Goal: Task Accomplishment & Management: Use online tool/utility

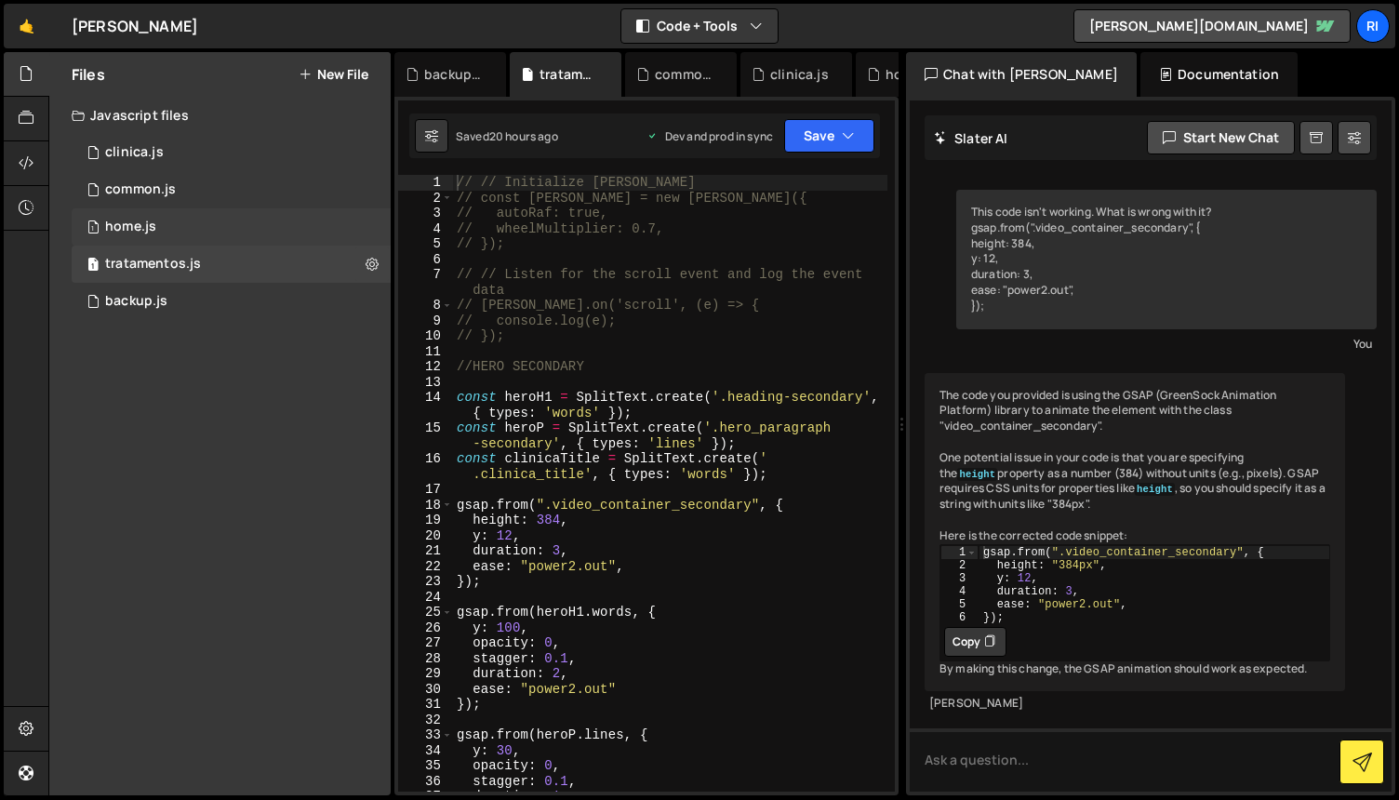
click at [203, 219] on div "1 home.js 0" at bounding box center [231, 226] width 319 height 37
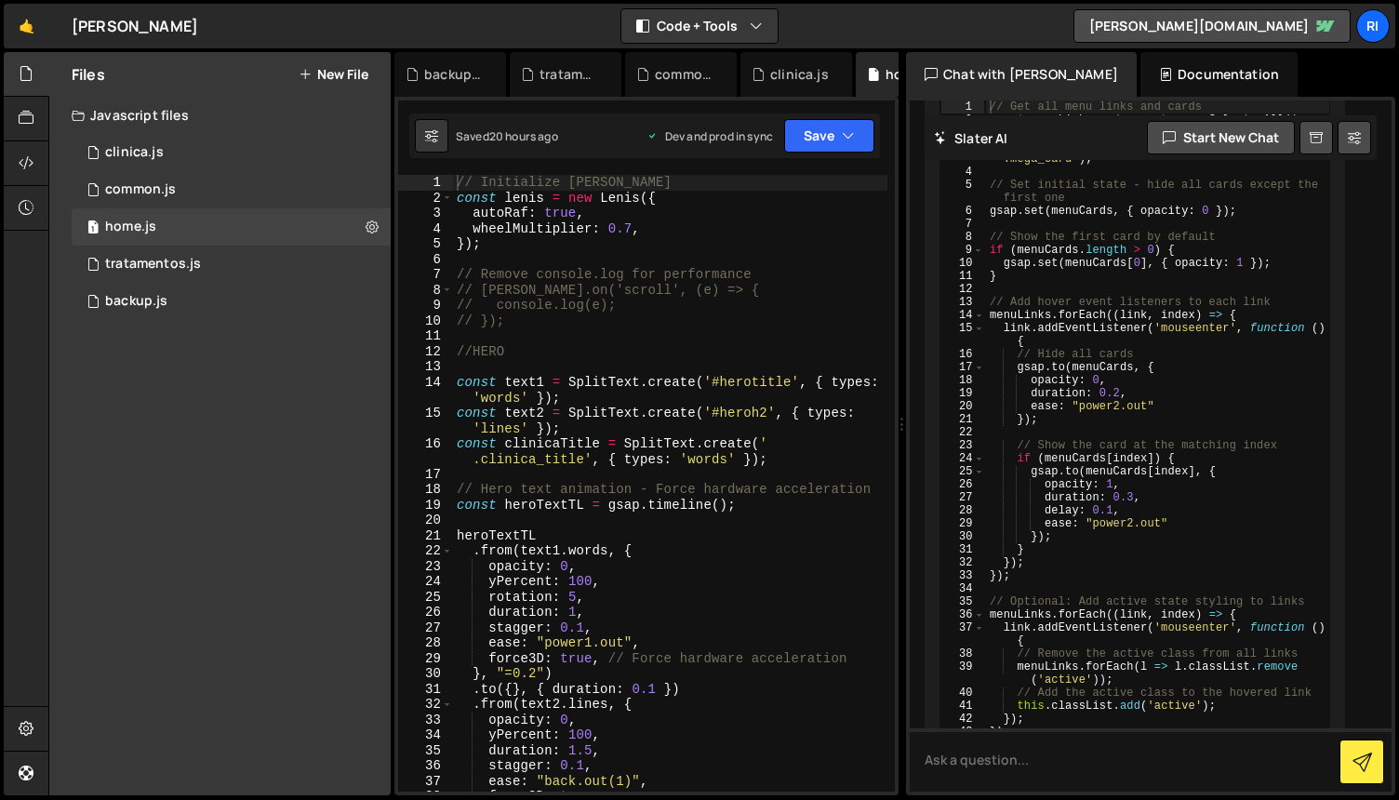
click at [771, 539] on div "// Initialize [PERSON_NAME] const [PERSON_NAME] = new [PERSON_NAME] ({ autoRaf …" at bounding box center [670, 499] width 434 height 648
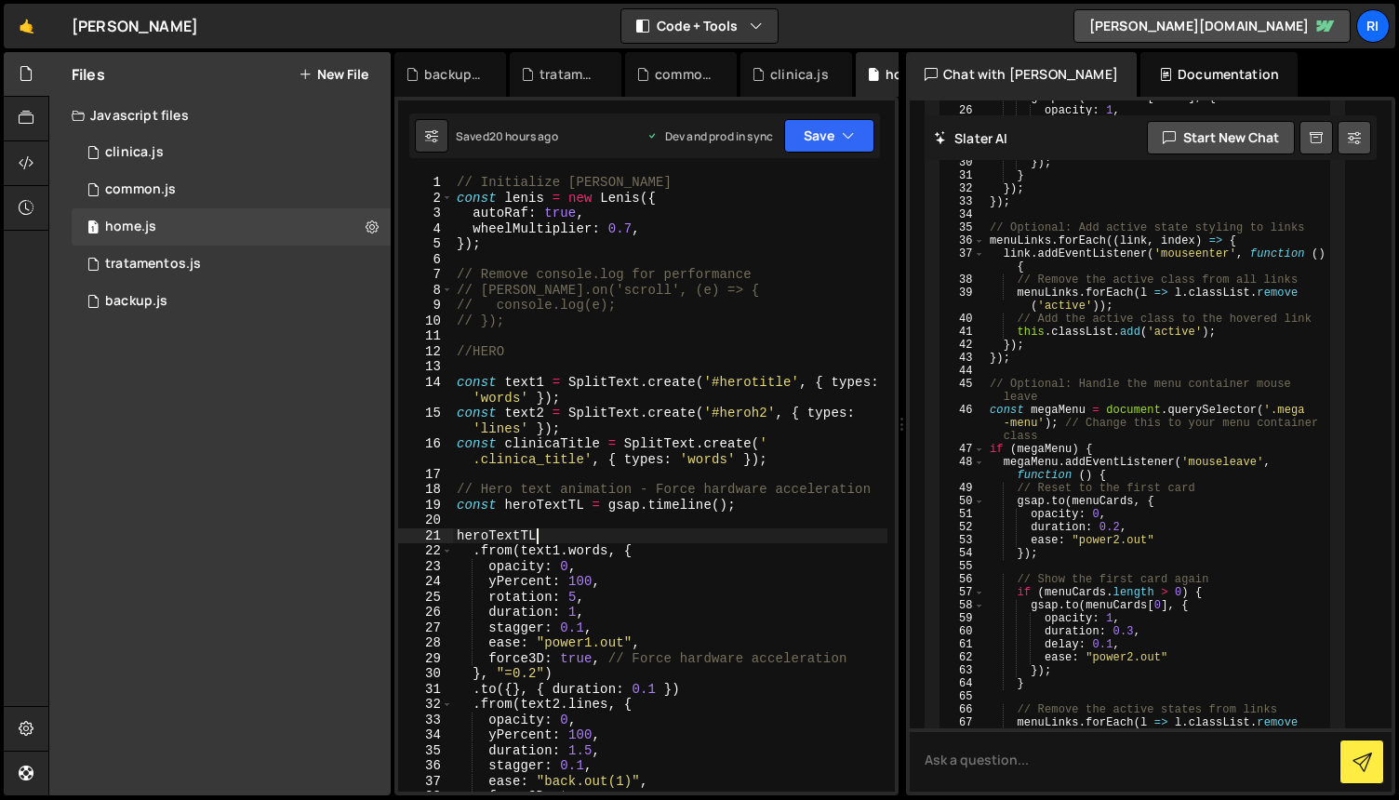
click at [771, 539] on div "// Initialize [PERSON_NAME] const [PERSON_NAME] = new [PERSON_NAME] ({ autoRaf …" at bounding box center [670, 499] width 434 height 648
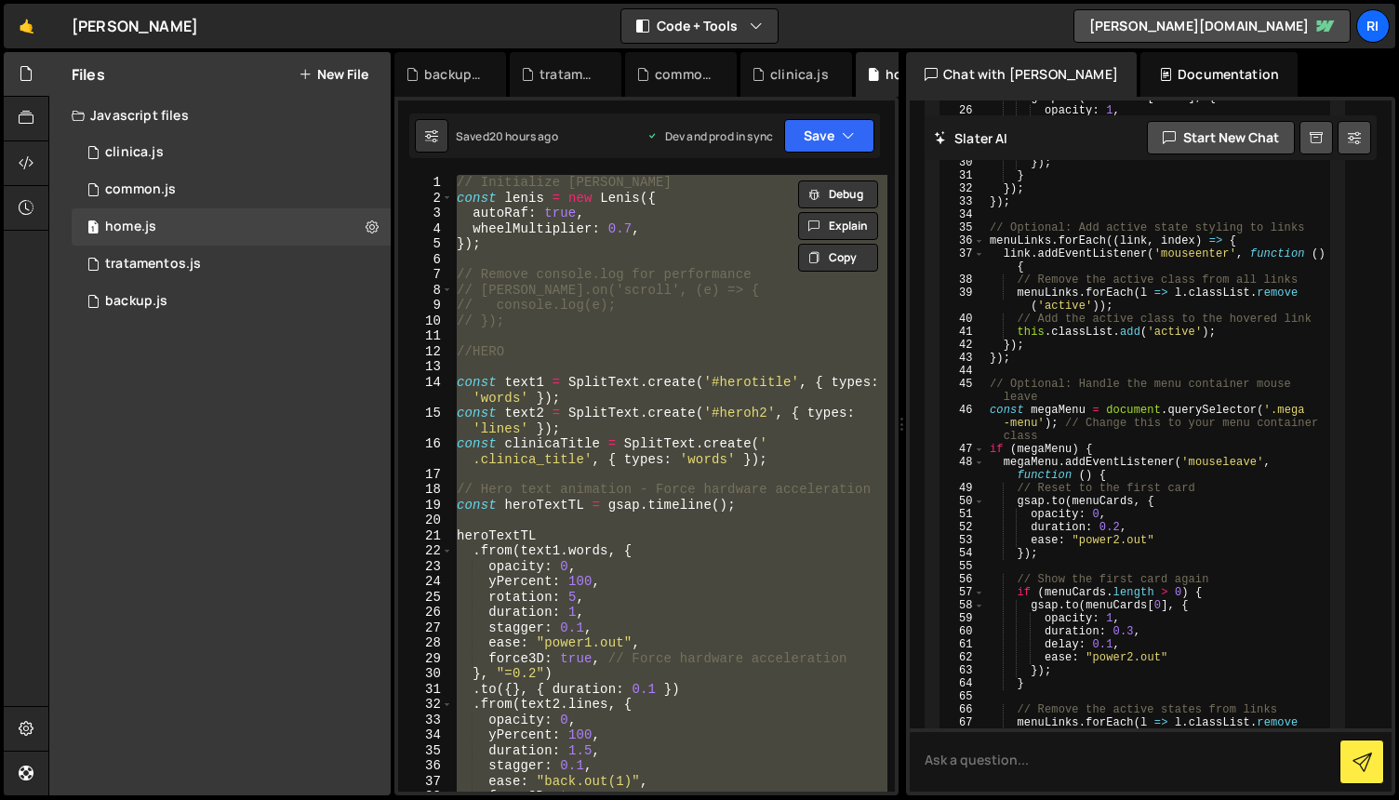
click at [801, 565] on div "// Initialize [PERSON_NAME] const [PERSON_NAME] = new [PERSON_NAME] ({ autoRaf …" at bounding box center [670, 483] width 434 height 617
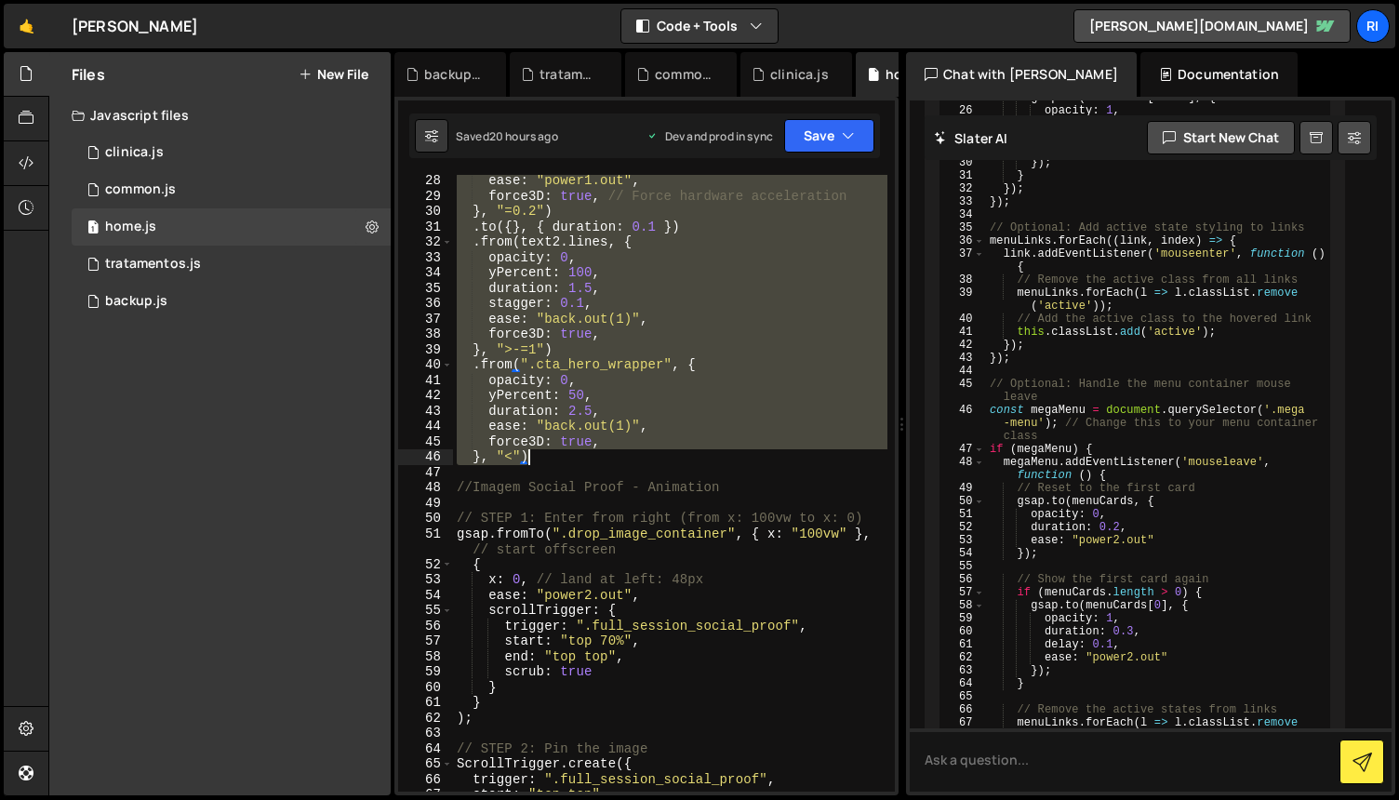
scroll to position [461, 0]
drag, startPoint x: 453, startPoint y: 265, endPoint x: 738, endPoint y: 454, distance: 341.6
click at [738, 453] on div "ease : "power1.out" , force3D : true , // Force hardware acceleration } , "=0.2…" at bounding box center [670, 497] width 434 height 648
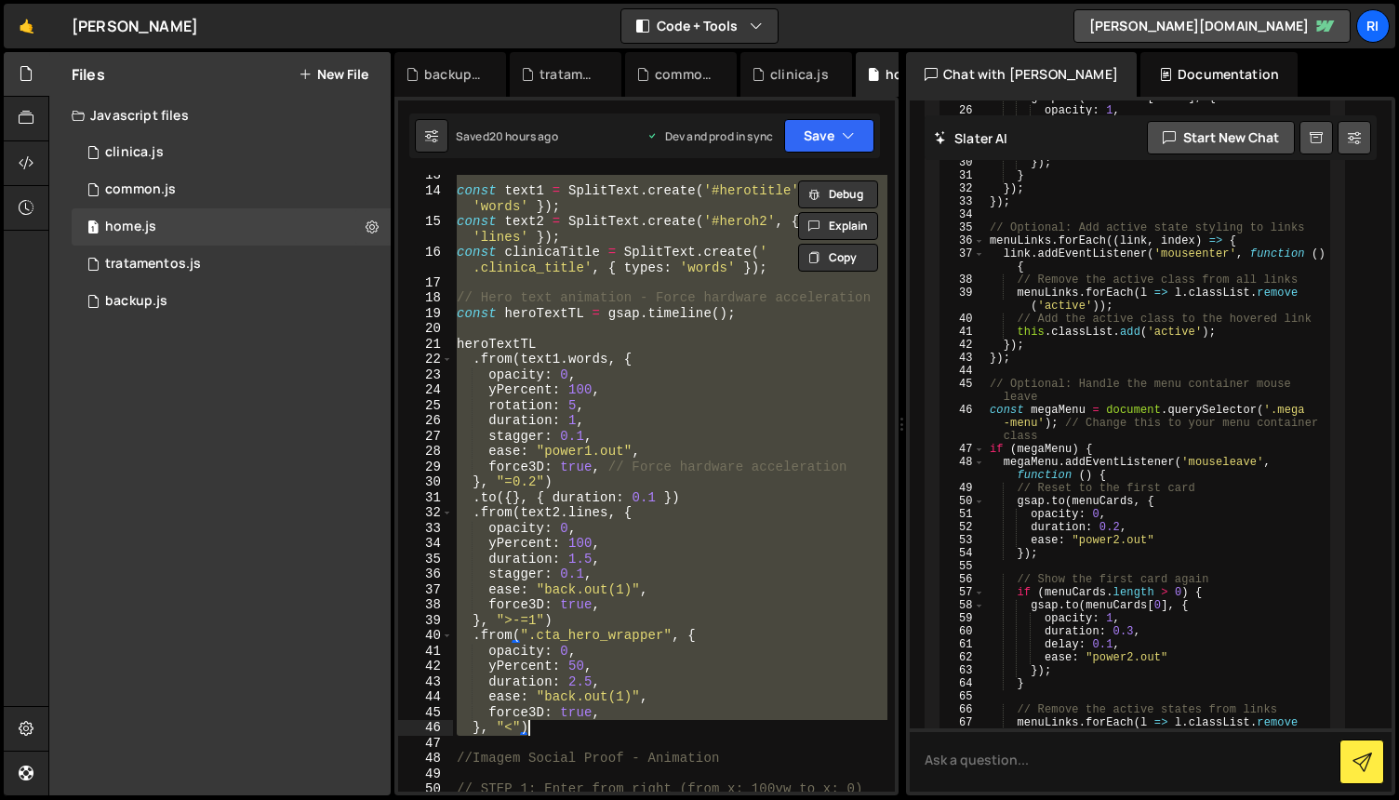
scroll to position [0, 0]
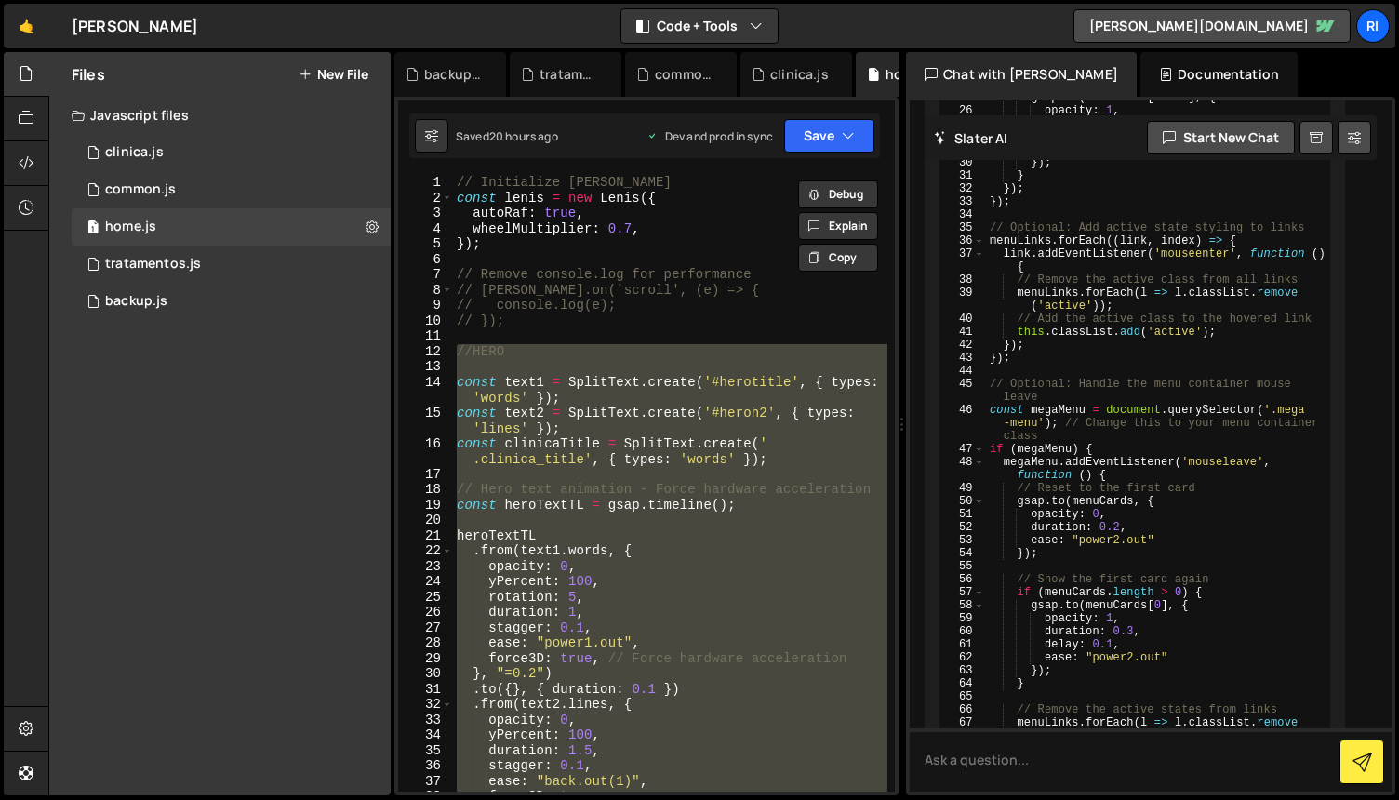
paste textarea "});"
type textarea "});"
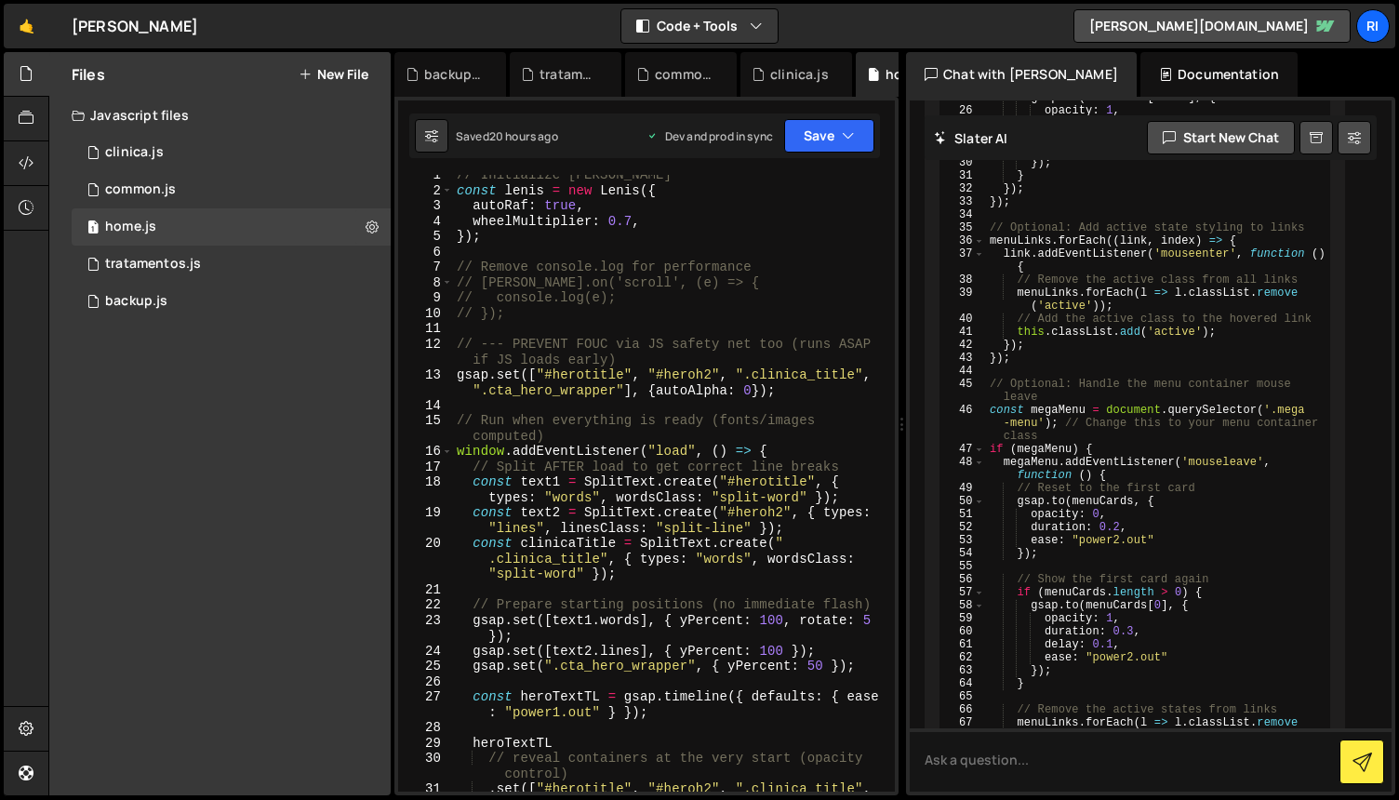
scroll to position [11, 0]
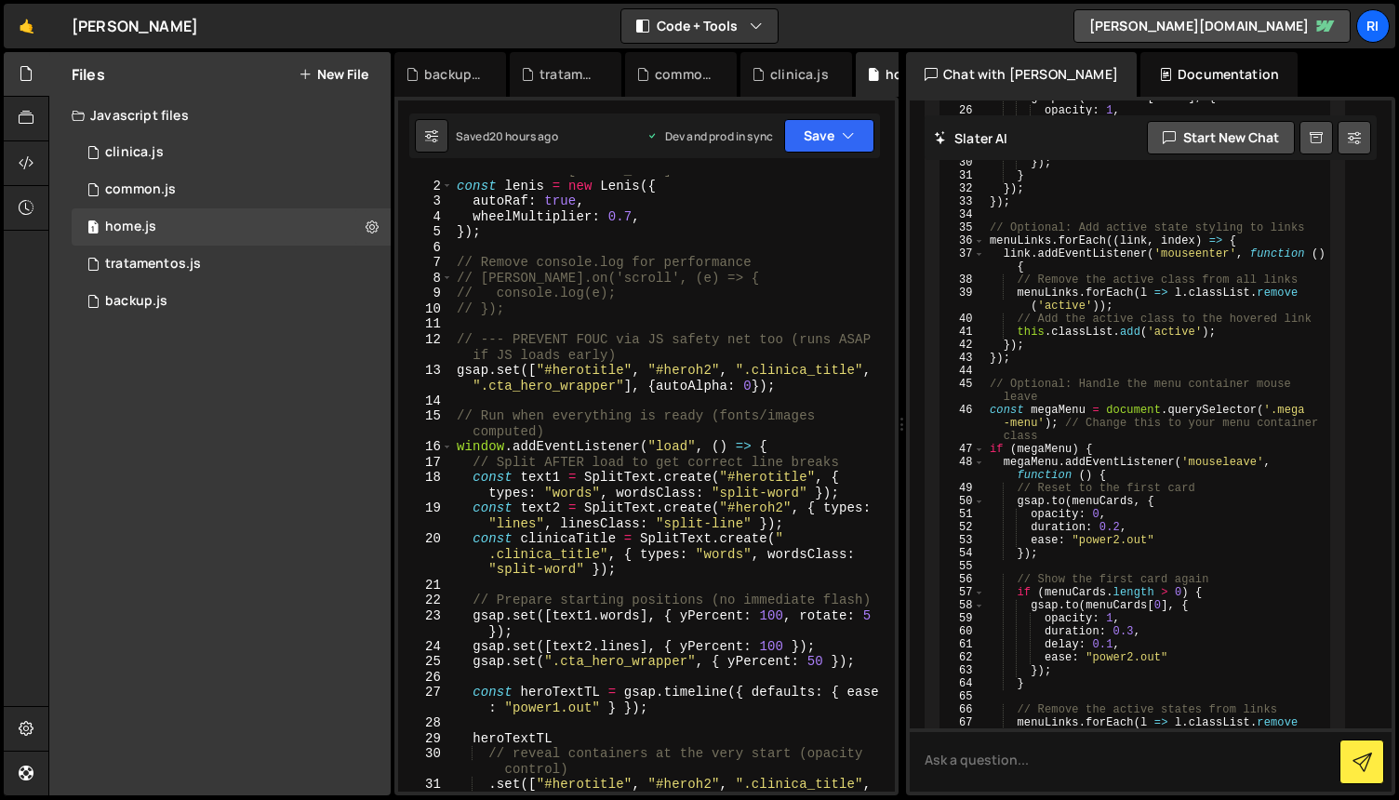
click at [535, 318] on div "// Initialize [PERSON_NAME] const [PERSON_NAME] = new [PERSON_NAME] ({ autoRaf …" at bounding box center [670, 494] width 434 height 663
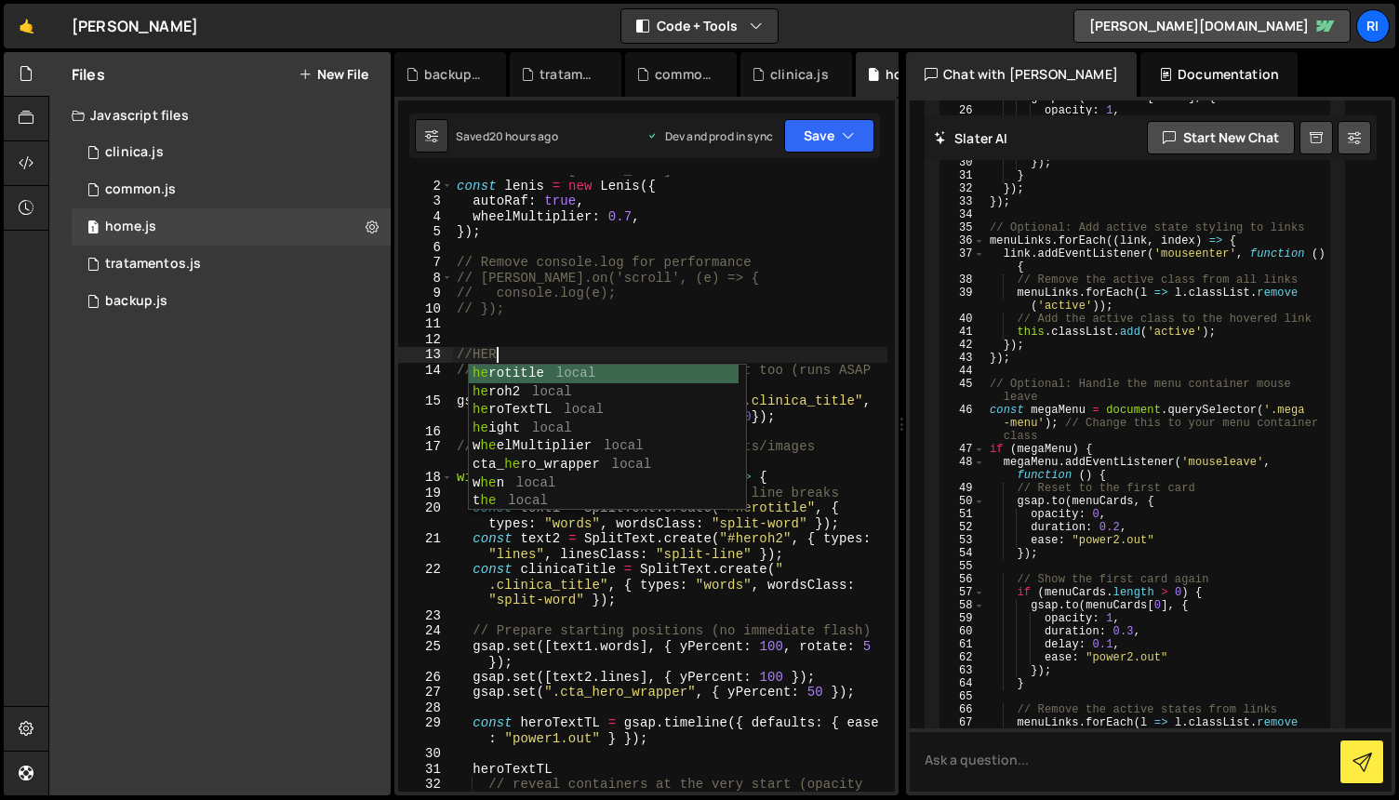
scroll to position [0, 2]
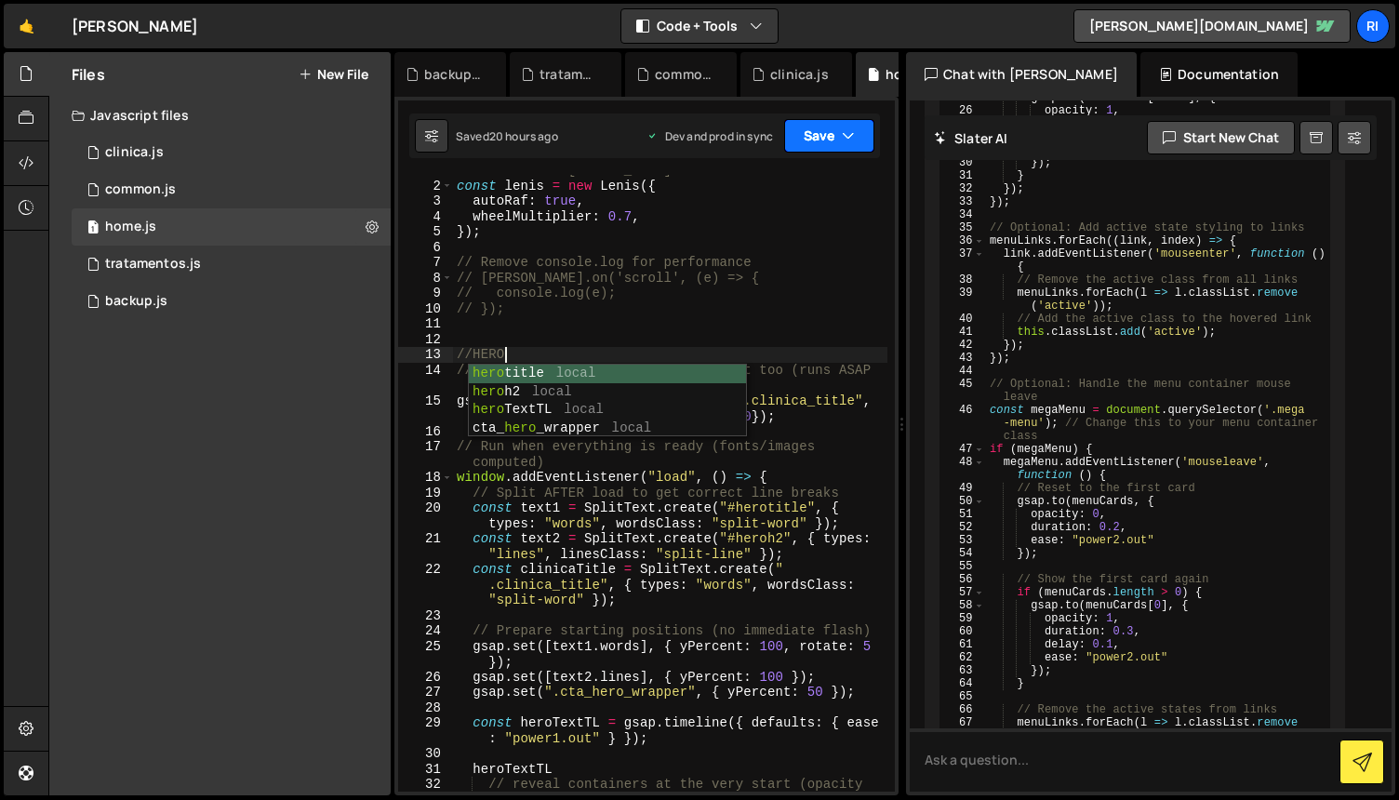
click at [829, 134] on button "Save" at bounding box center [829, 135] width 90 height 33
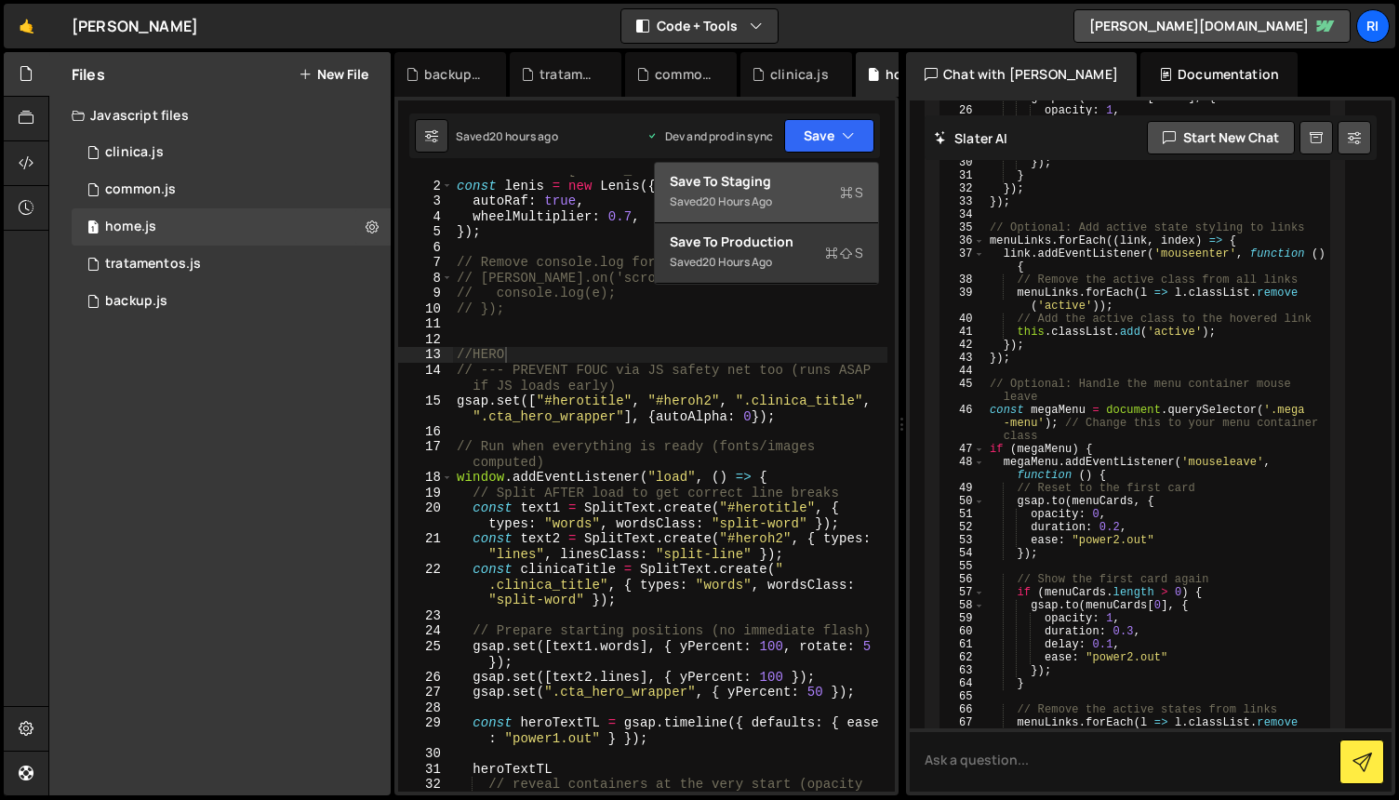
click at [788, 183] on div "Save to Staging S" at bounding box center [767, 181] width 194 height 19
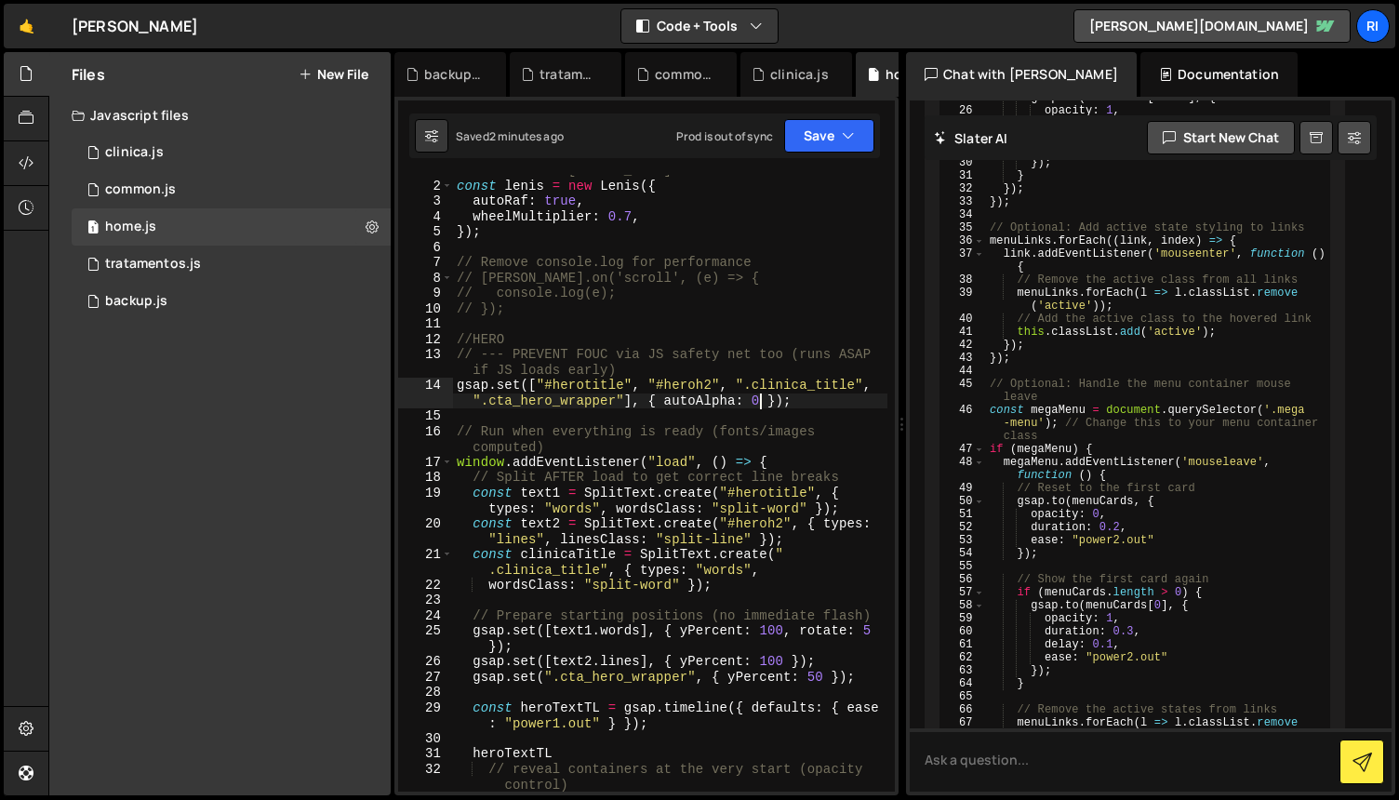
click at [763, 401] on div "// Initialize [PERSON_NAME] const [PERSON_NAME] = new [PERSON_NAME] ({ autoRaf …" at bounding box center [670, 494] width 434 height 663
type textarea "ScrollTrigger.refresh();"
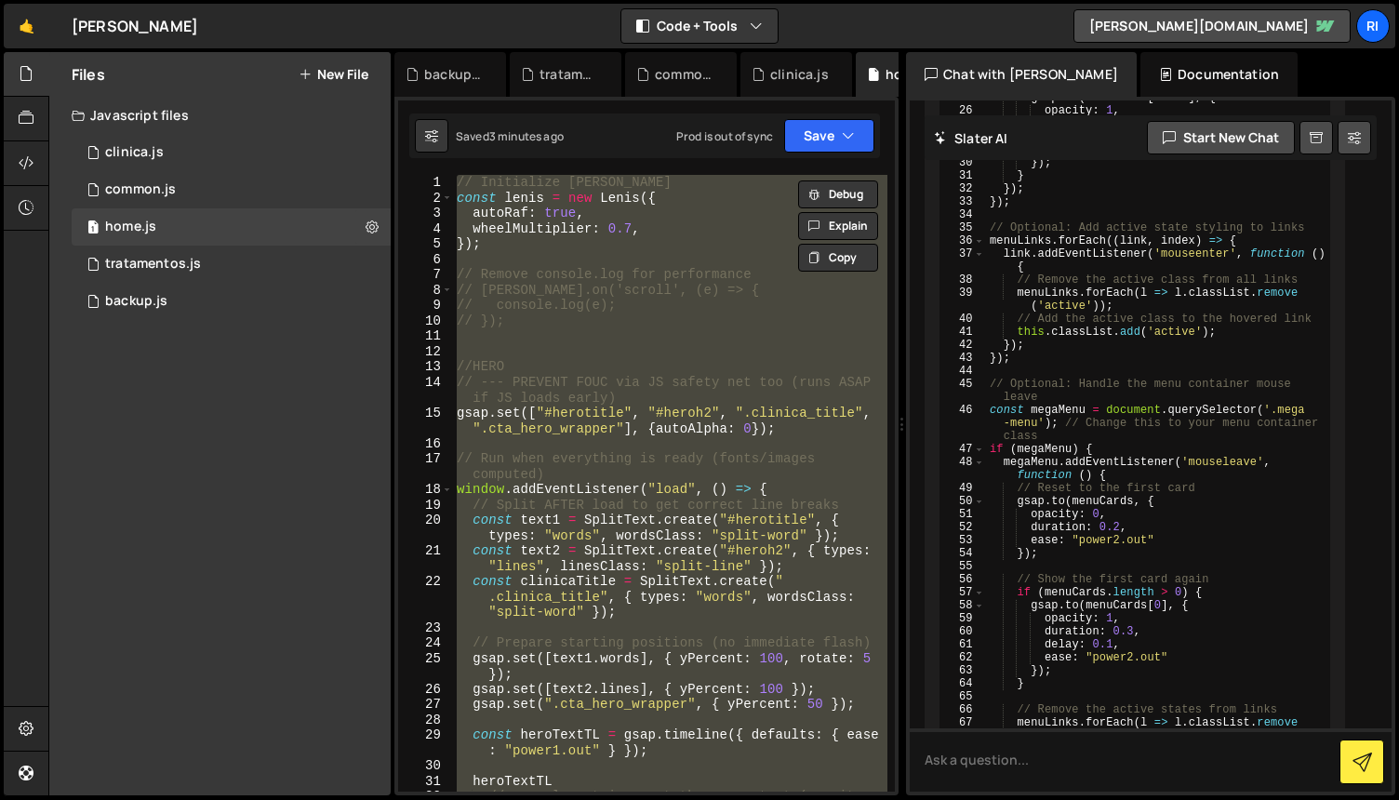
scroll to position [0, 0]
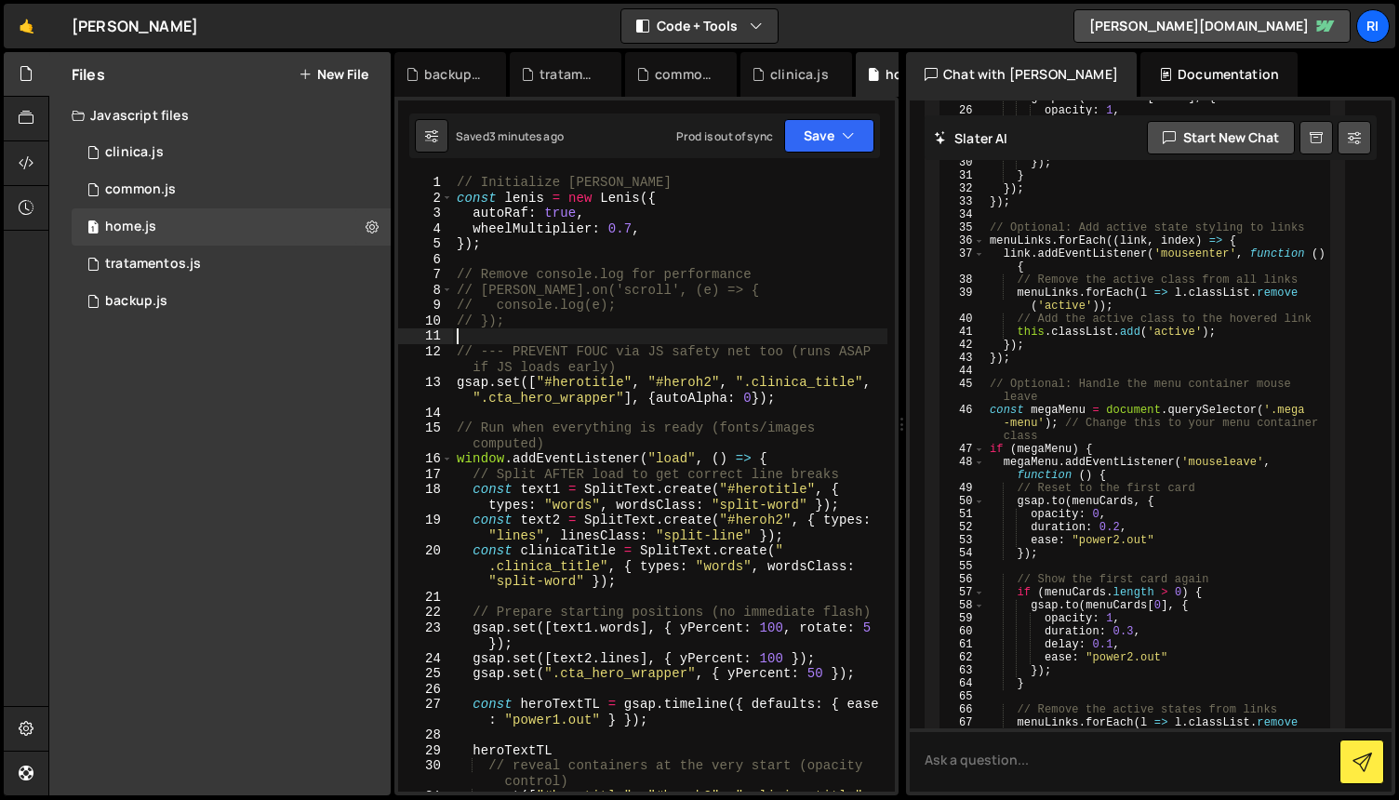
type textarea "force3D: true, }, "<")"
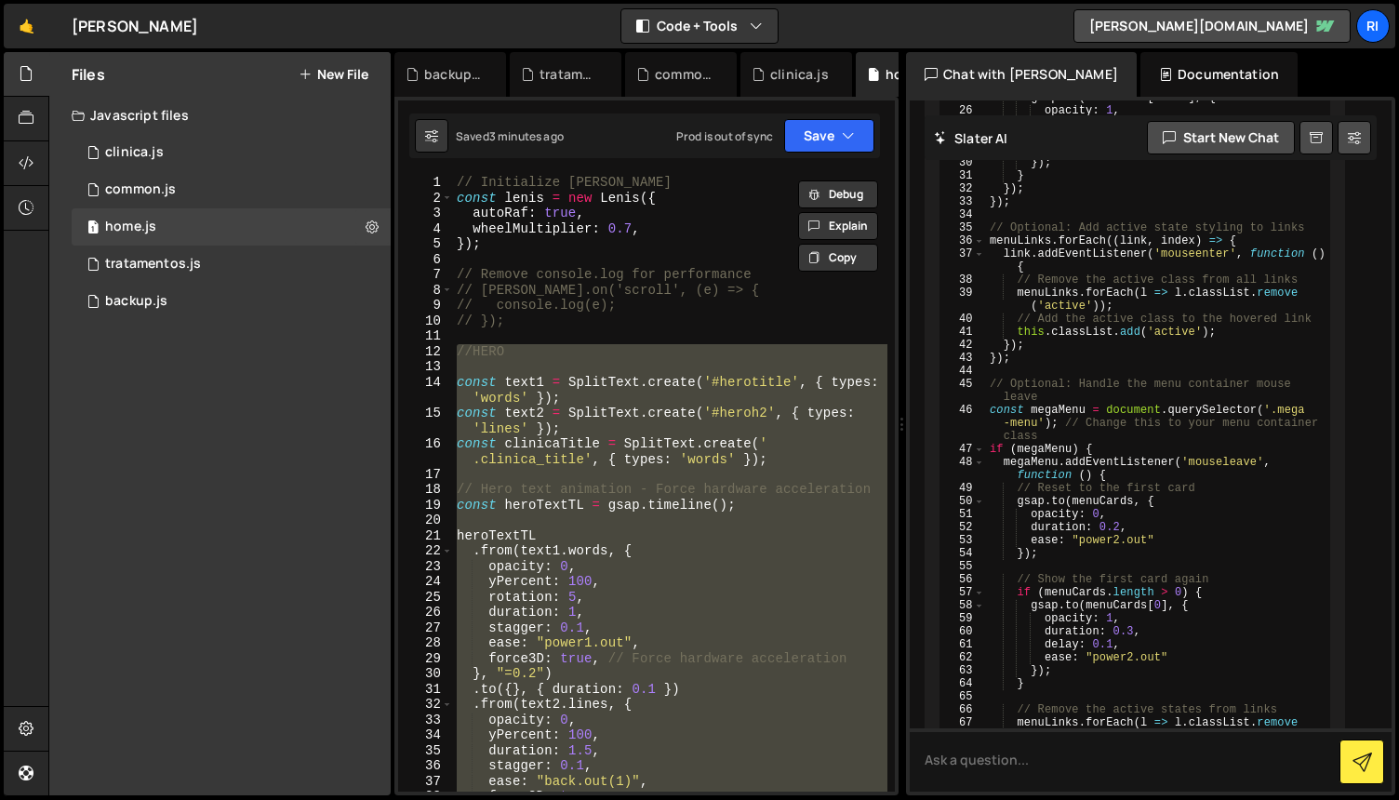
click at [690, 332] on div "// Initialize [PERSON_NAME] const [PERSON_NAME] = new [PERSON_NAME] ({ autoRaf …" at bounding box center [670, 499] width 434 height 648
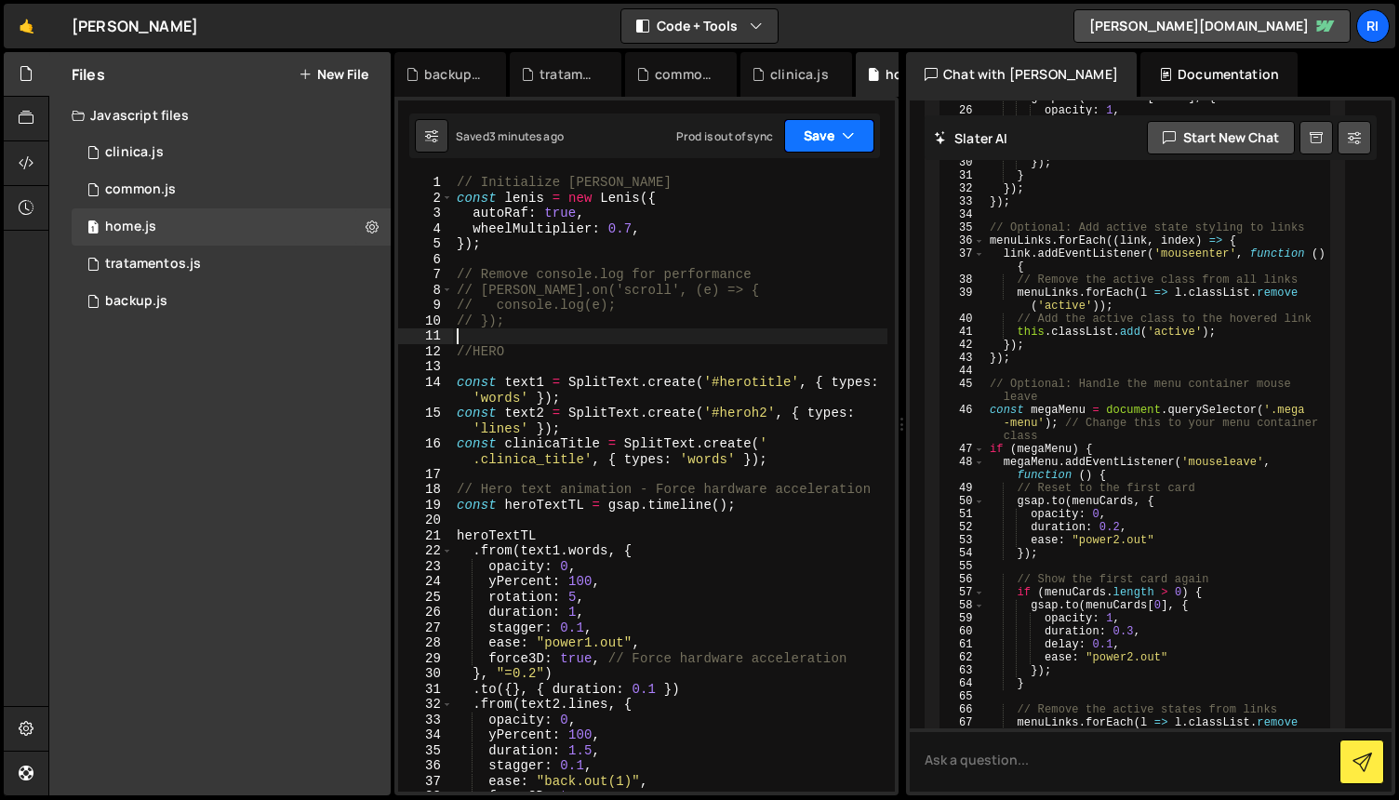
click at [828, 131] on button "Save" at bounding box center [829, 135] width 90 height 33
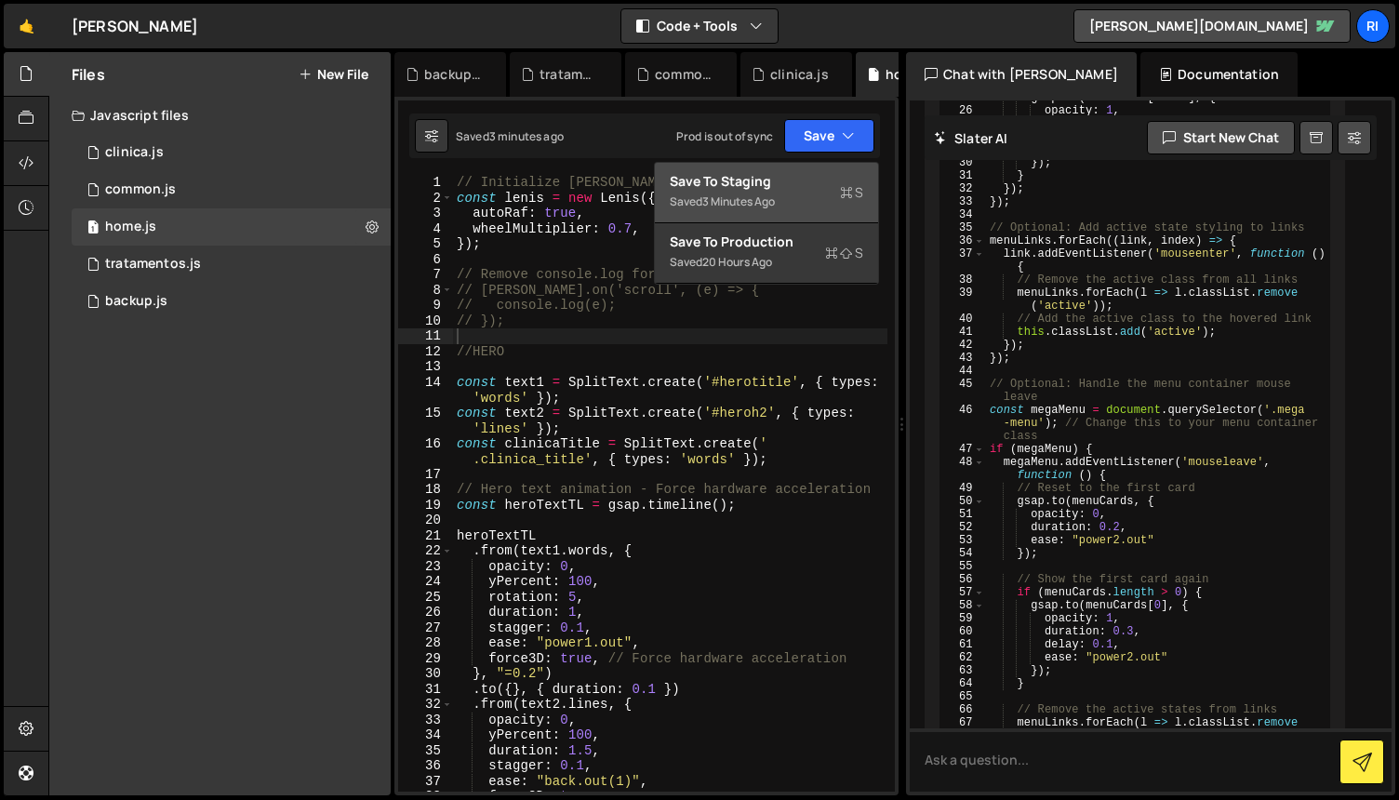
click at [783, 177] on div "Save to Staging S" at bounding box center [767, 181] width 194 height 19
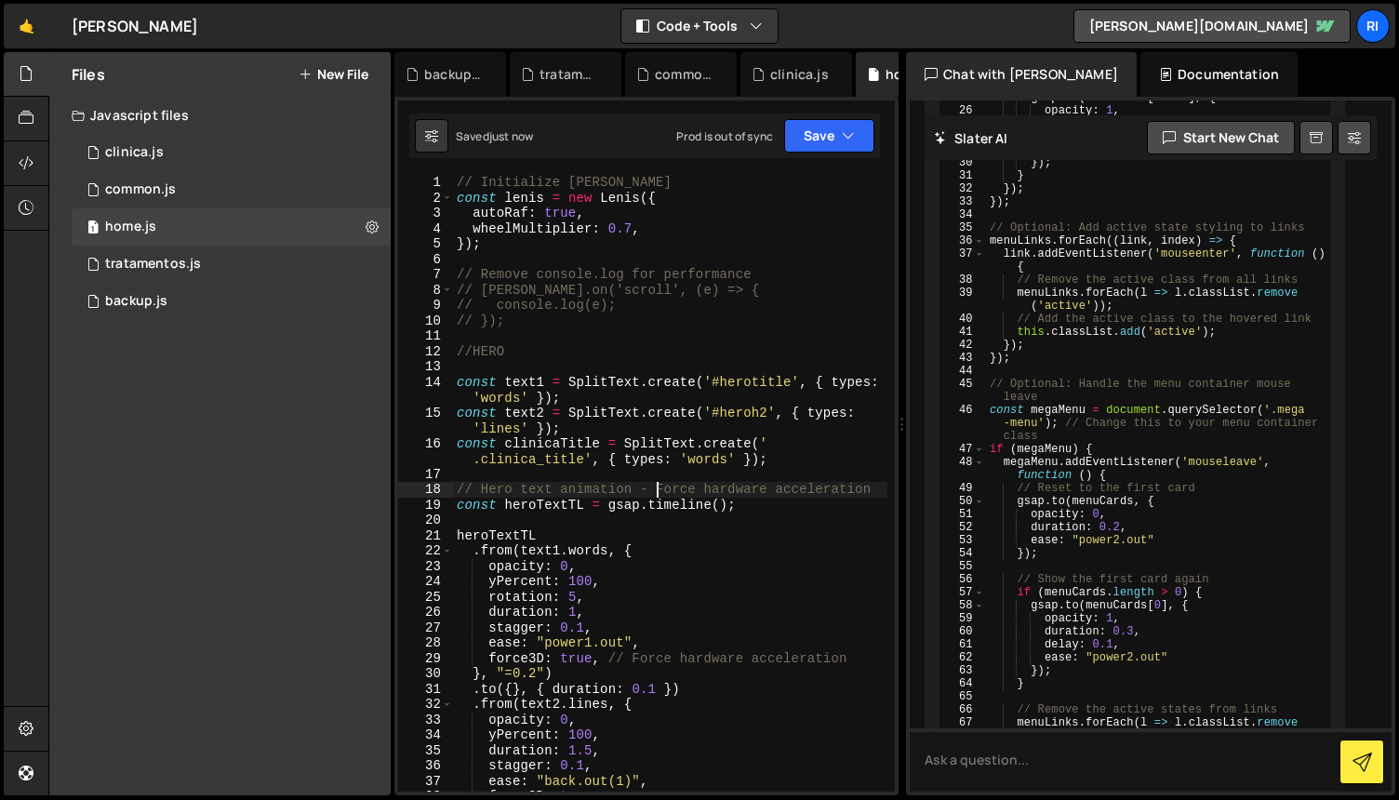
click at [654, 488] on div "// Initialize [PERSON_NAME] const [PERSON_NAME] = new [PERSON_NAME] ({ autoRaf …" at bounding box center [670, 499] width 434 height 648
click at [768, 571] on div "// Initialize [PERSON_NAME] const [PERSON_NAME] = new [PERSON_NAME] ({ autoRaf …" at bounding box center [670, 499] width 434 height 648
type textarea "opacity: 0,"
click at [818, 143] on button "Save" at bounding box center [829, 135] width 90 height 33
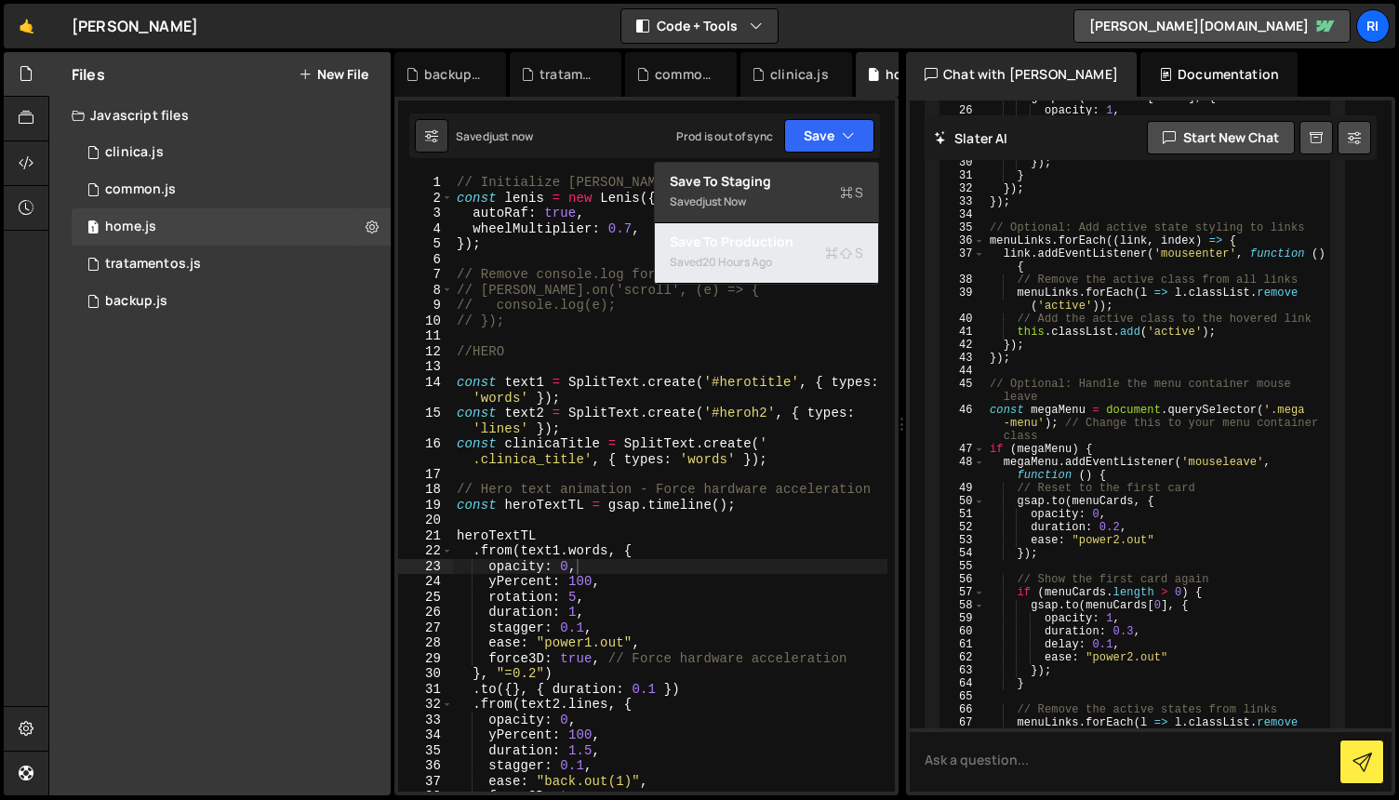
click at [771, 247] on div "Save to Production S" at bounding box center [767, 242] width 194 height 19
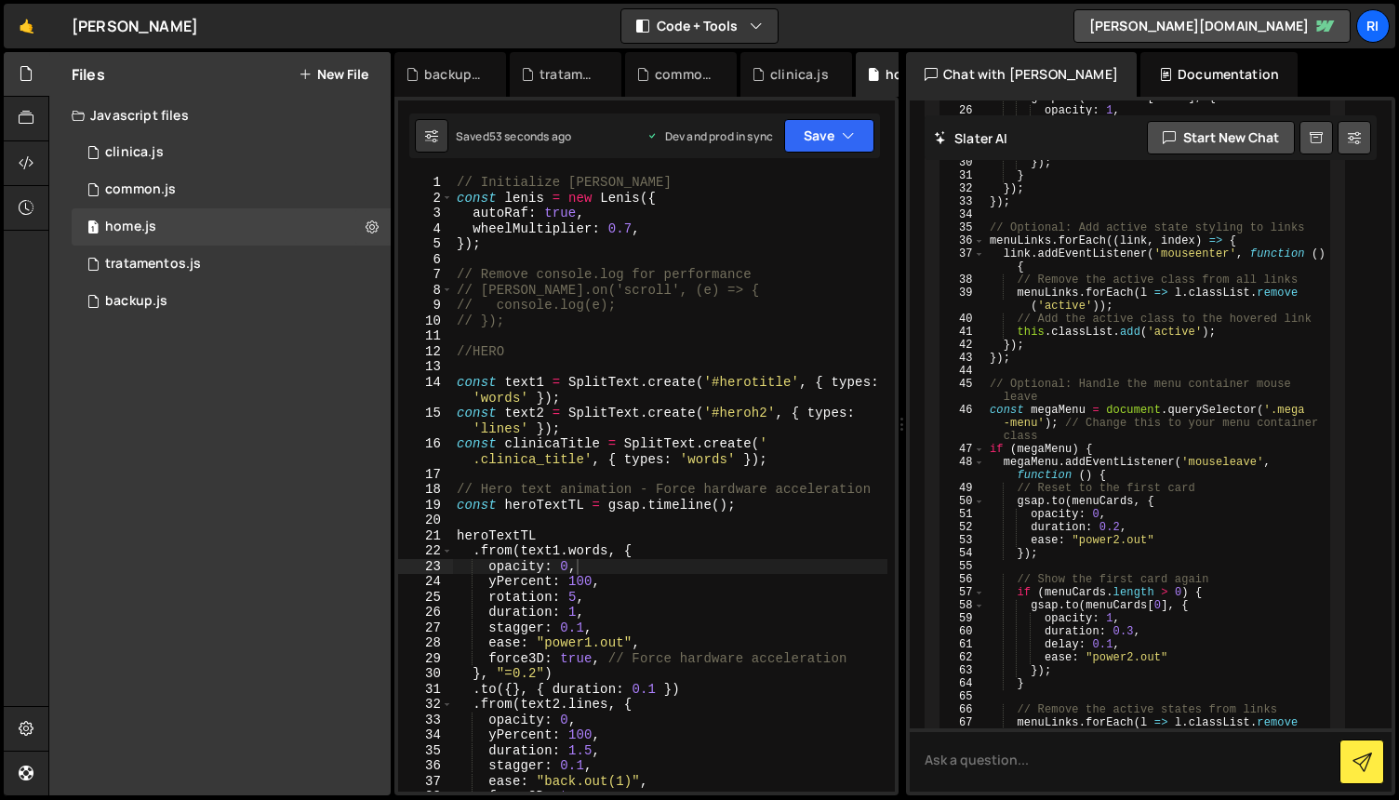
click at [656, 370] on div "// Initialize [PERSON_NAME] const [PERSON_NAME] = new [PERSON_NAME] ({ autoRaf …" at bounding box center [670, 499] width 434 height 648
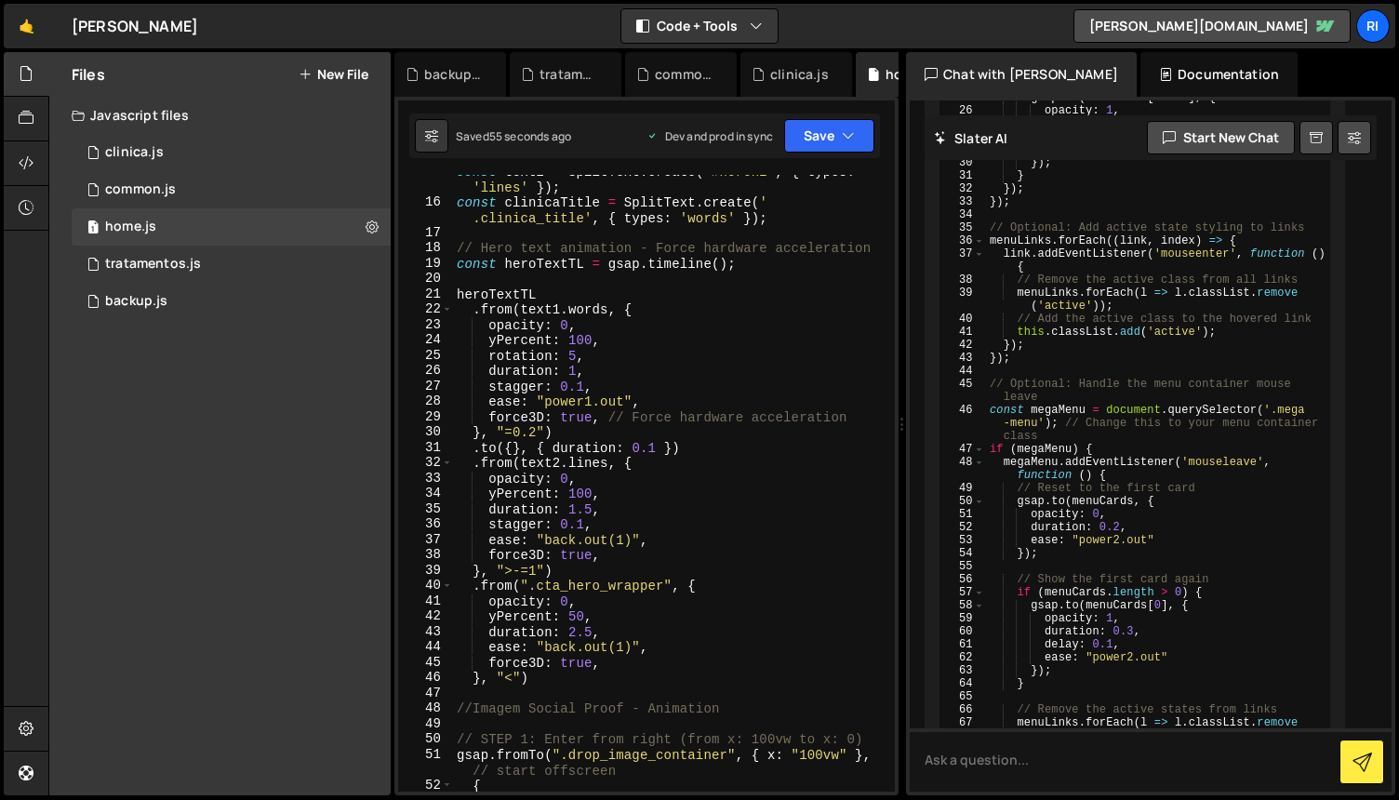
scroll to position [246, 0]
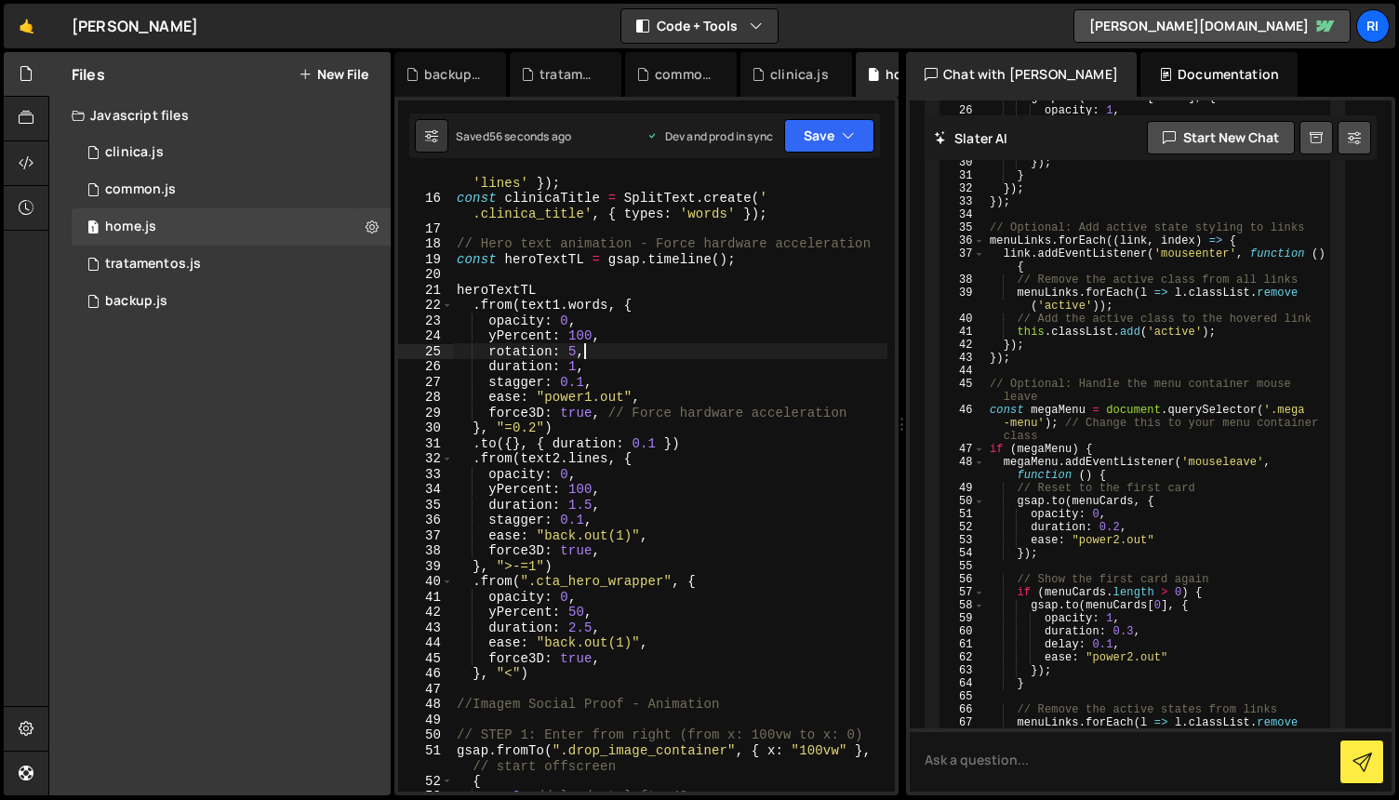
click at [676, 345] on div "const text2 = SplitText . create ( '#heroh2' , { types : 'lines' }) ; const cli…" at bounding box center [670, 490] width 434 height 663
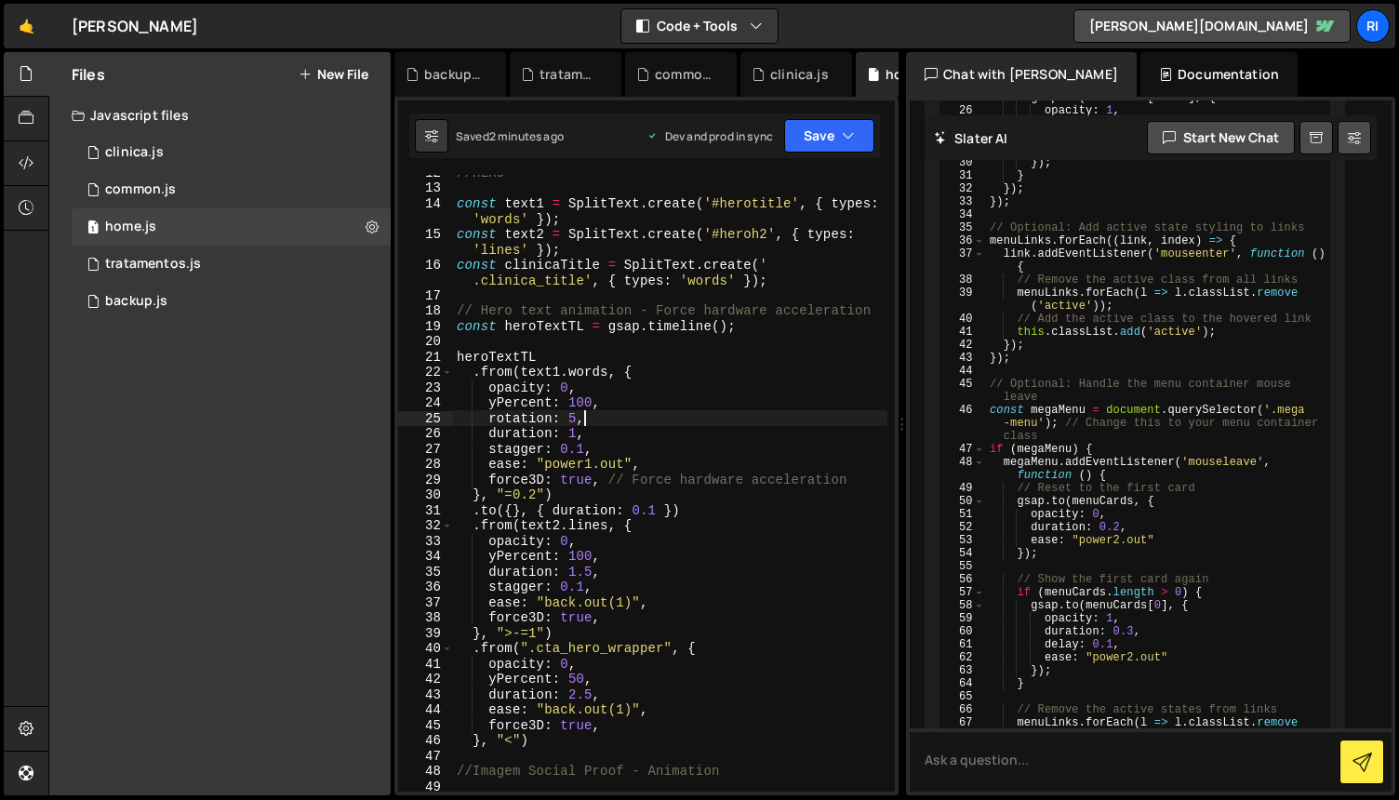
scroll to position [180, 0]
click at [624, 493] on div "//HERO const text1 = SplitText . create ( '#herotitle' , { types : 'words' }) ;…" at bounding box center [670, 488] width 434 height 648
drag, startPoint x: 608, startPoint y: 481, endPoint x: 860, endPoint y: 477, distance: 251.2
click at [860, 477] on div "//HERO const text1 = SplitText . create ( '#herotitle' , { types : 'words' }) ;…" at bounding box center [670, 488] width 434 height 648
type textarea "force3D: true,"
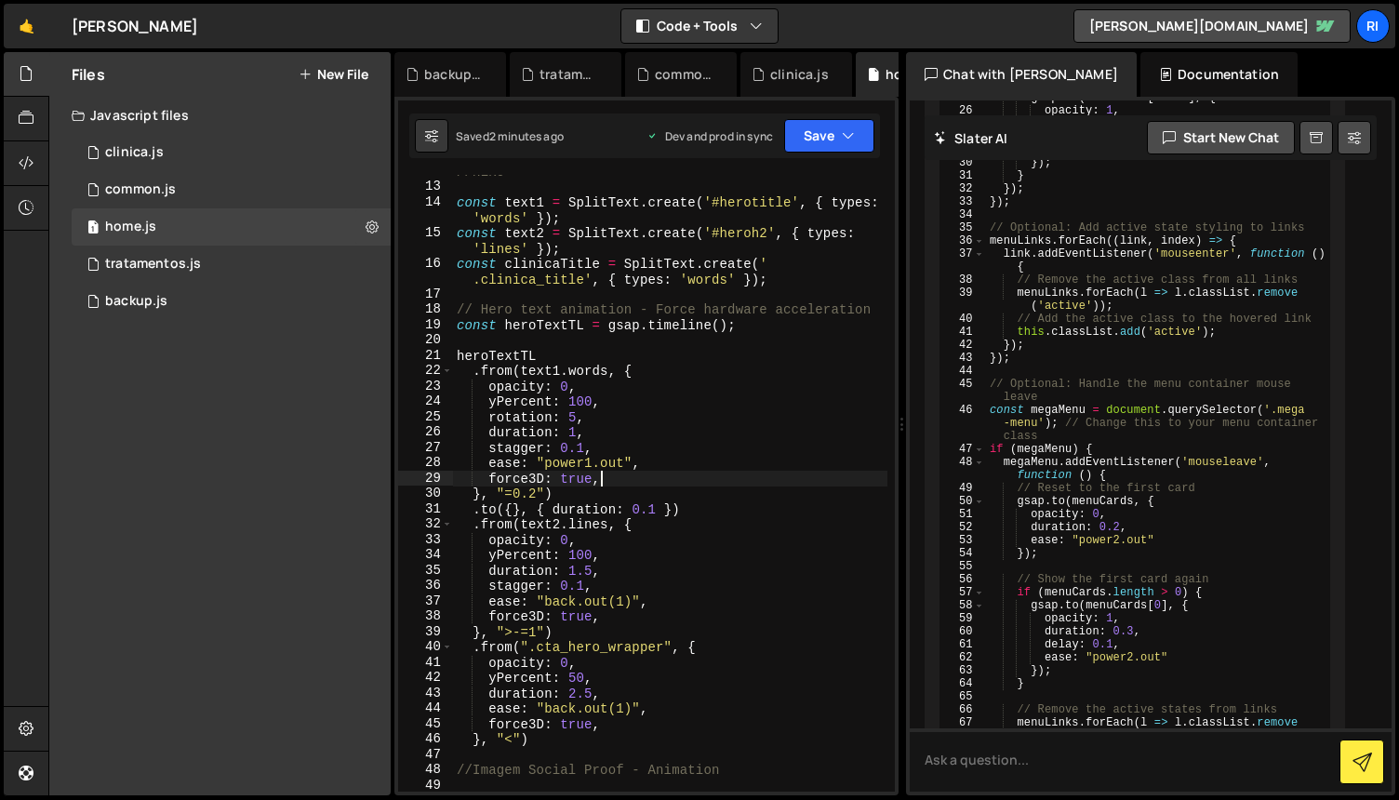
scroll to position [0, 1]
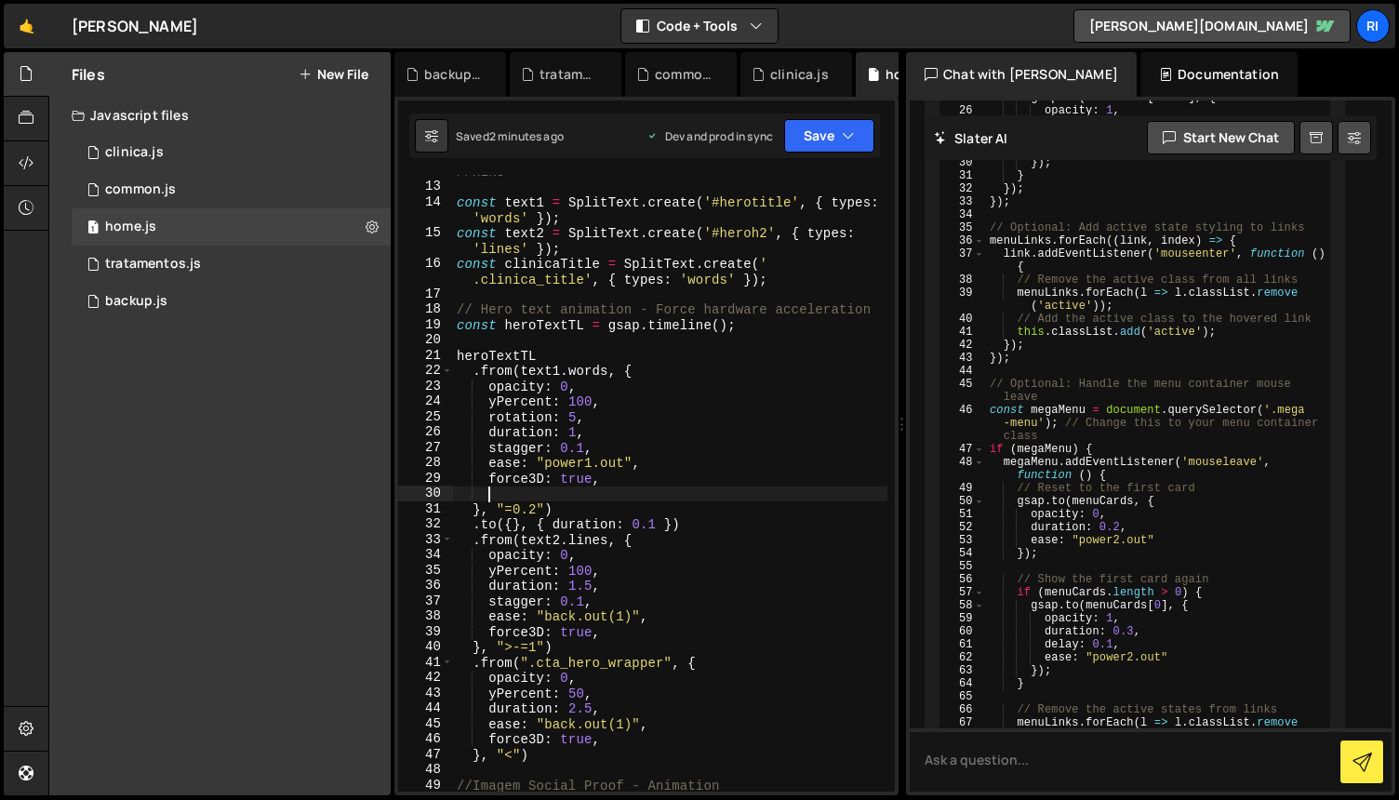
paste textarea "immediateRender: false"
click at [577, 383] on div "//HERO const text1 = SplitText . create ( '#herotitle' , { types : 'words' }) ;…" at bounding box center [670, 488] width 434 height 648
click at [491, 490] on div "//HERO const text1 = SplitText . create ( '#herotitle' , { types : 'words' }) ;…" at bounding box center [670, 488] width 434 height 648
click at [673, 489] on div "//HERO const text1 = SplitText . create ( '#herotitle' , { types : 'words' }) ;…" at bounding box center [670, 483] width 434 height 617
click at [500, 493] on div "//HERO const text1 = SplitText . create ( '#herotitle' , { types : 'words' }) ;…" at bounding box center [670, 488] width 434 height 648
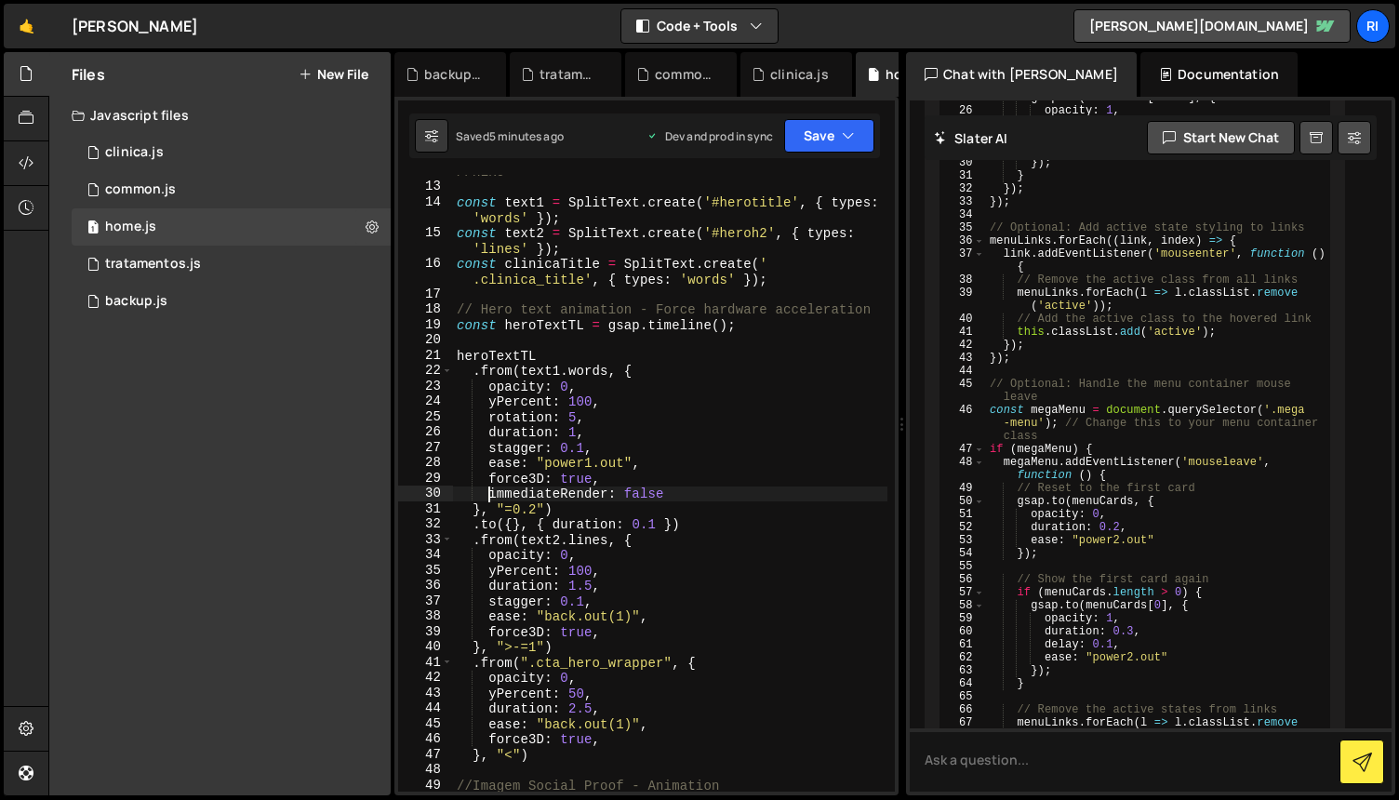
click at [671, 501] on div "//HERO const text1 = SplitText . create ( '#herotitle' , { types : 'words' }) ;…" at bounding box center [670, 488] width 434 height 648
drag, startPoint x: 671, startPoint y: 493, endPoint x: 487, endPoint y: 494, distance: 184.2
click at [487, 494] on div "//HERO const text1 = SplitText . create ( '#herotitle' , { types : 'words' }) ;…" at bounding box center [670, 488] width 434 height 648
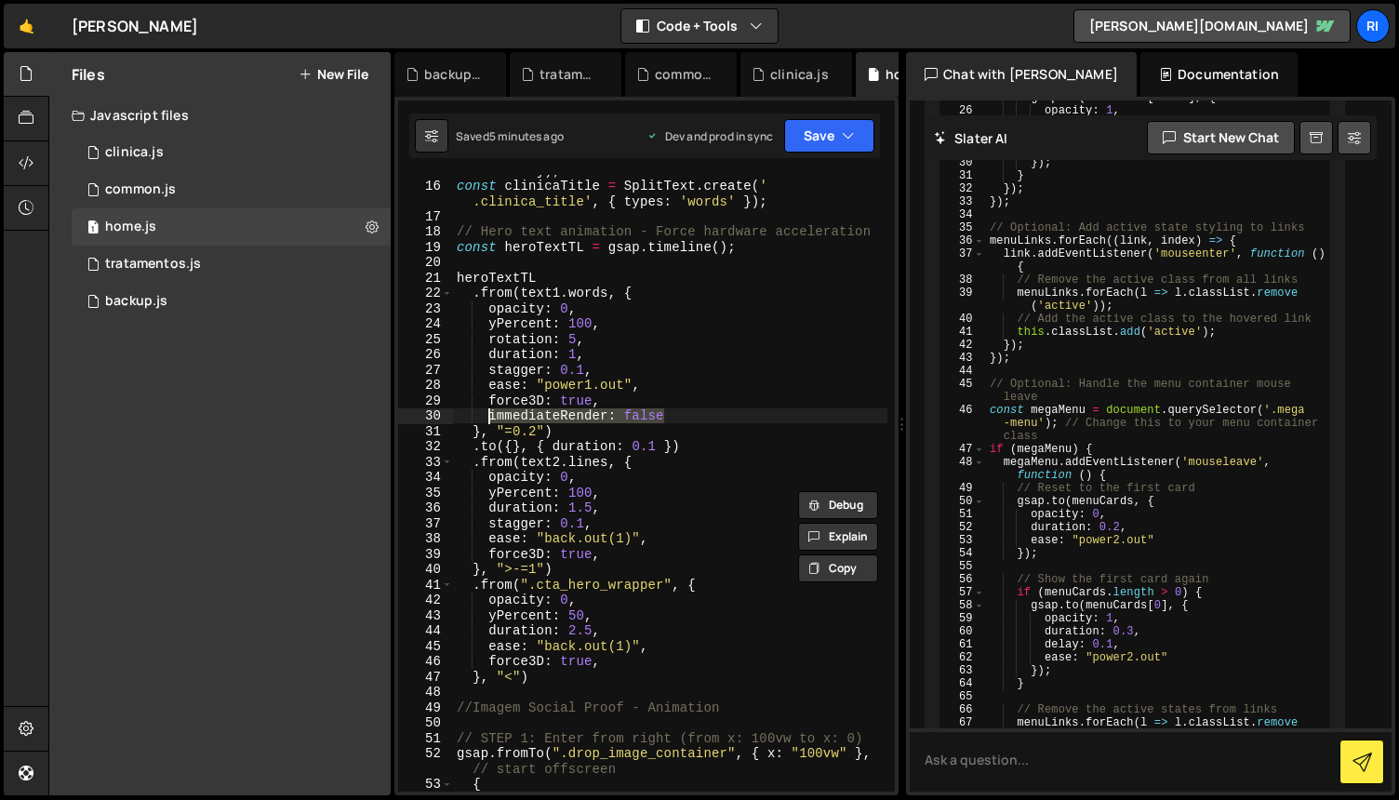
scroll to position [258, 0]
click at [730, 392] on div "const text2 = SplitText . create ( '#heroh2' , { types : 'lines' }) ; const cli…" at bounding box center [670, 478] width 434 height 663
click at [667, 415] on div "const text2 = SplitText . create ( '#heroh2' , { types : 'lines' }) ; const cli…" at bounding box center [670, 478] width 434 height 663
click at [824, 135] on button "Save" at bounding box center [829, 135] width 90 height 33
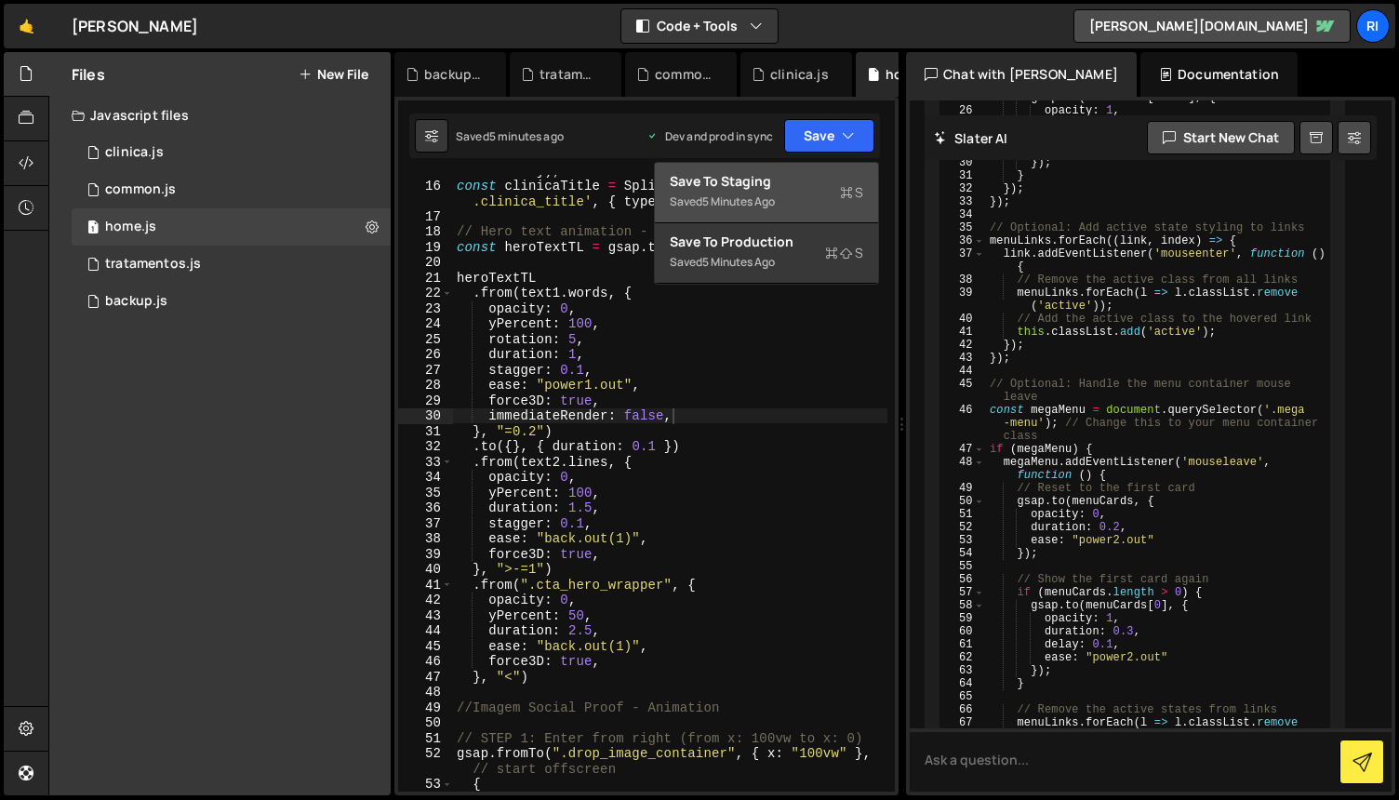
click at [773, 184] on div "Save to Staging S" at bounding box center [767, 181] width 194 height 19
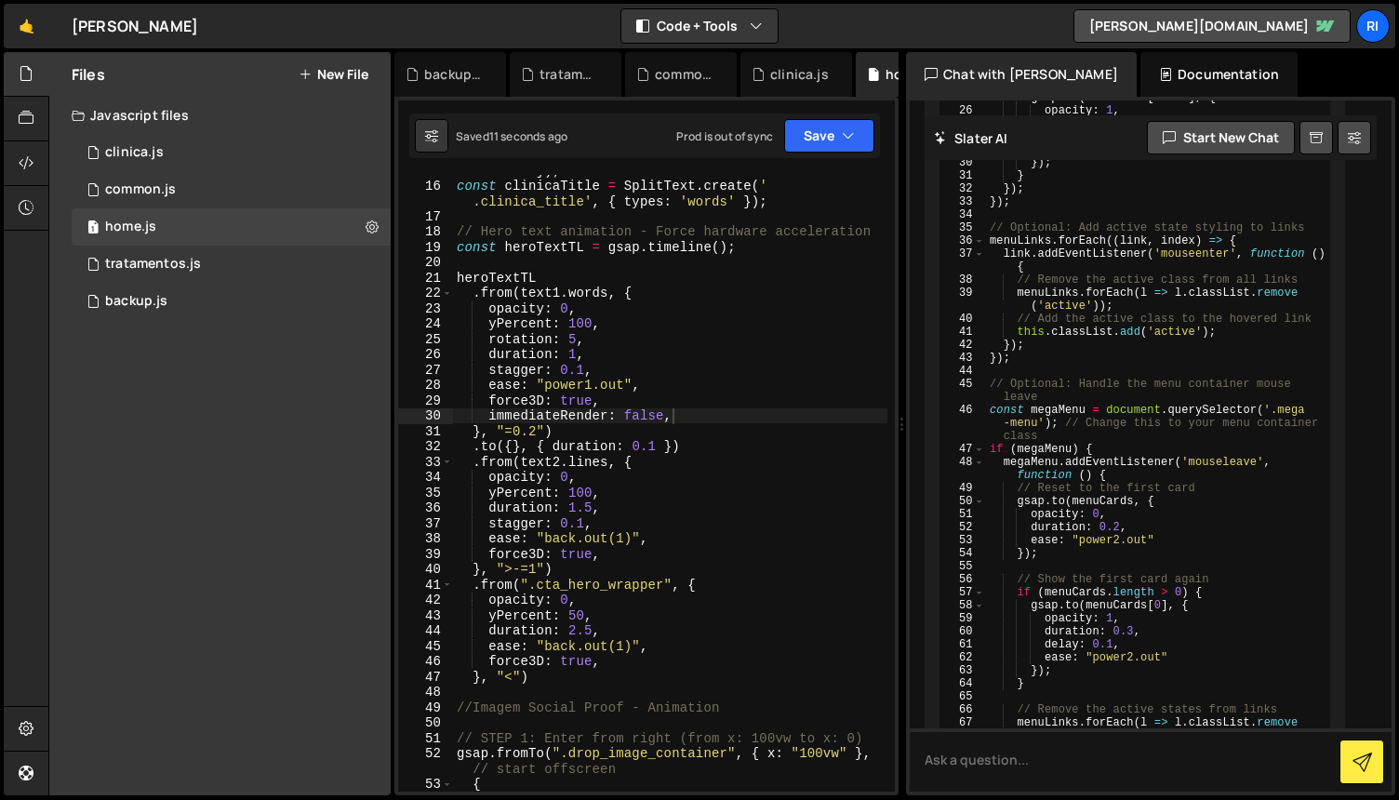
type textarea "opacity: 0,"
drag, startPoint x: 581, startPoint y: 305, endPoint x: 486, endPoint y: 308, distance: 94.9
click at [486, 308] on div "const text2 = SplitText . create ( '#heroh2' , { types : 'lines' }) ; const cli…" at bounding box center [670, 478] width 434 height 663
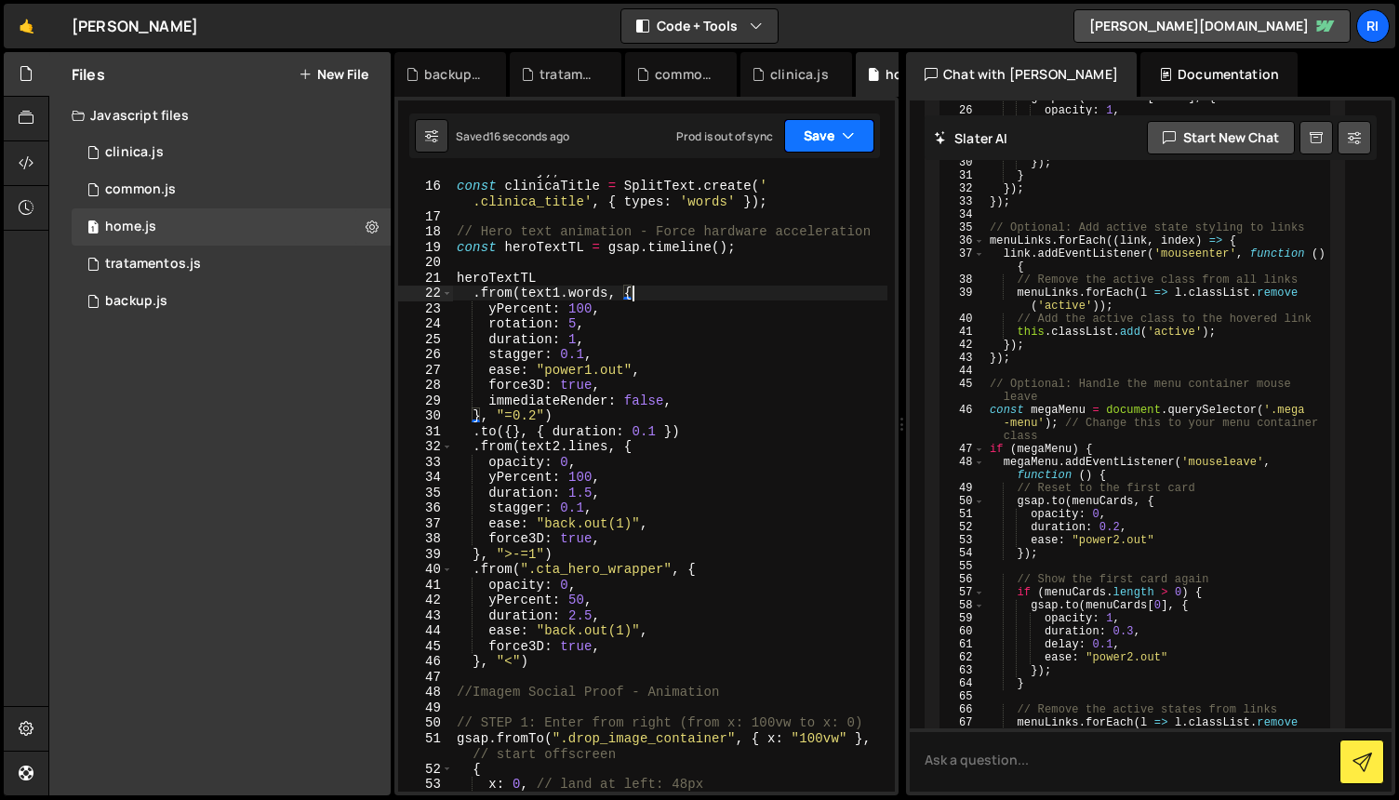
click at [801, 132] on button "Save" at bounding box center [829, 135] width 90 height 33
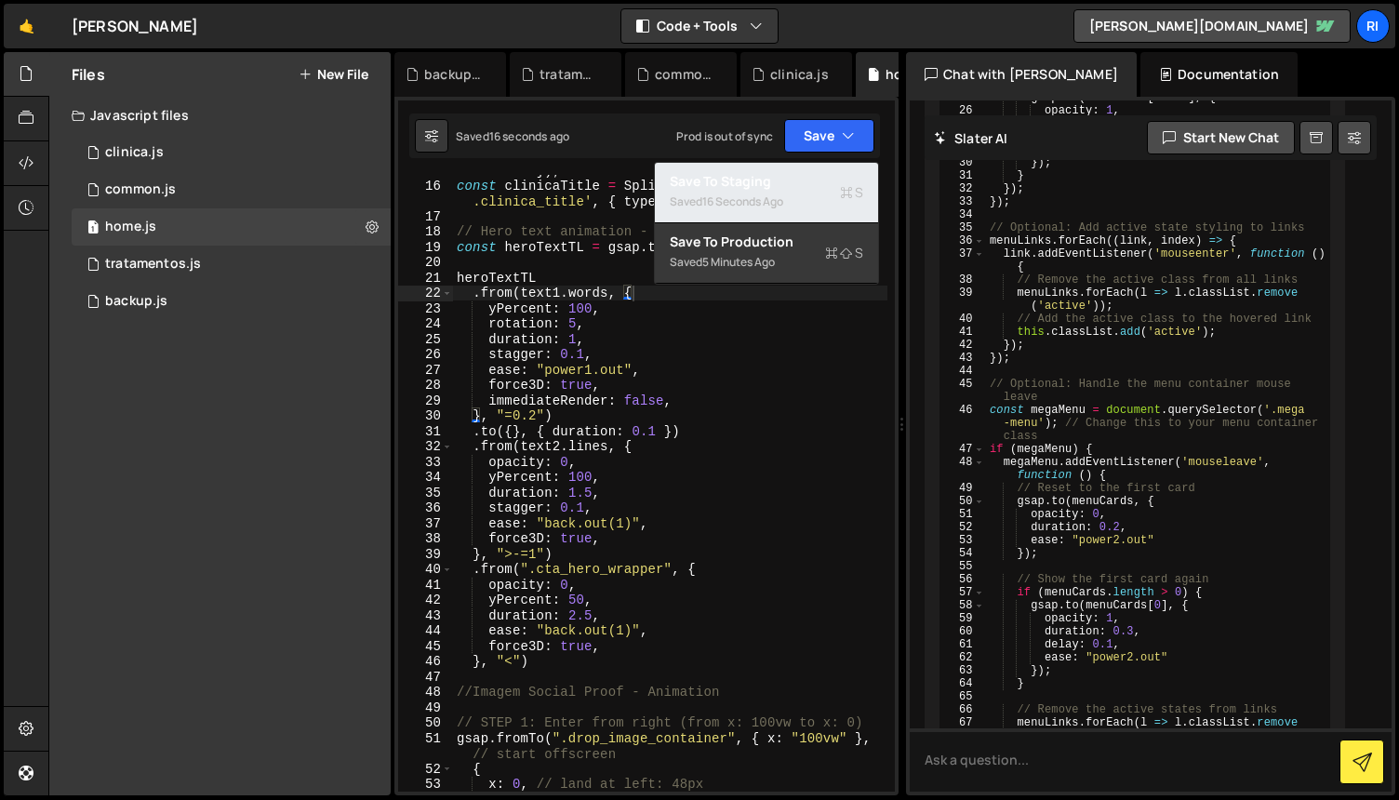
click at [770, 182] on div "Save to Staging S" at bounding box center [767, 181] width 194 height 19
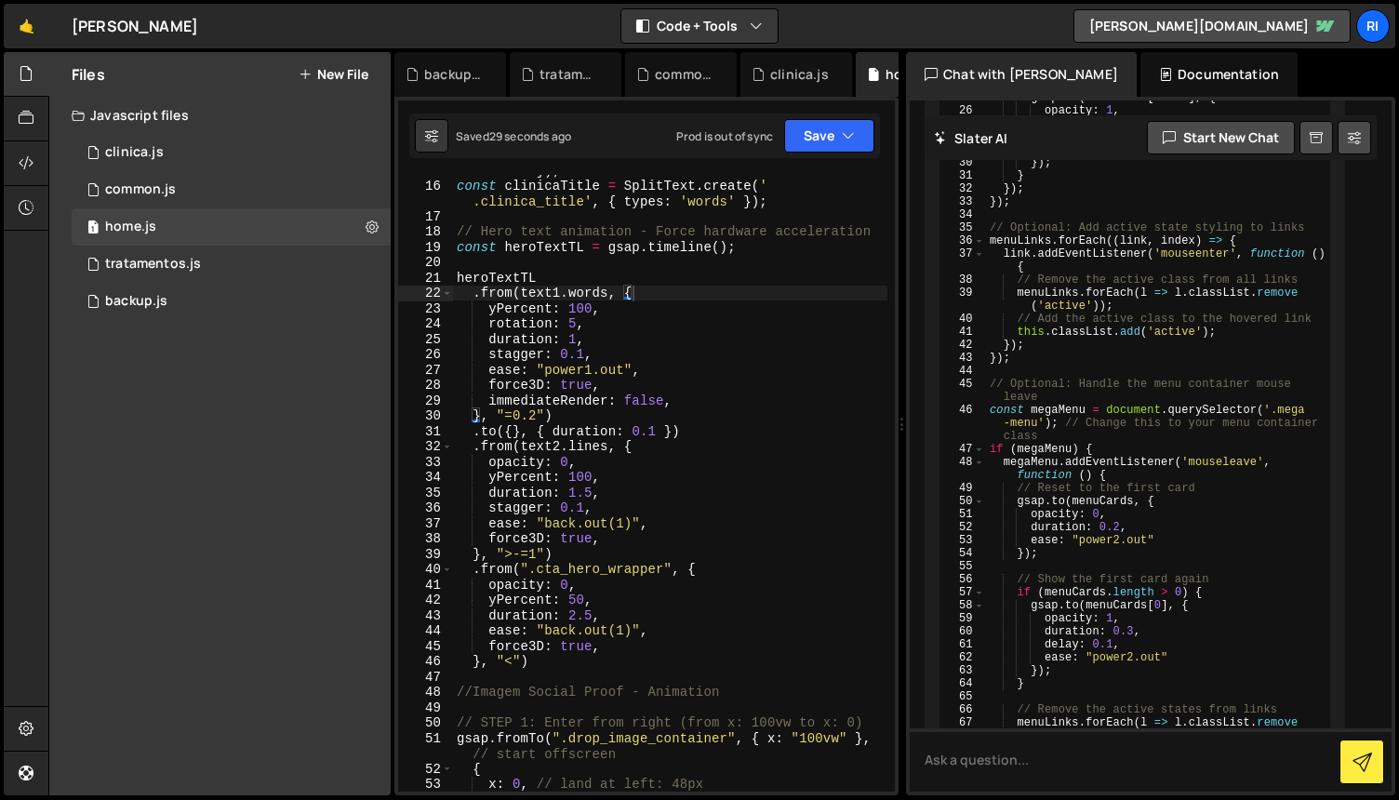
type textarea "immediateRender: false,"
drag, startPoint x: 657, startPoint y: 404, endPoint x: 488, endPoint y: 403, distance: 169.3
click at [488, 403] on div "const text2 = SplitText . create ( '#heroh2' , { types : 'lines' }) ; const cli…" at bounding box center [670, 478] width 434 height 663
type textarea "force3D: true,"
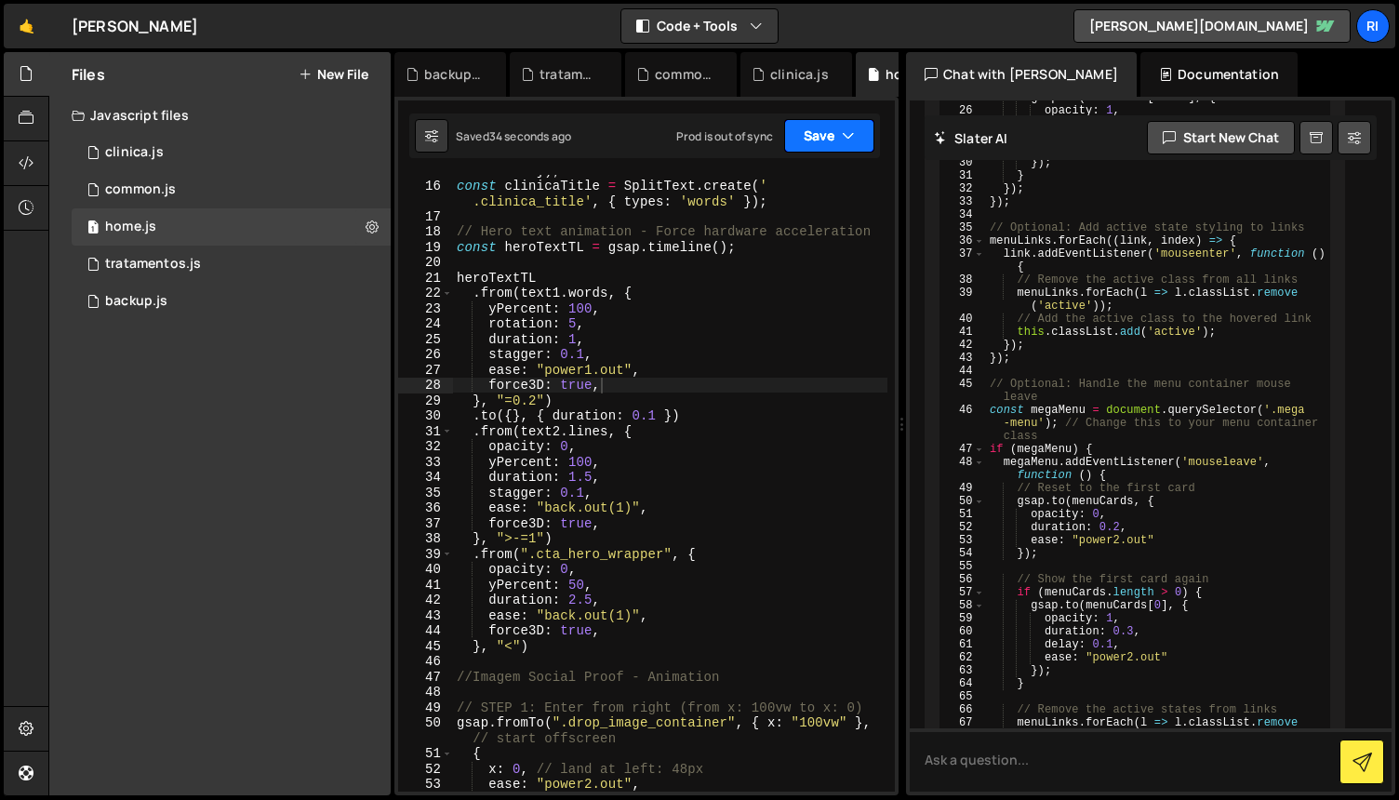
click at [816, 132] on button "Save" at bounding box center [829, 135] width 90 height 33
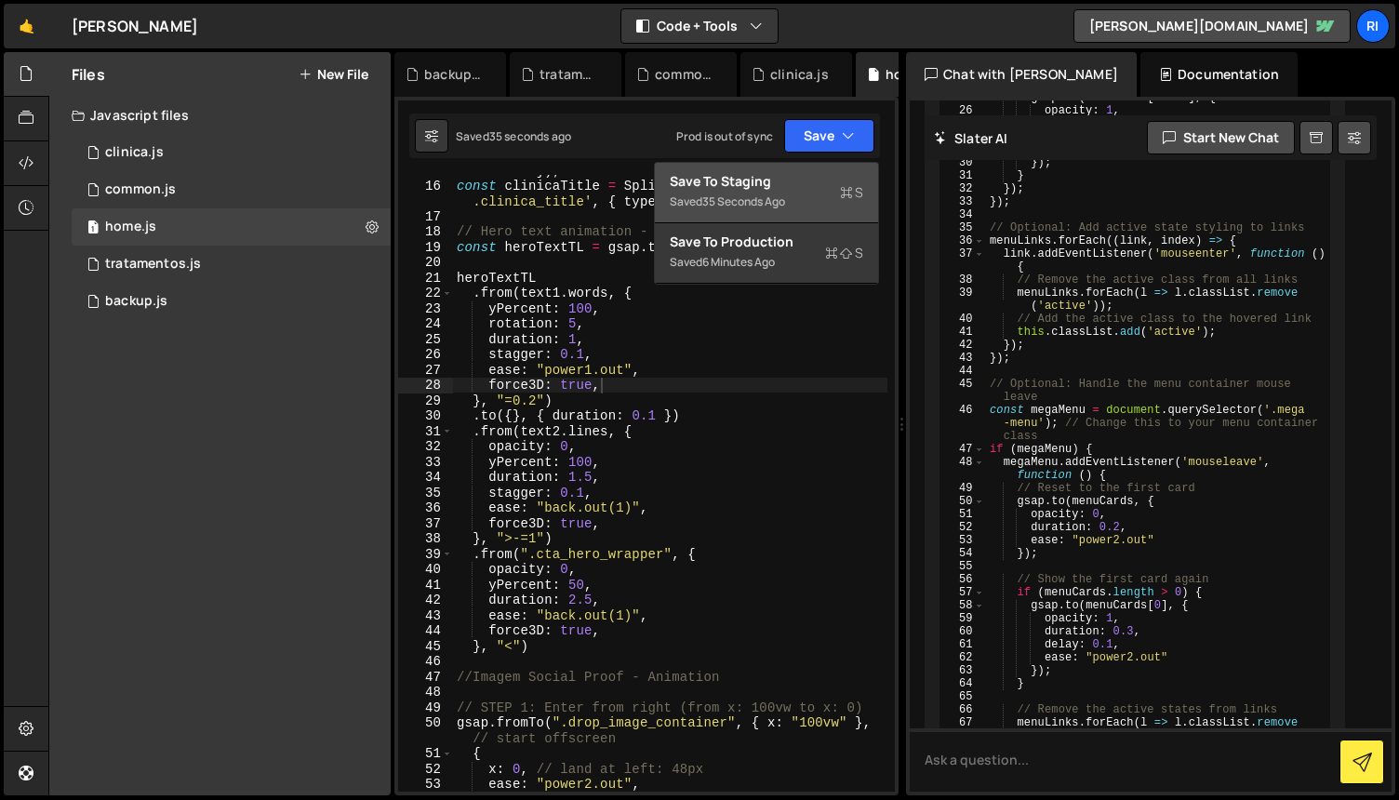
click at [766, 192] on div "Saved 35 seconds ago" at bounding box center [767, 202] width 194 height 22
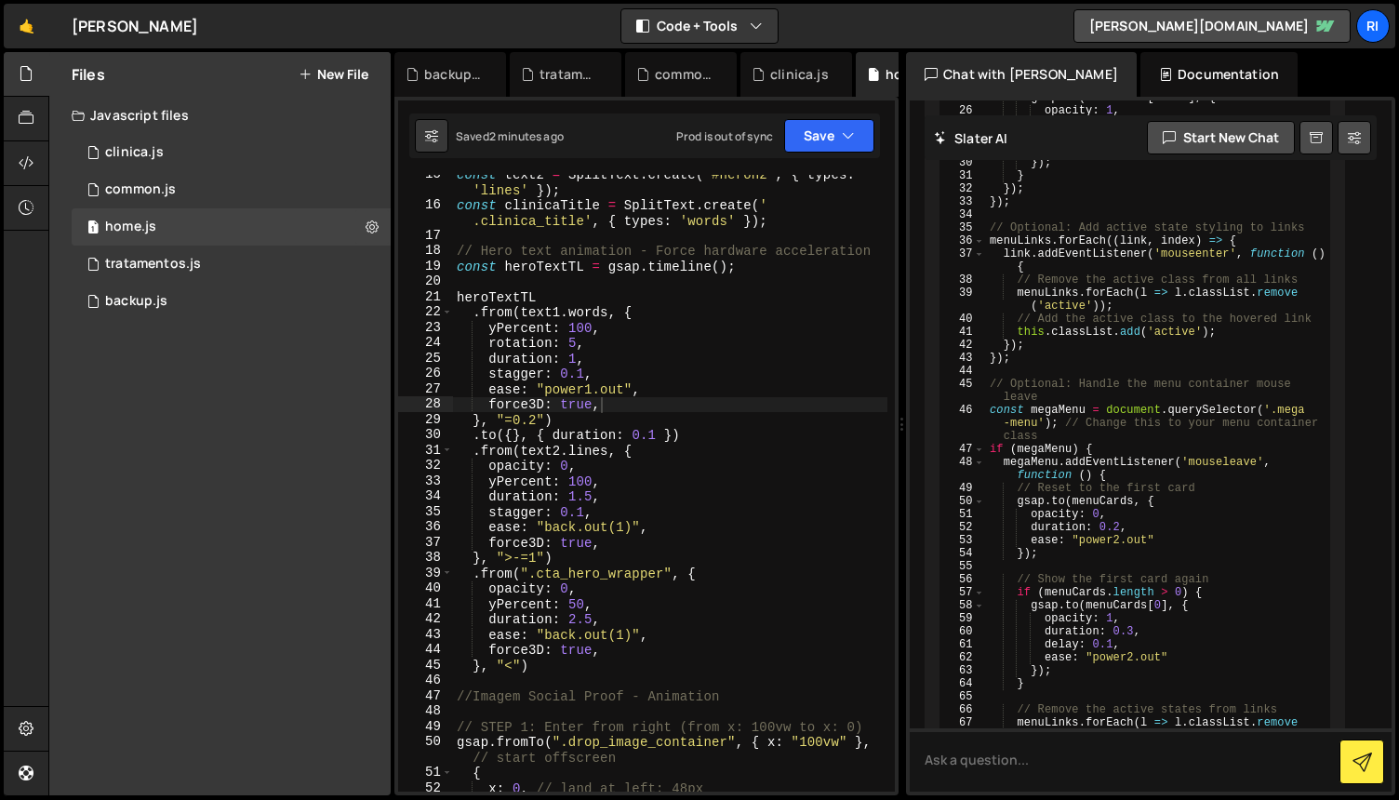
scroll to position [237, 0]
click at [542, 287] on div "const text2 = SplitText . create ( '#heroh2' , { types : 'lines' }) ; const cli…" at bounding box center [670, 498] width 434 height 663
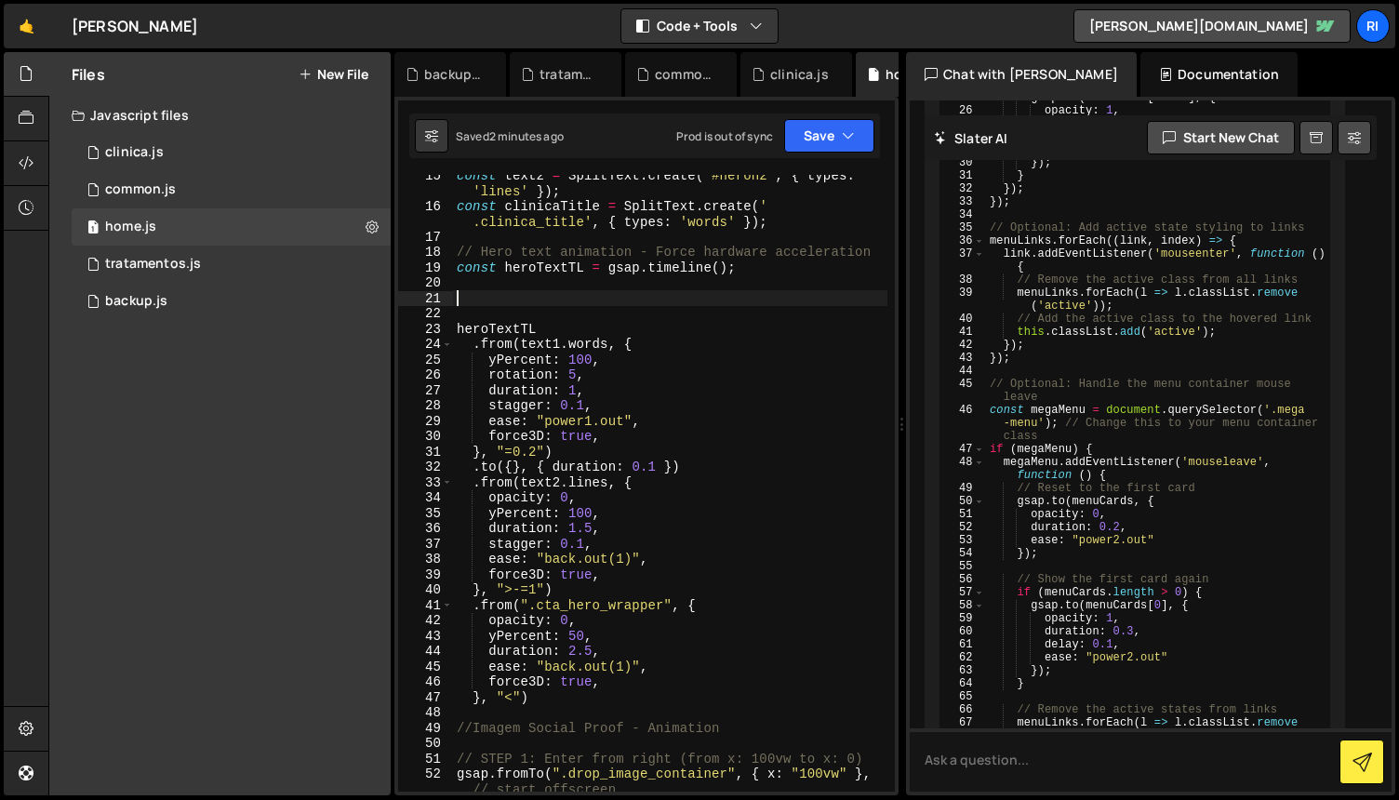
paste textarea ")"
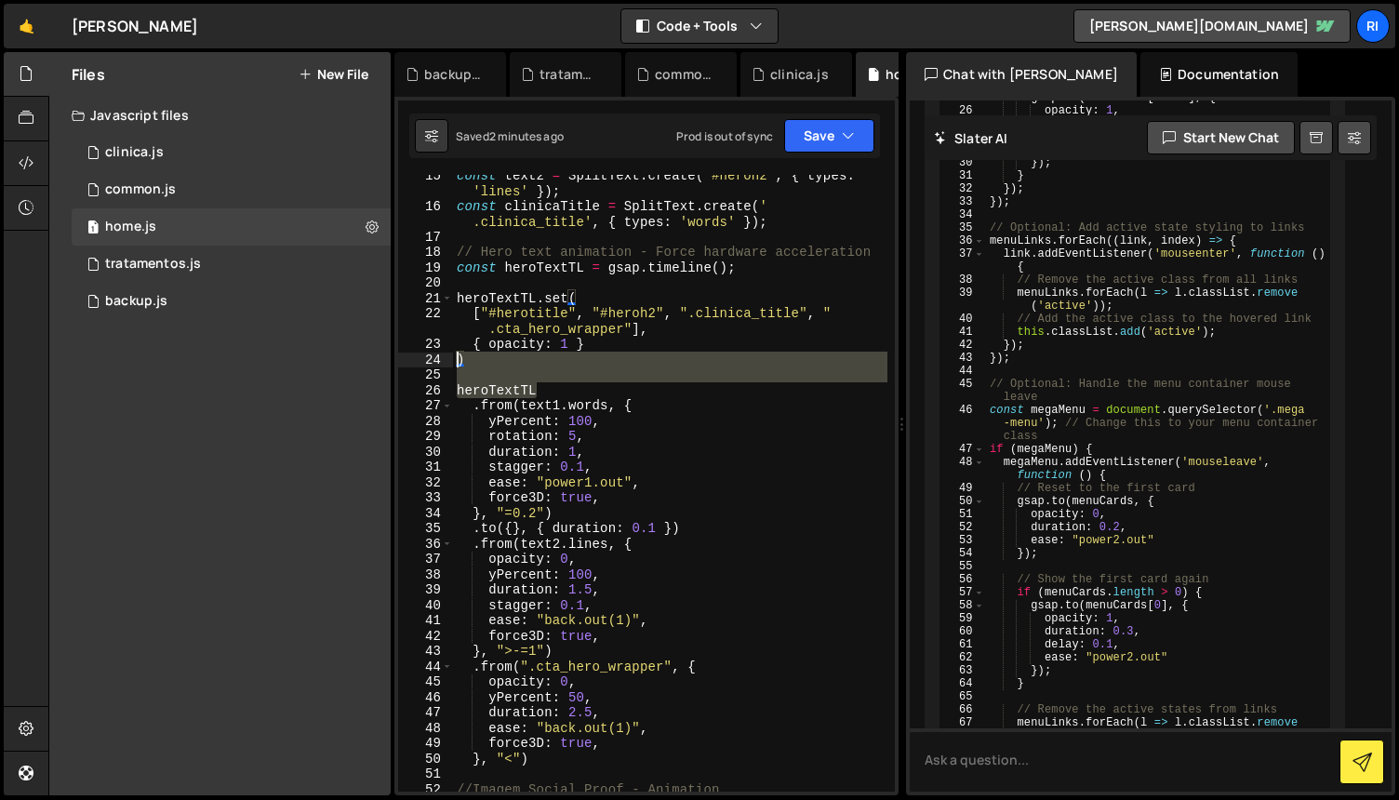
drag, startPoint x: 548, startPoint y: 389, endPoint x: 436, endPoint y: 364, distance: 114.4
click at [436, 364] on div ") 15 16 17 18 19 20 21 22 23 24 25 26 27 28 29 30 31 32 33 34 35 36 37 38 39 40…" at bounding box center [646, 483] width 497 height 617
type textarea ")"
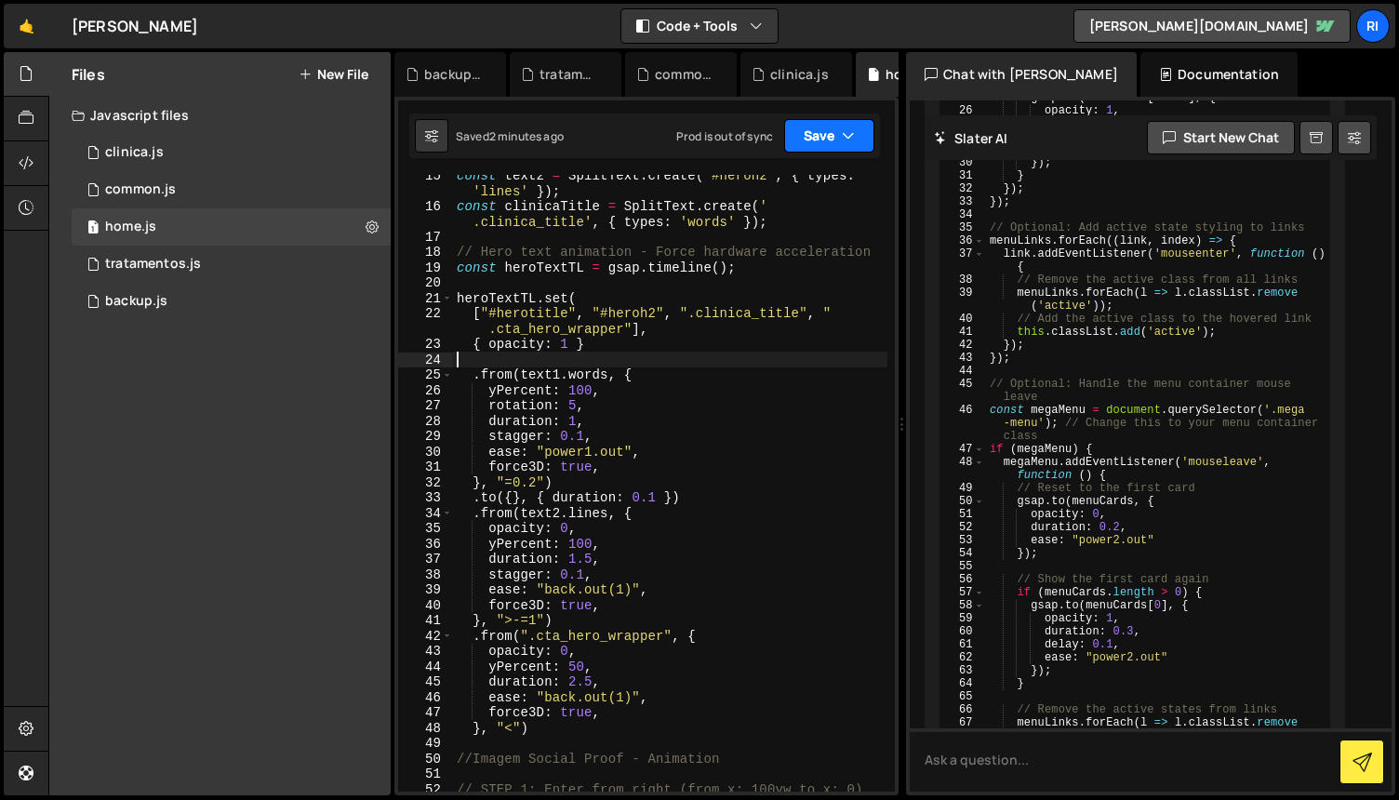
click at [822, 140] on button "Save" at bounding box center [829, 135] width 90 height 33
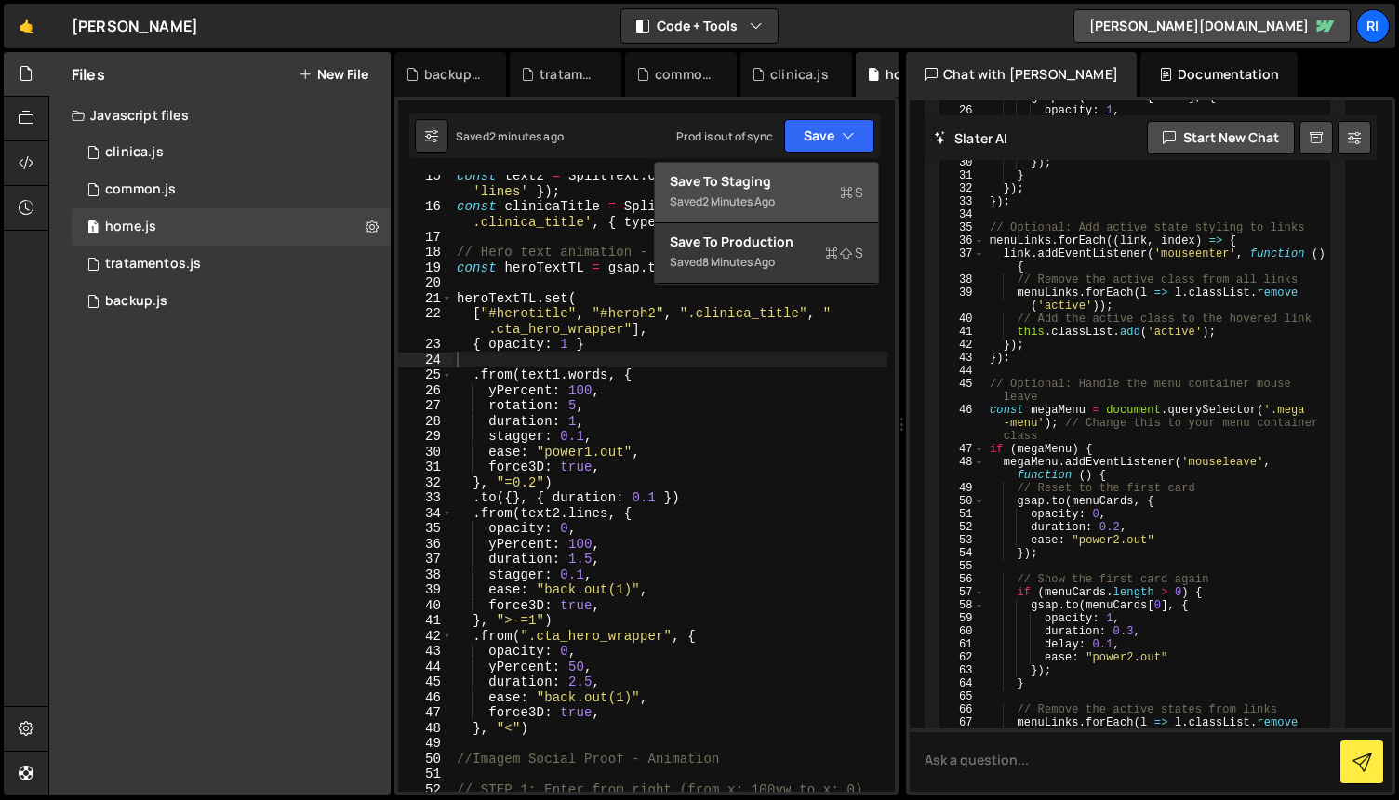
click at [779, 170] on button "Save to Staging S Saved 2 minutes ago" at bounding box center [766, 193] width 223 height 60
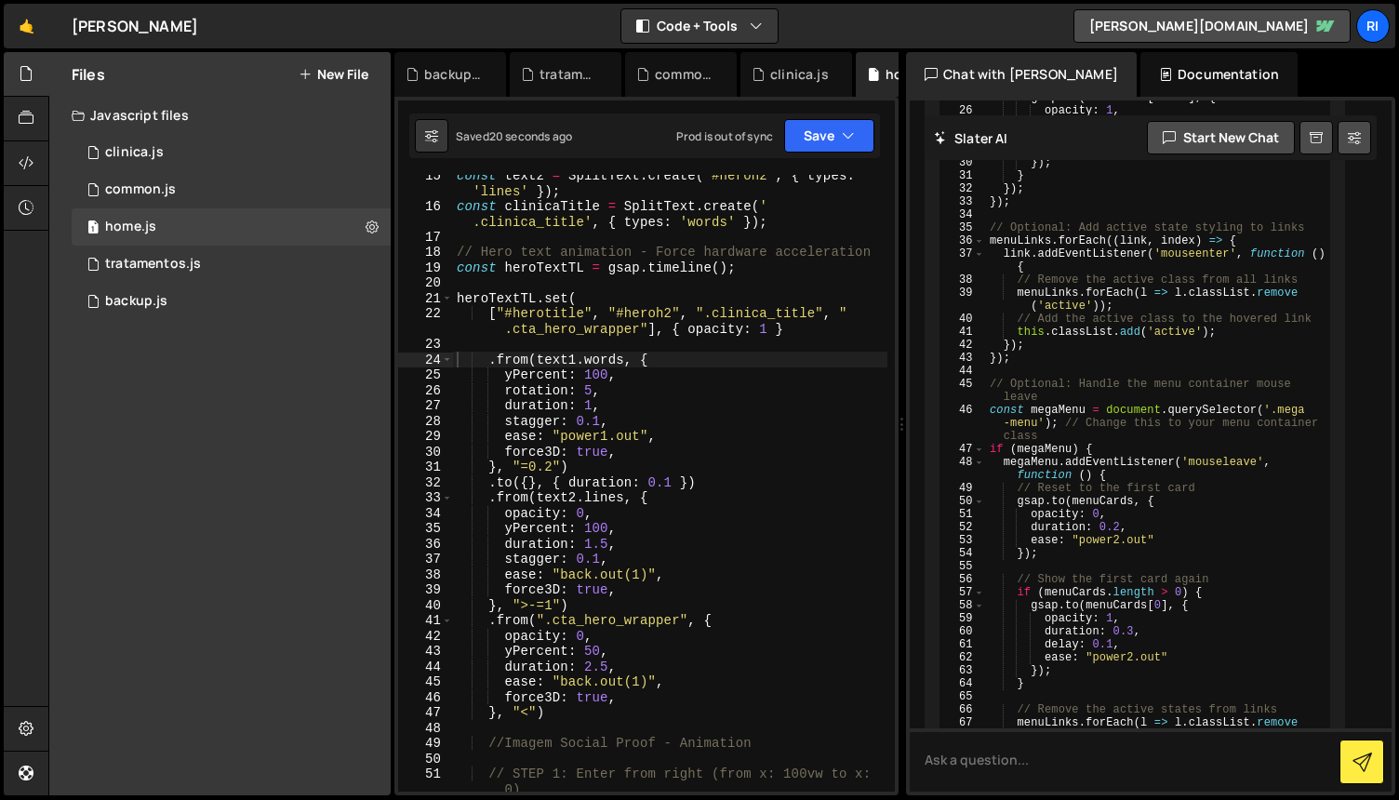
click at [807, 447] on div "const text2 = SplitText . create ( '#heroh2' , { types : 'lines' }) ; const cli…" at bounding box center [670, 506] width 434 height 678
type textarea "ScrollTrigger.refresh();"
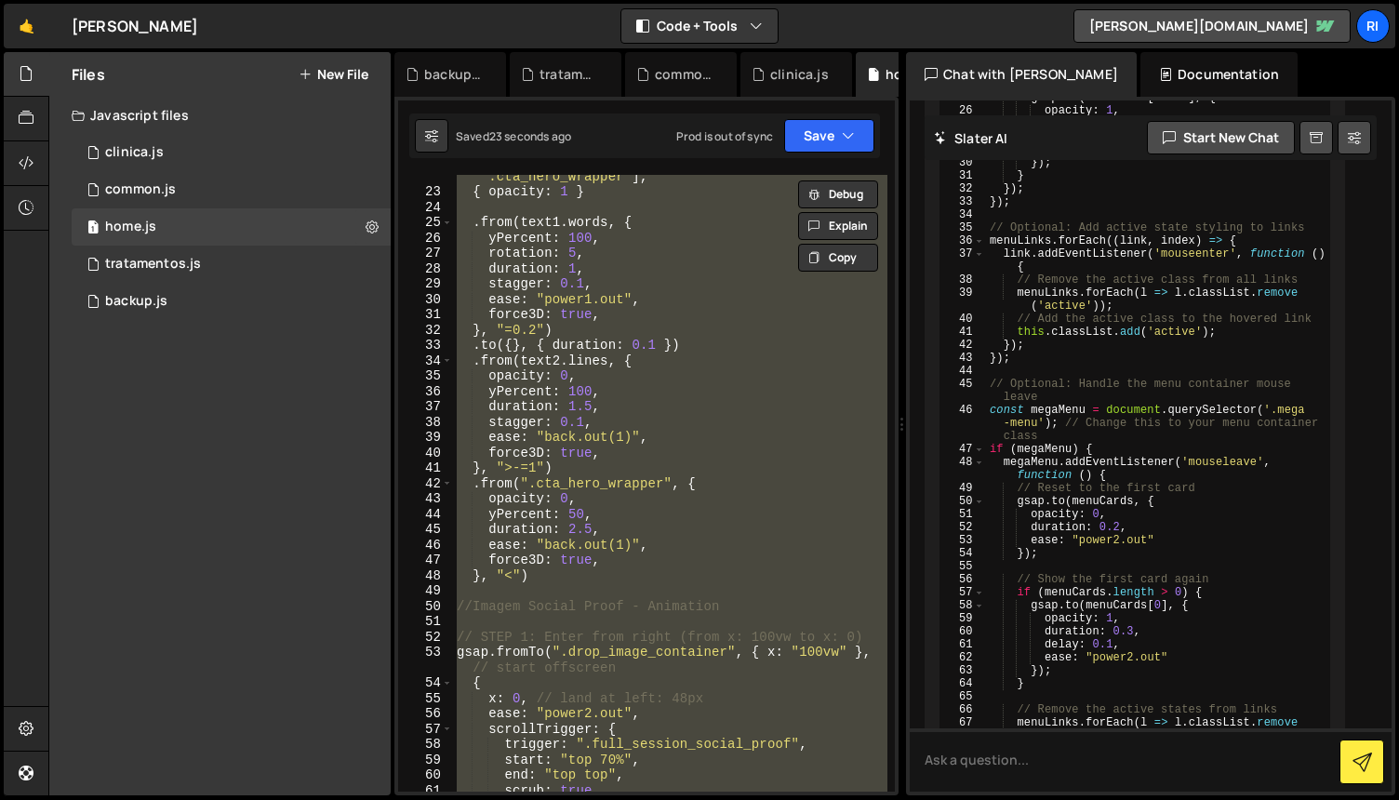
scroll to position [0, 0]
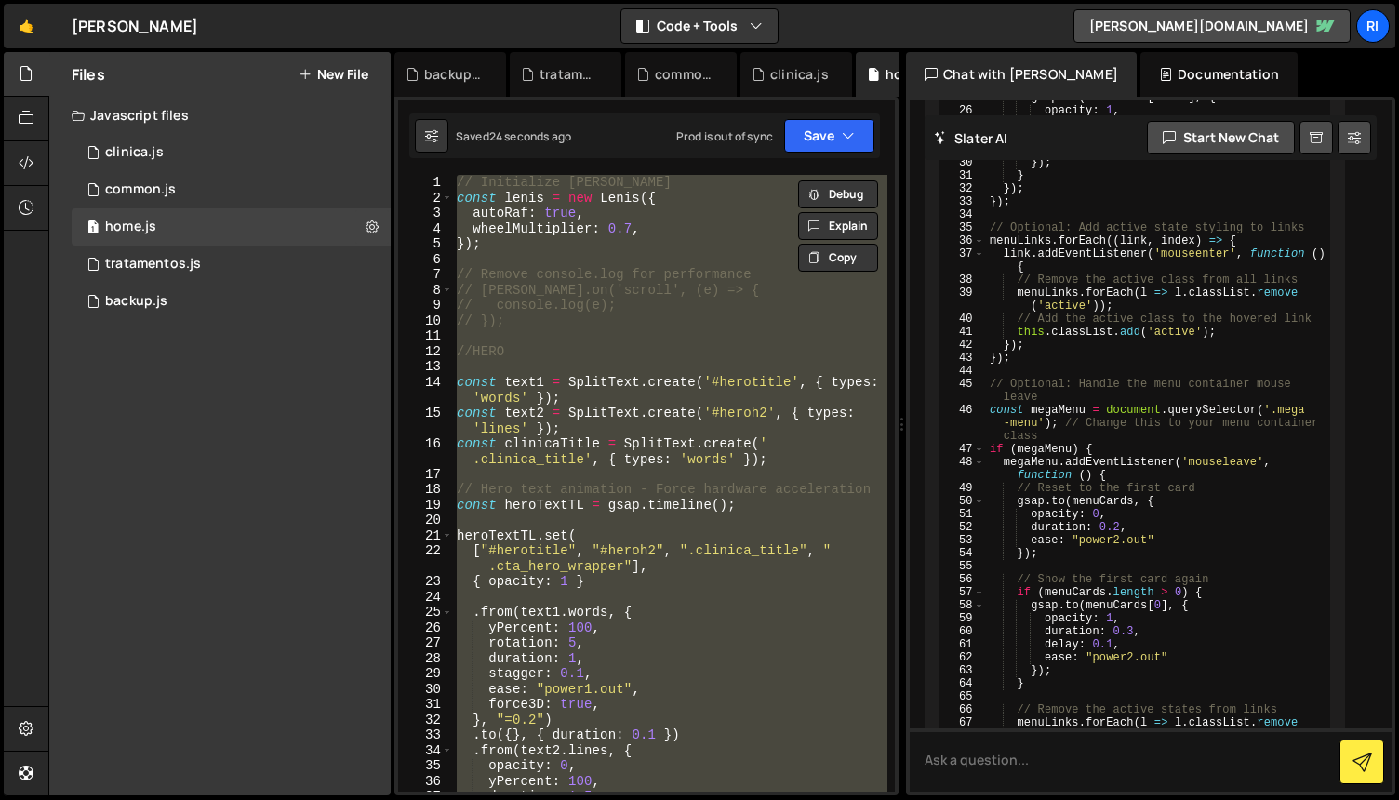
click at [714, 343] on div "// Initialize [PERSON_NAME] const [PERSON_NAME] = new [PERSON_NAME] ({ autoRaf …" at bounding box center [670, 483] width 434 height 617
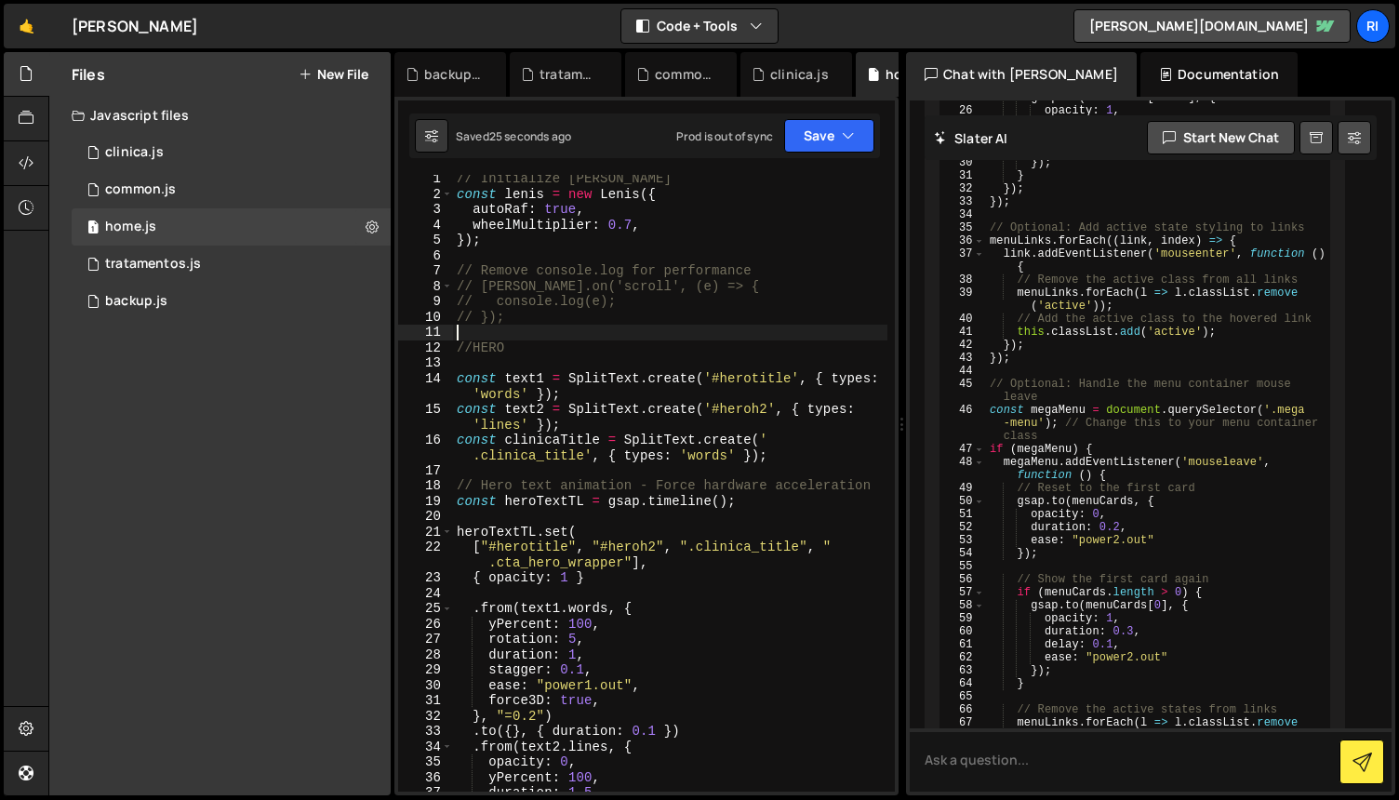
scroll to position [20, 0]
type textarea "heroTextTL"
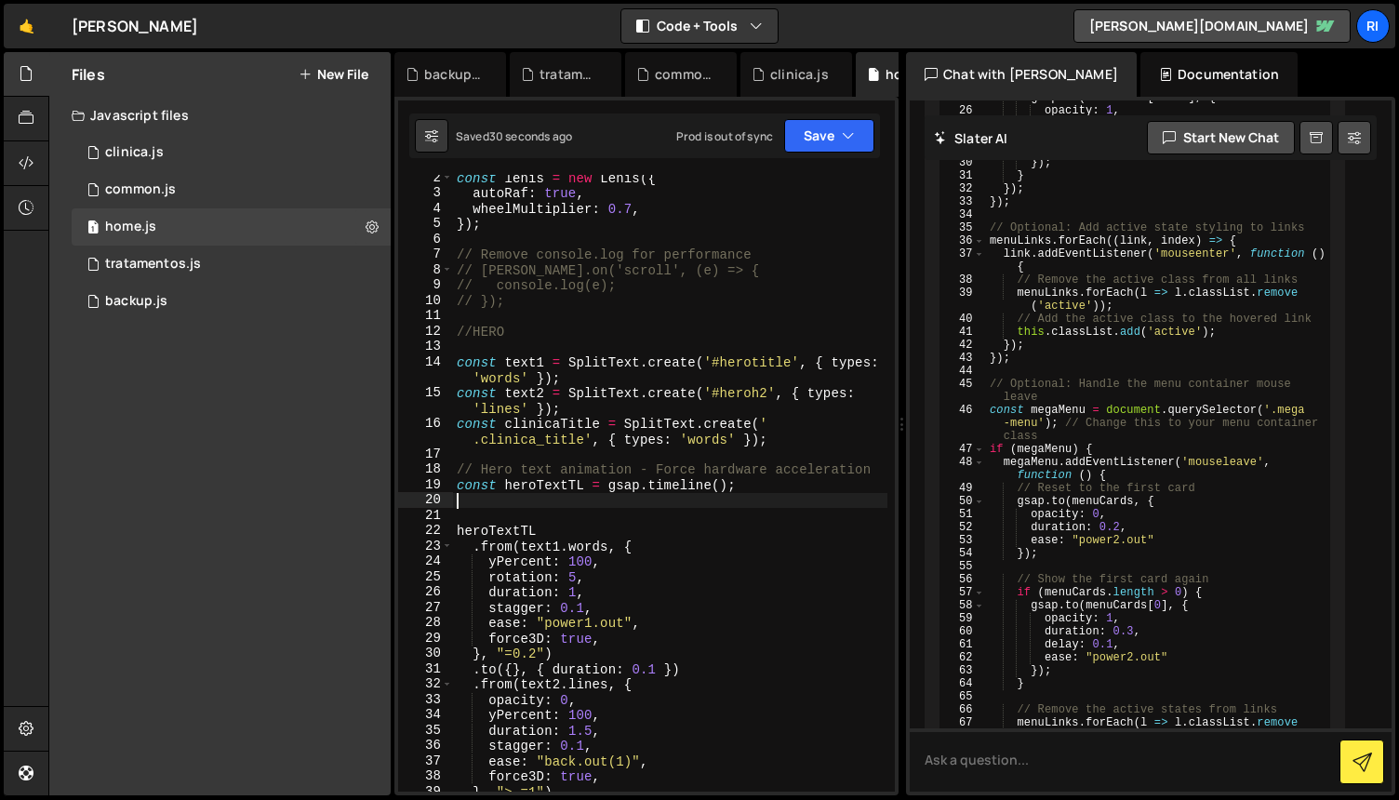
scroll to position [20, 0]
click at [827, 131] on button "Save" at bounding box center [829, 135] width 90 height 33
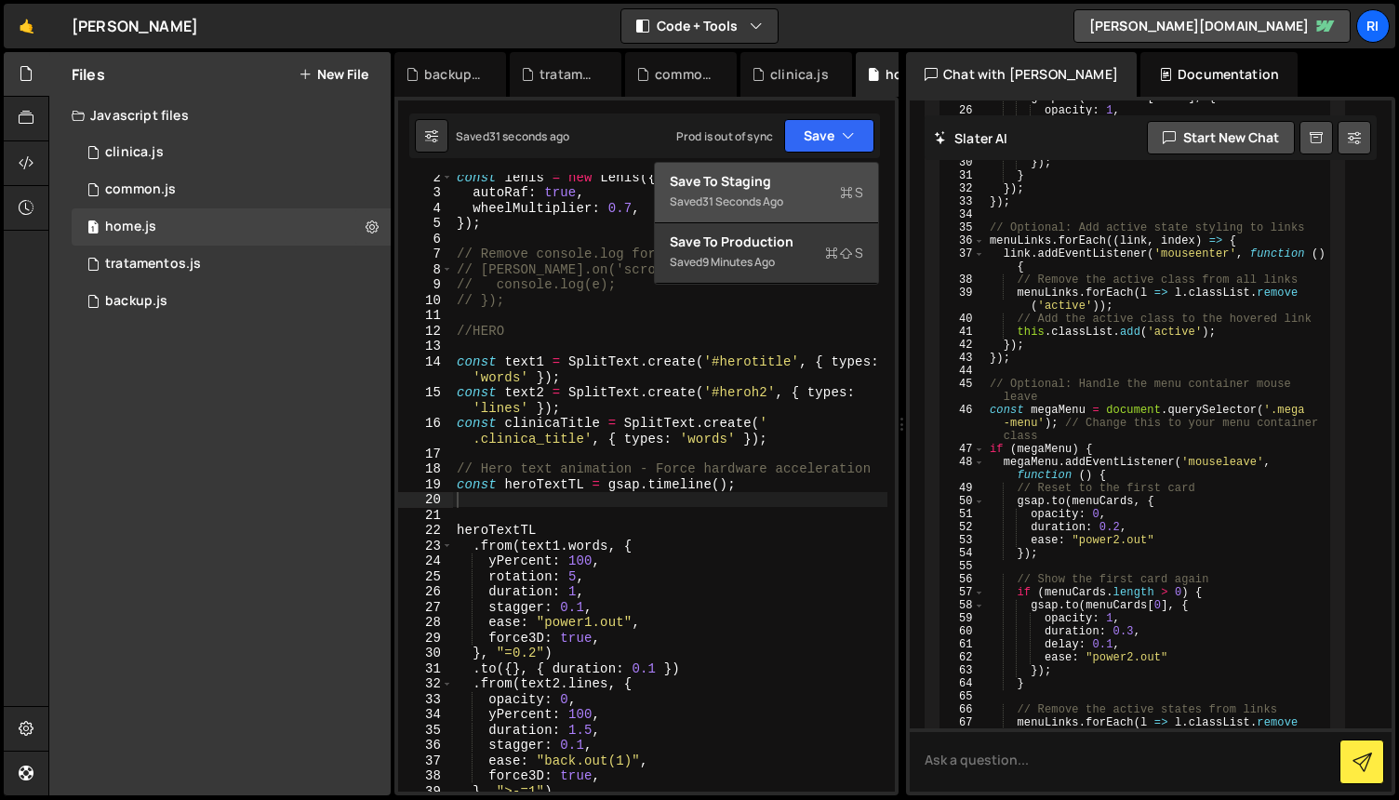
click at [771, 174] on div "Save to Staging S" at bounding box center [767, 181] width 194 height 19
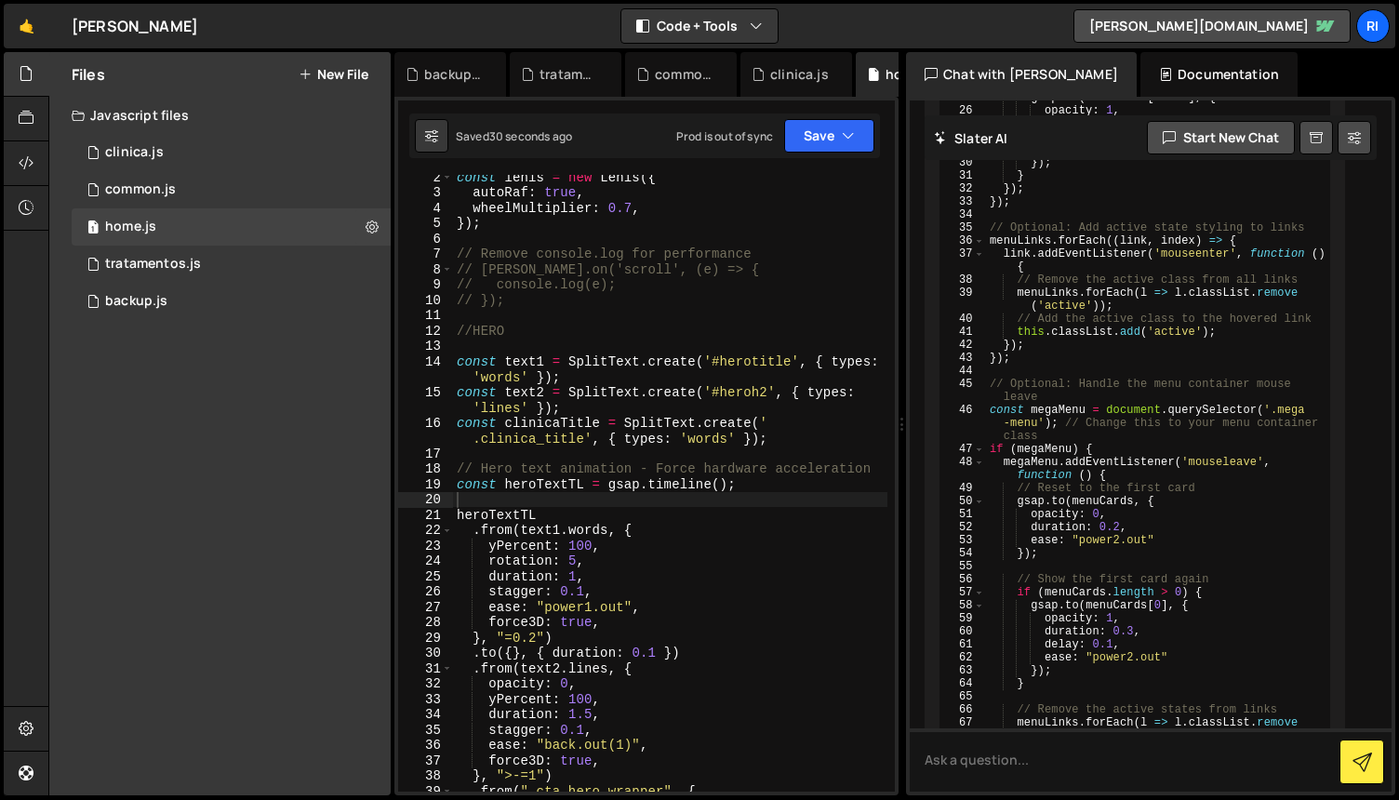
type textarea ".from(text1.words, {"
click at [660, 532] on div "const [PERSON_NAME] = new [PERSON_NAME] ({ autoRaf : true , wheelMultiplier : 0…" at bounding box center [670, 493] width 434 height 648
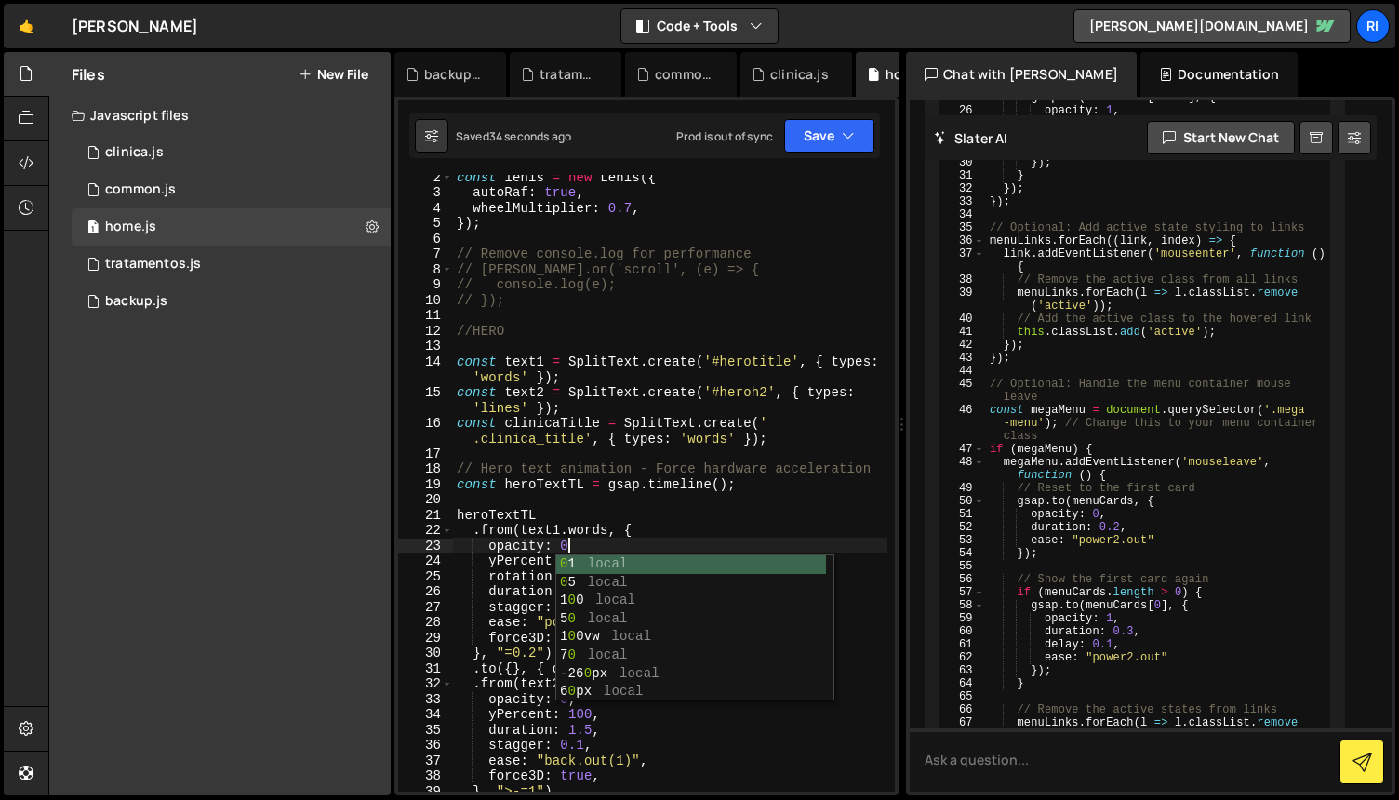
scroll to position [0, 7]
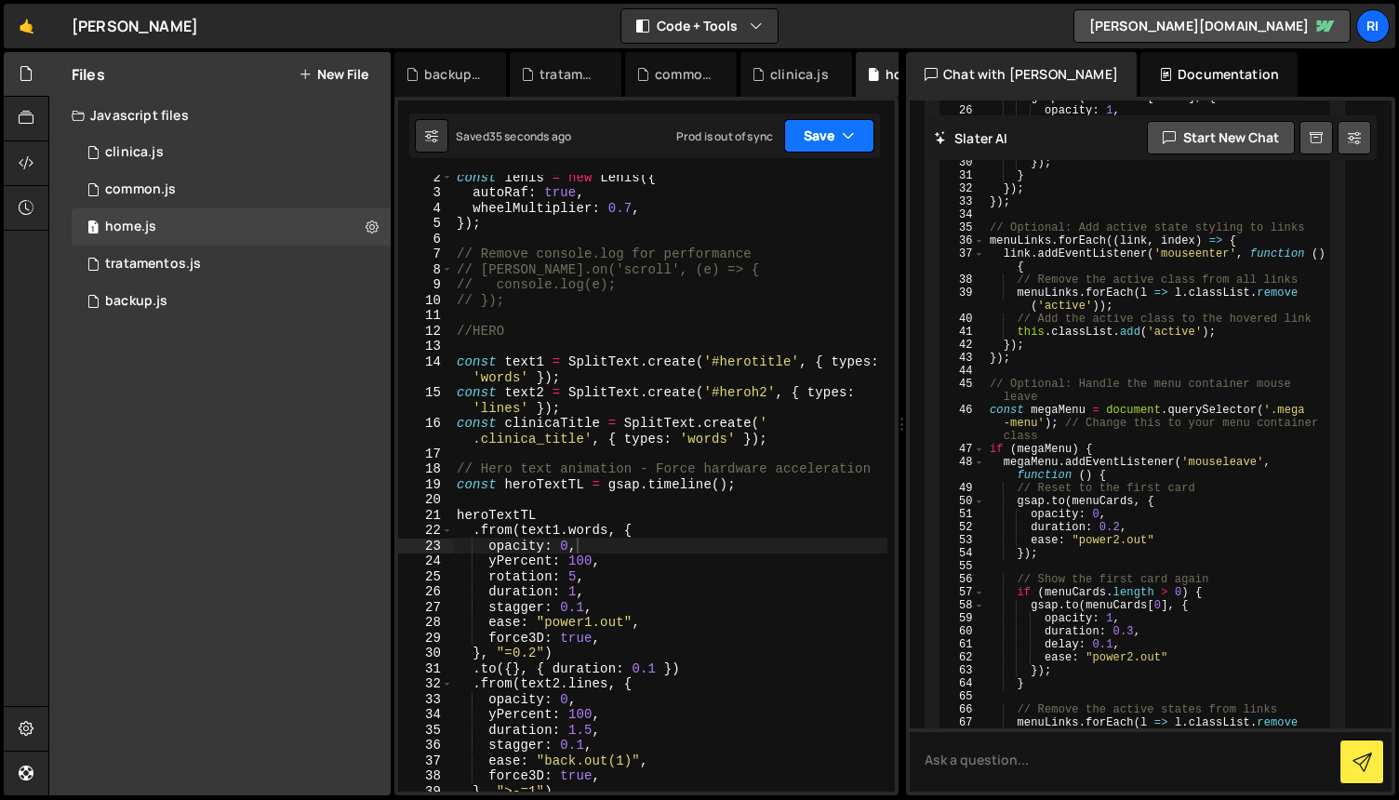
click at [798, 133] on button "Save" at bounding box center [829, 135] width 90 height 33
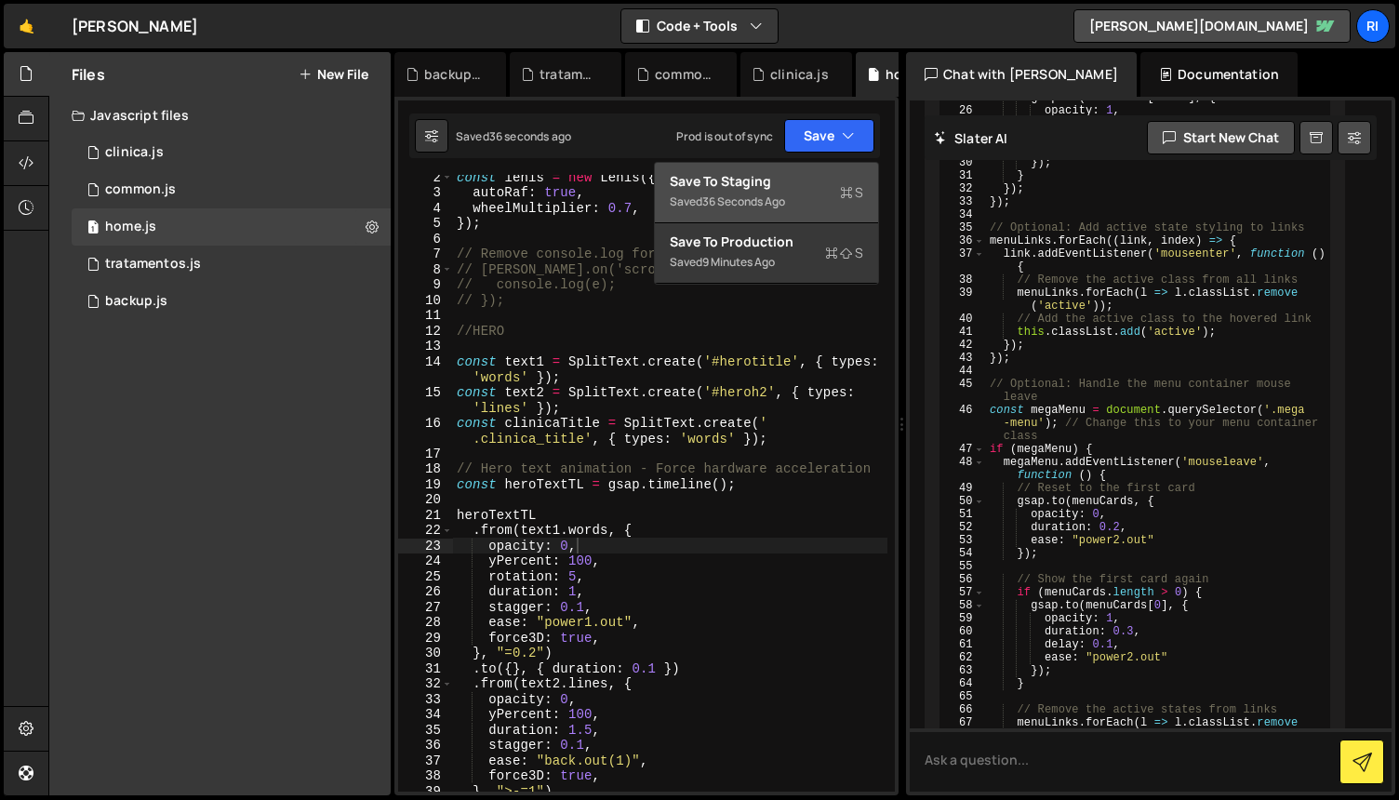
click at [786, 192] on div "Saved 36 seconds ago" at bounding box center [767, 202] width 194 height 22
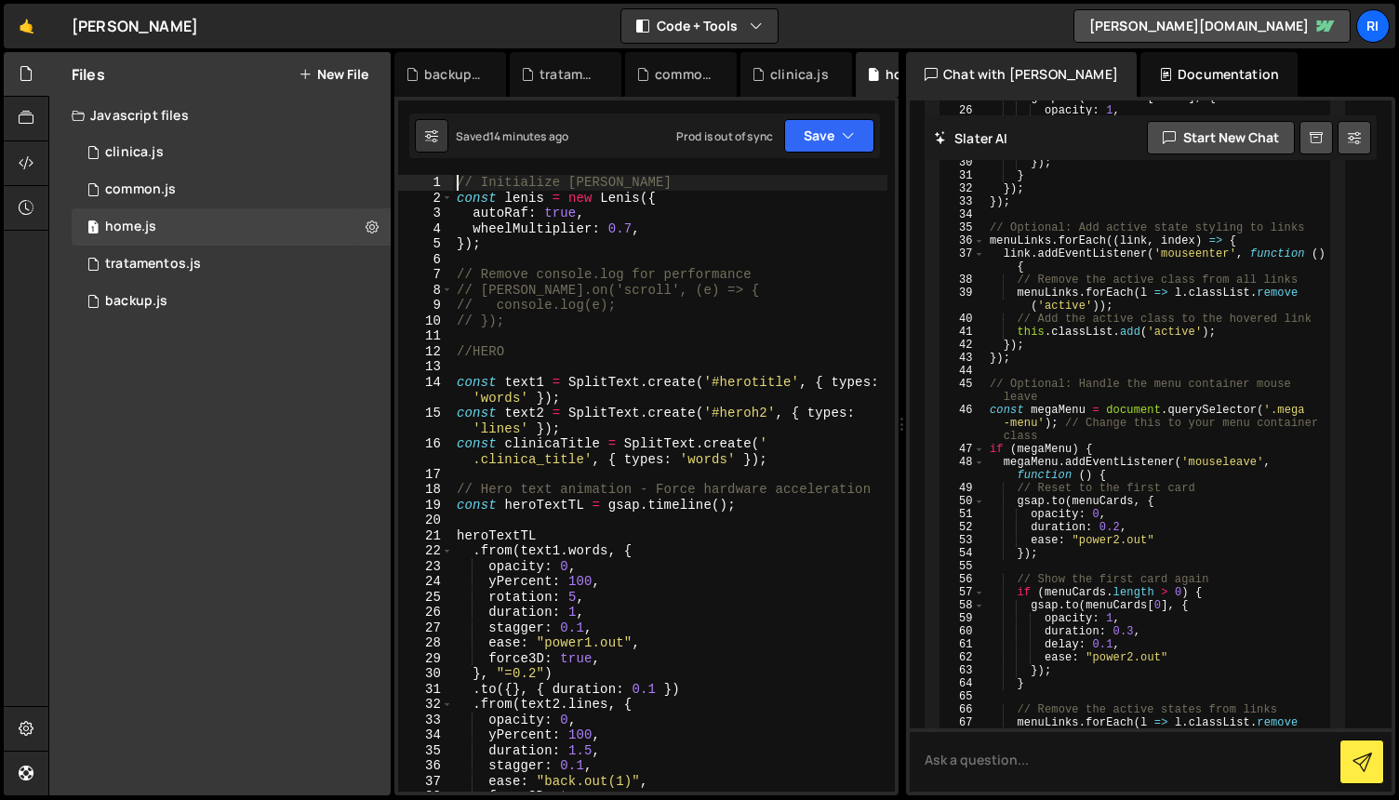
scroll to position [0, 0]
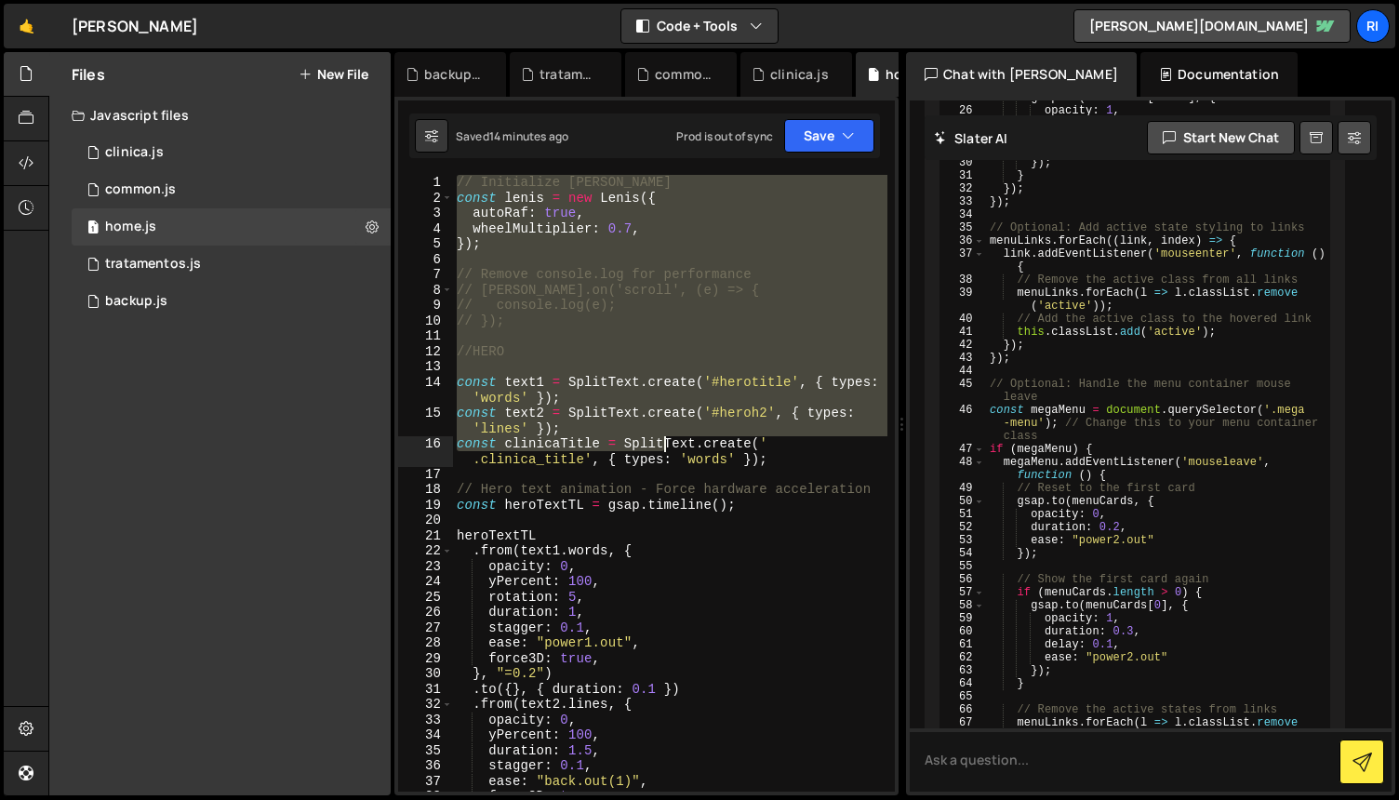
drag, startPoint x: 457, startPoint y: 183, endPoint x: 664, endPoint y: 440, distance: 330.1
click at [664, 440] on div "// Initialize [PERSON_NAME] const [PERSON_NAME] = new [PERSON_NAME] ({ autoRaf …" at bounding box center [670, 499] width 434 height 648
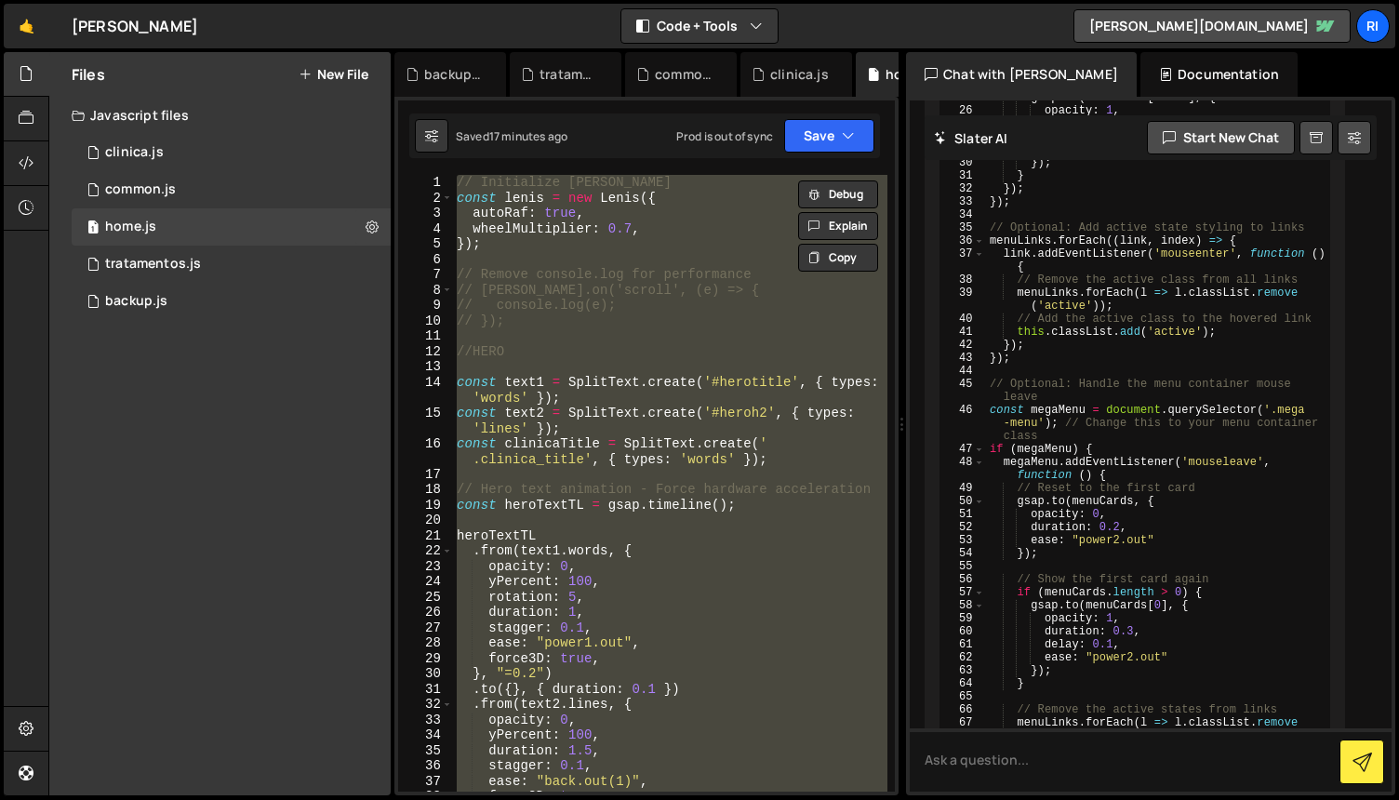
click at [540, 324] on div "// Initialize [PERSON_NAME] const [PERSON_NAME] = new [PERSON_NAME] ({ autoRaf …" at bounding box center [670, 483] width 434 height 617
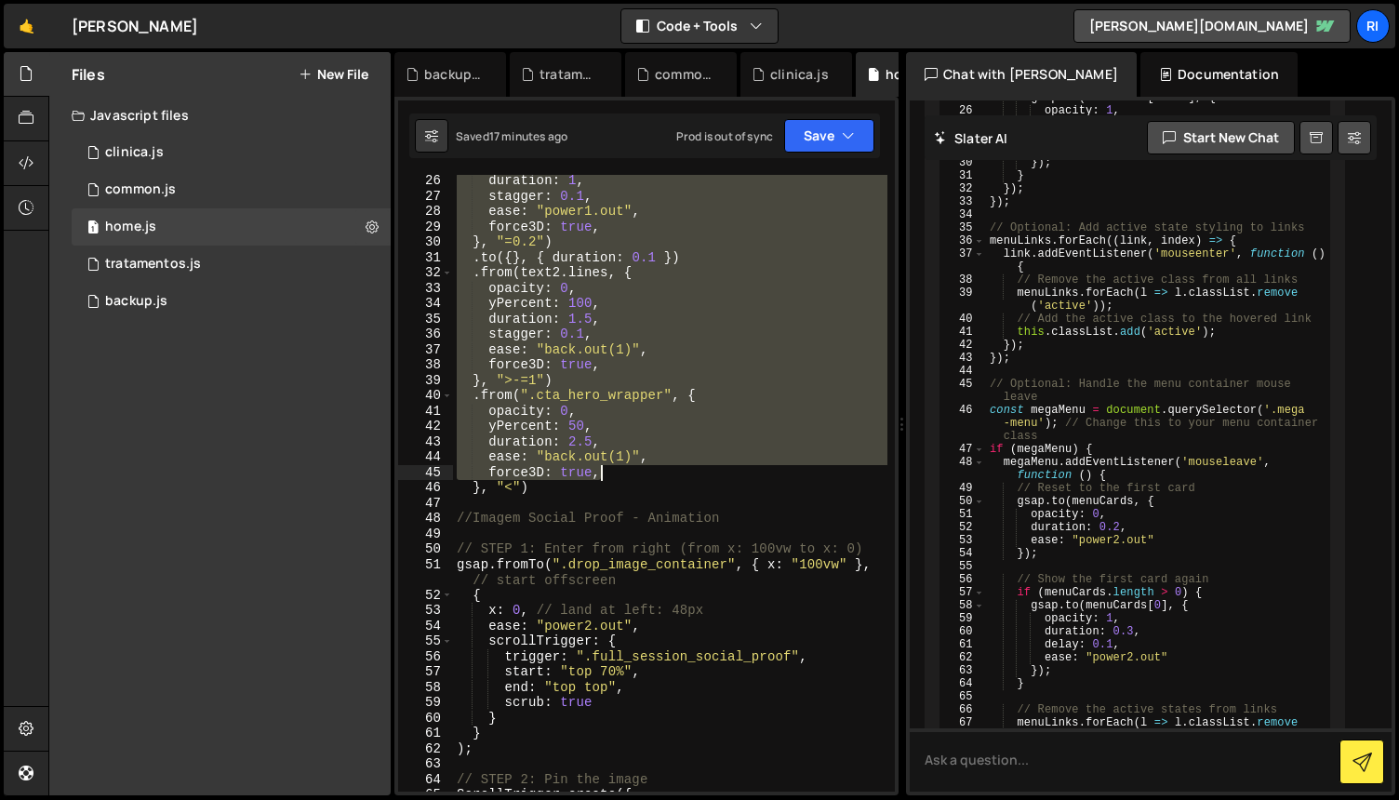
scroll to position [431, 0]
drag, startPoint x: 457, startPoint y: 349, endPoint x: 712, endPoint y: 487, distance: 289.7
click at [712, 487] on div "duration : 1 , stagger : 0.1 , ease : "power1.out" , force3D : true , } , "=0.2…" at bounding box center [670, 498] width 434 height 648
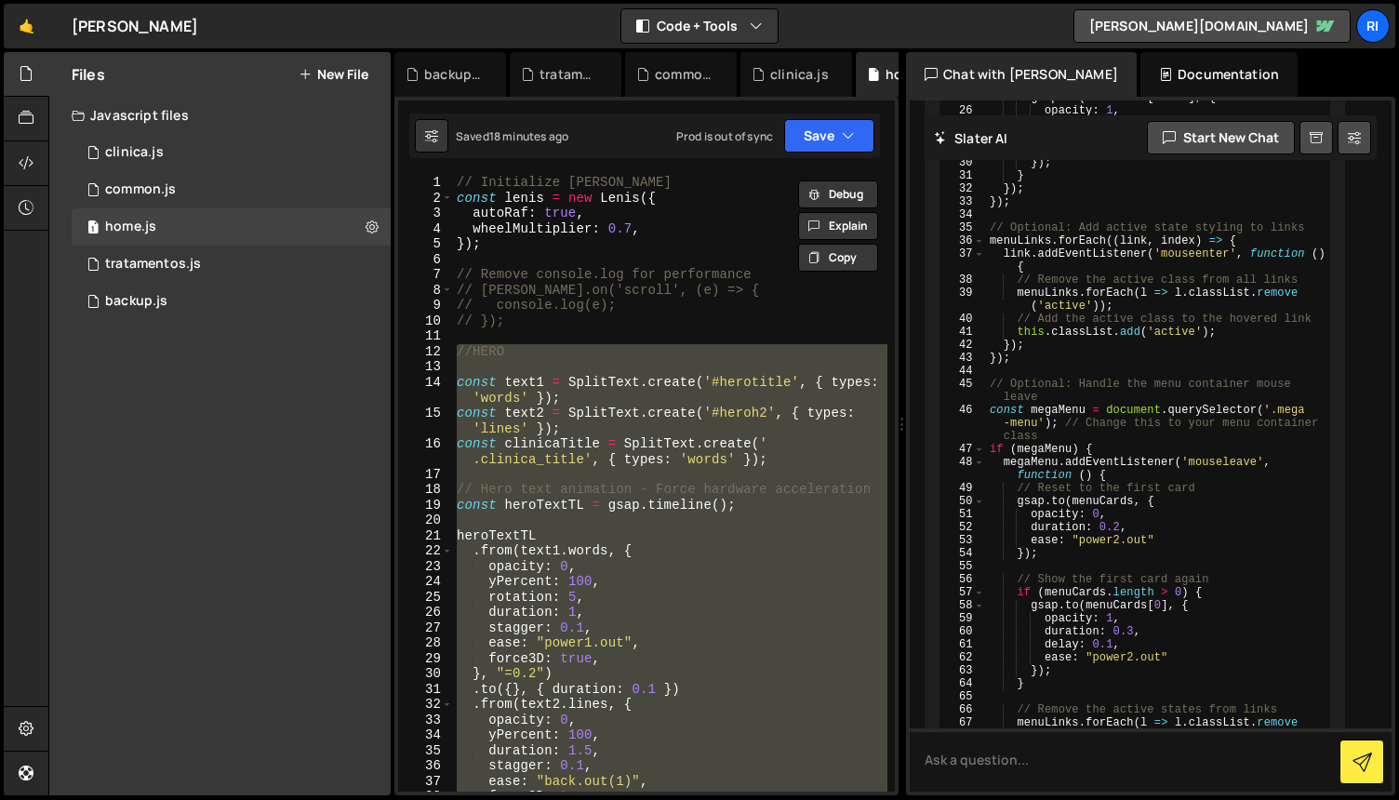
scroll to position [0, 0]
paste textarea
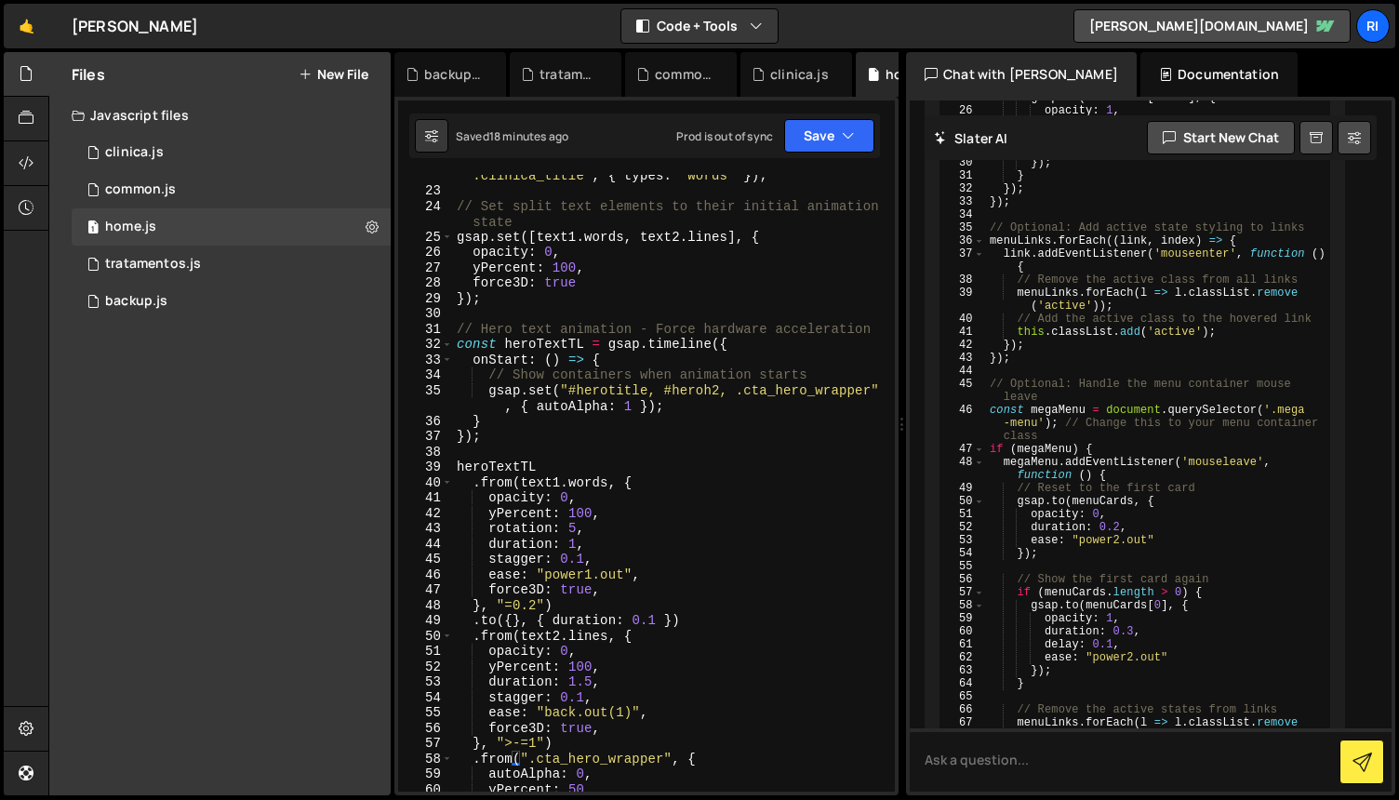
scroll to position [372, 0]
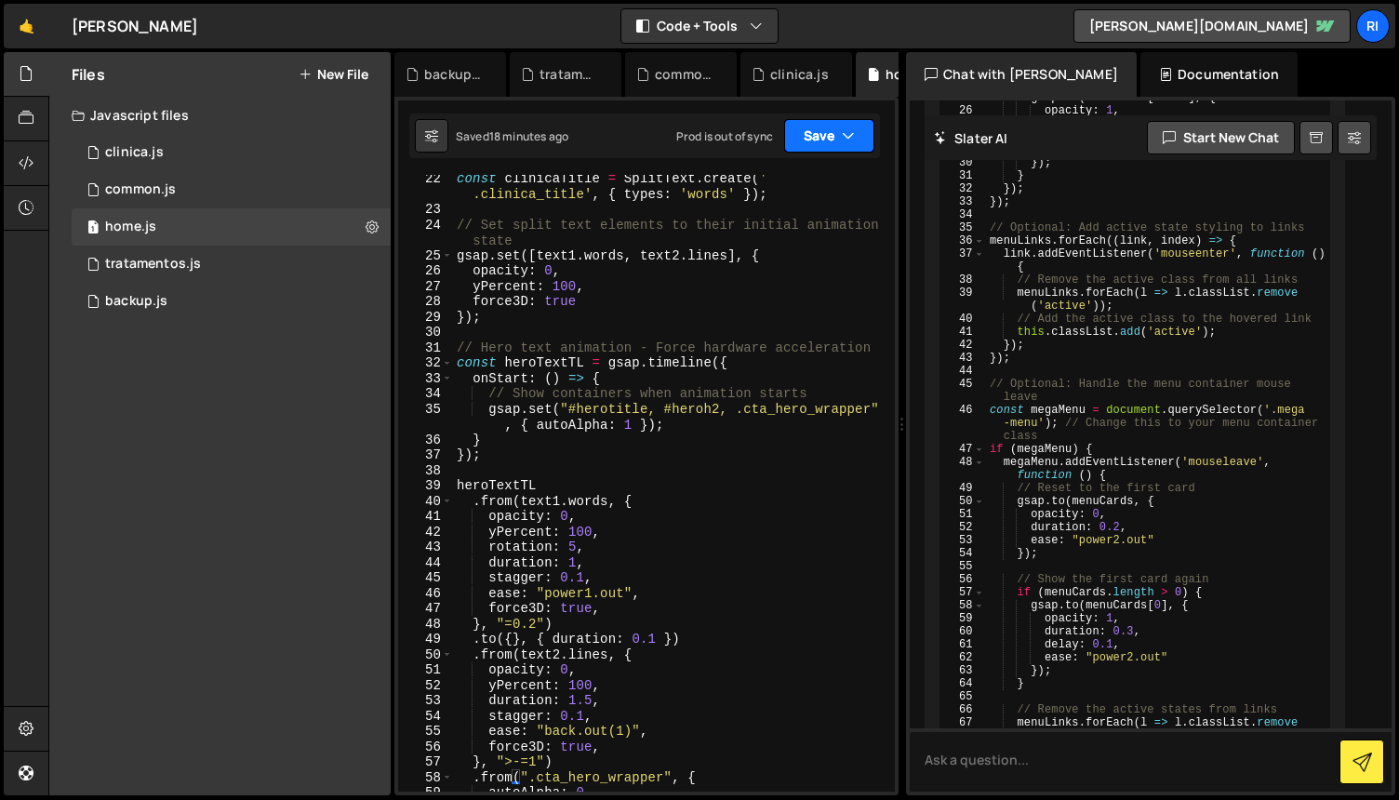
click at [809, 140] on button "Save" at bounding box center [829, 135] width 90 height 33
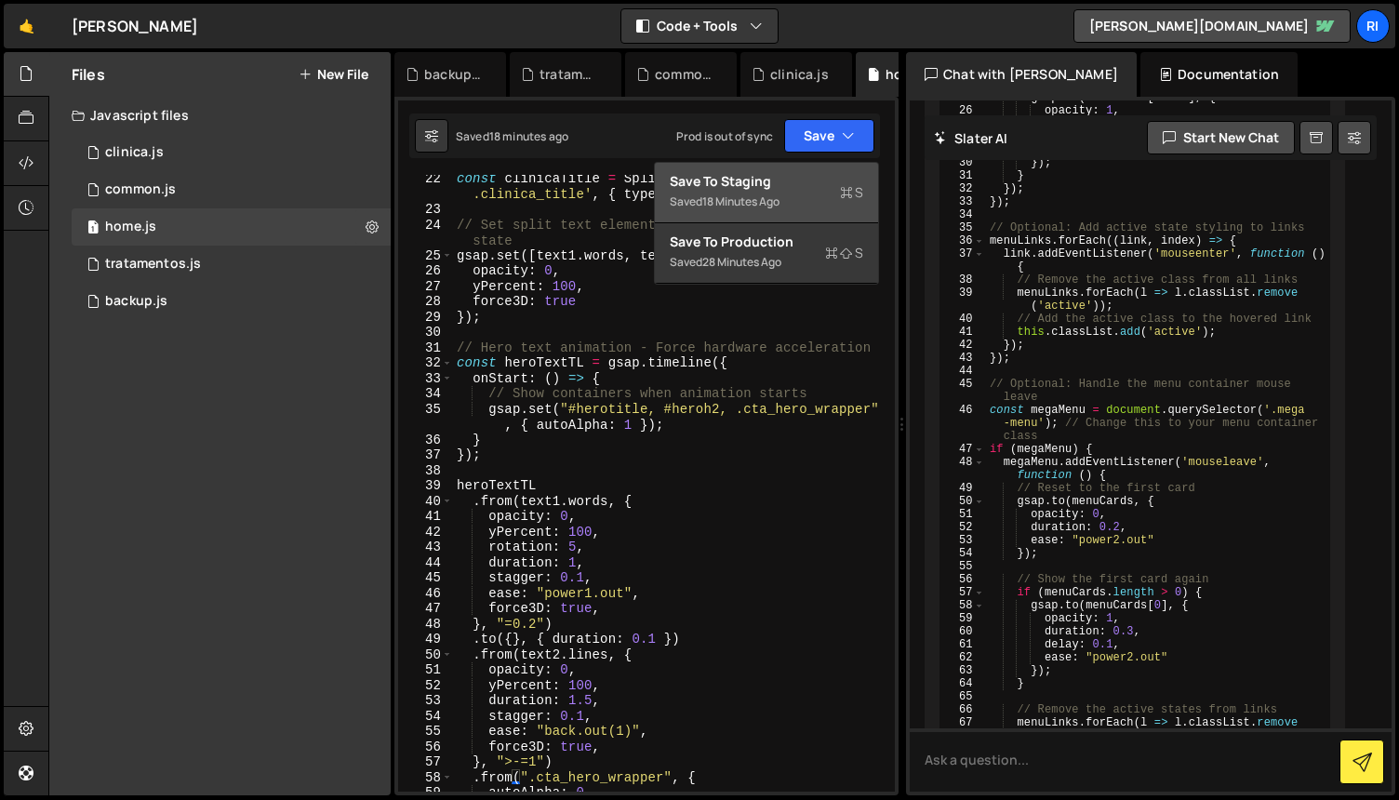
click at [756, 180] on div "Save to Staging S" at bounding box center [767, 181] width 194 height 19
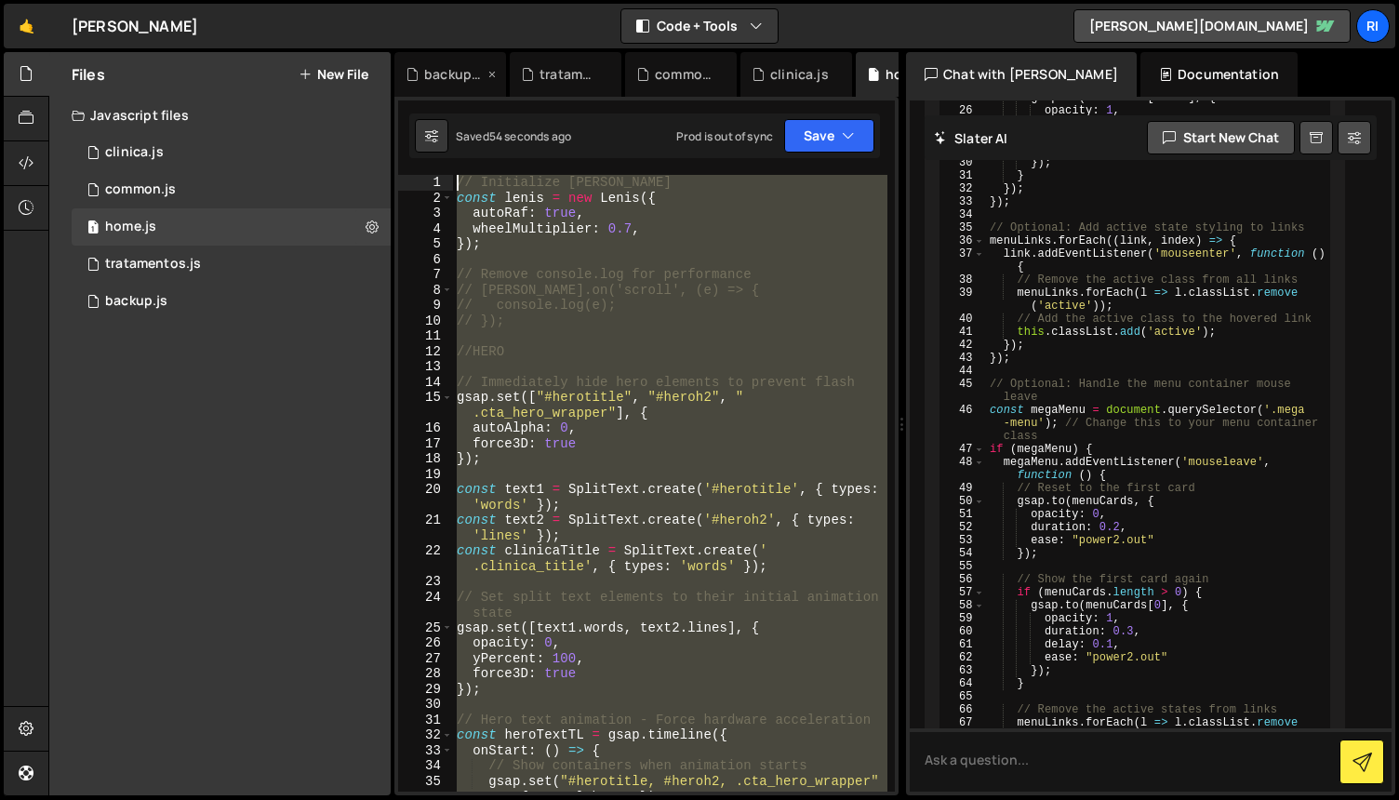
scroll to position [0, 0]
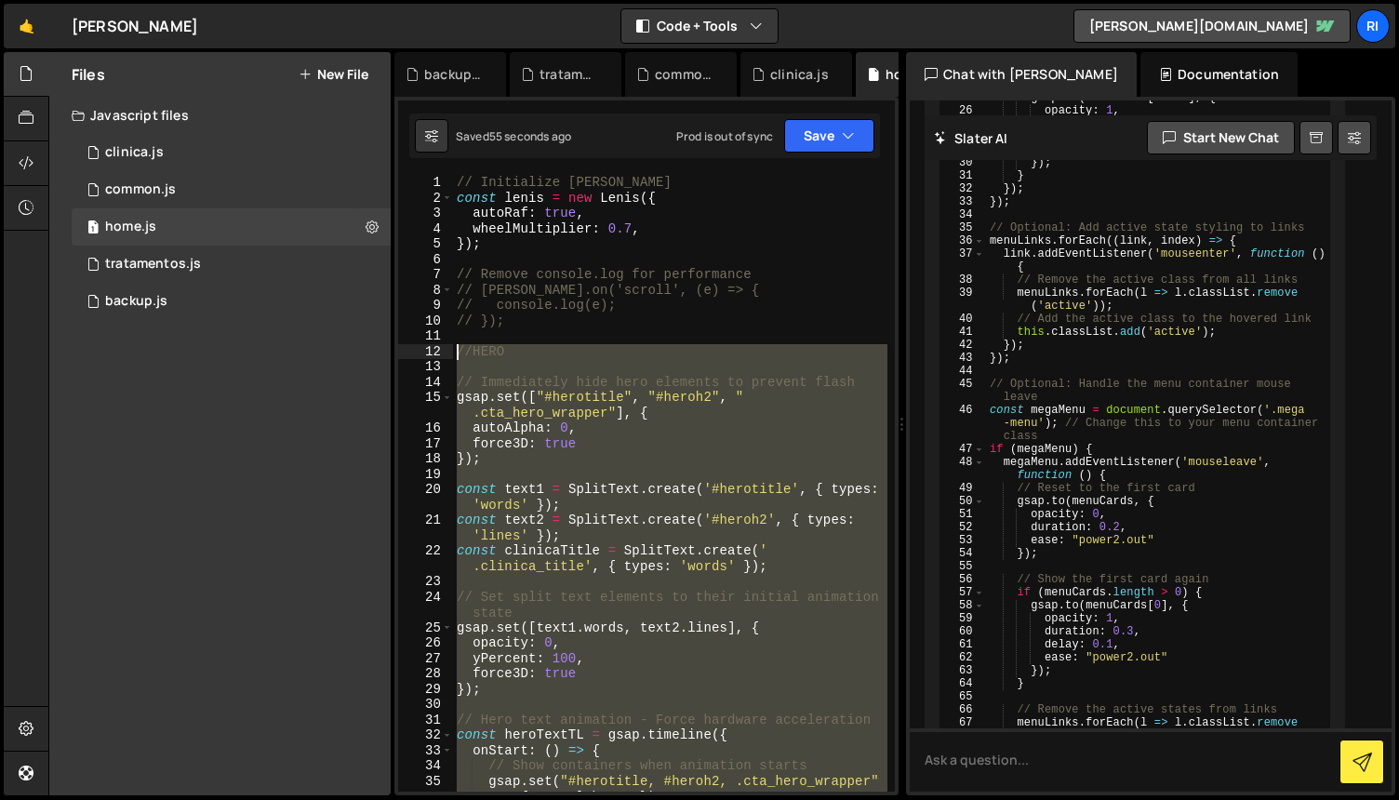
drag, startPoint x: 571, startPoint y: 490, endPoint x: 440, endPoint y: 351, distance: 191.5
click at [440, 351] on div "}, "<") 1 2 3 4 5 6 7 8 9 10 11 12 13 14 15 16 17 18 19 20 21 22 23 24 25 26 27…" at bounding box center [646, 483] width 497 height 617
paste textarea "}, "<")"
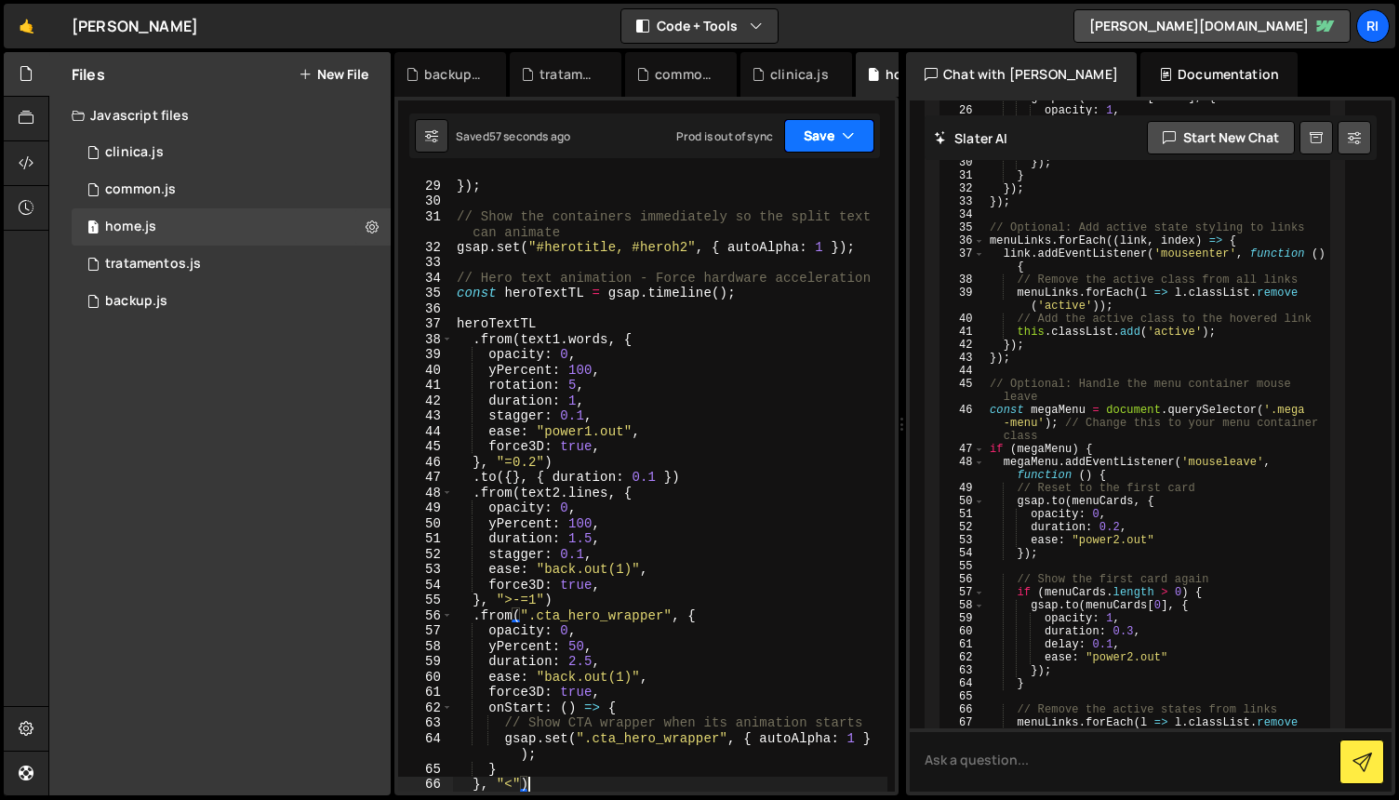
click at [815, 132] on button "Save" at bounding box center [829, 135] width 90 height 33
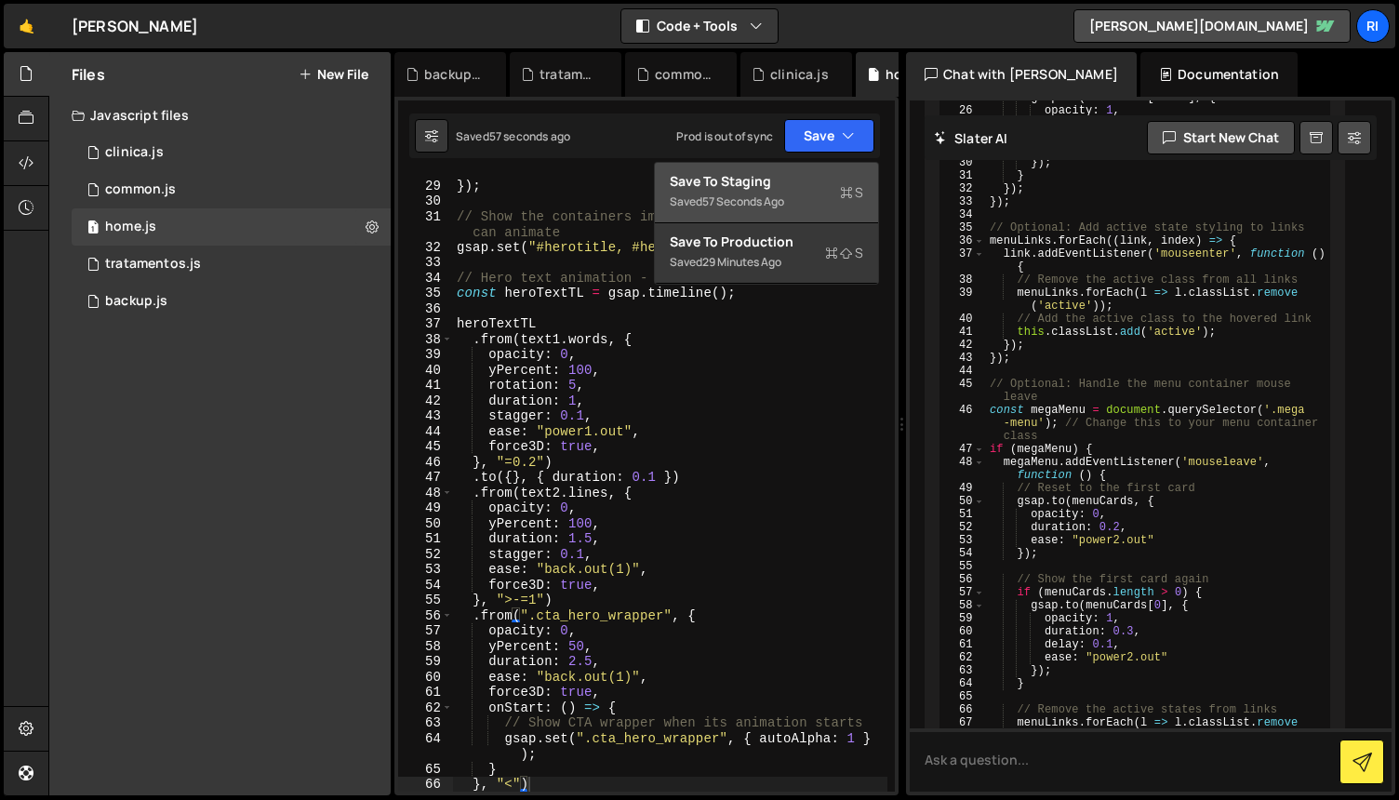
click at [748, 193] on div "Saved 57 seconds ago" at bounding box center [767, 202] width 194 height 22
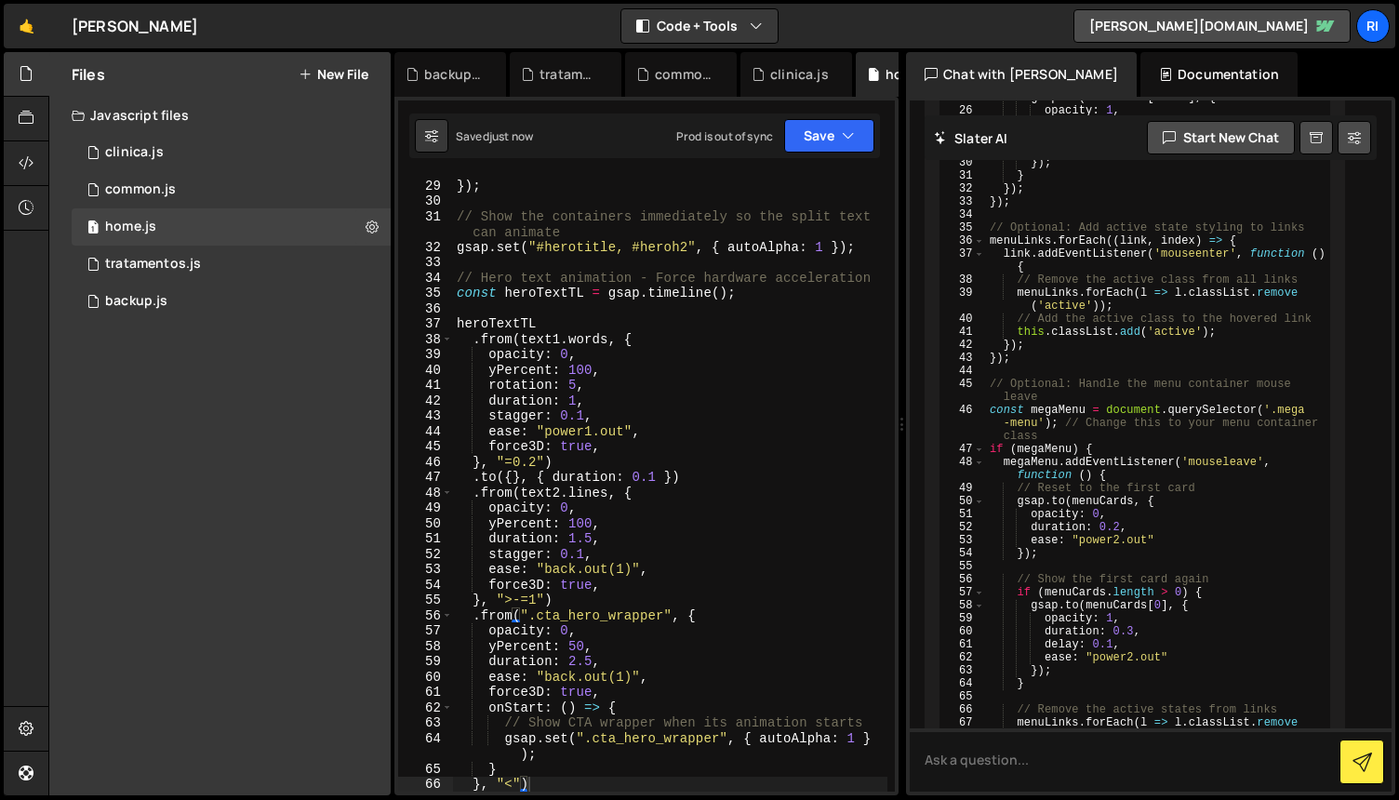
click at [700, 399] on div "force3D : true }) ; // Show the containers immediately so the split text can an…" at bounding box center [670, 487] width 434 height 648
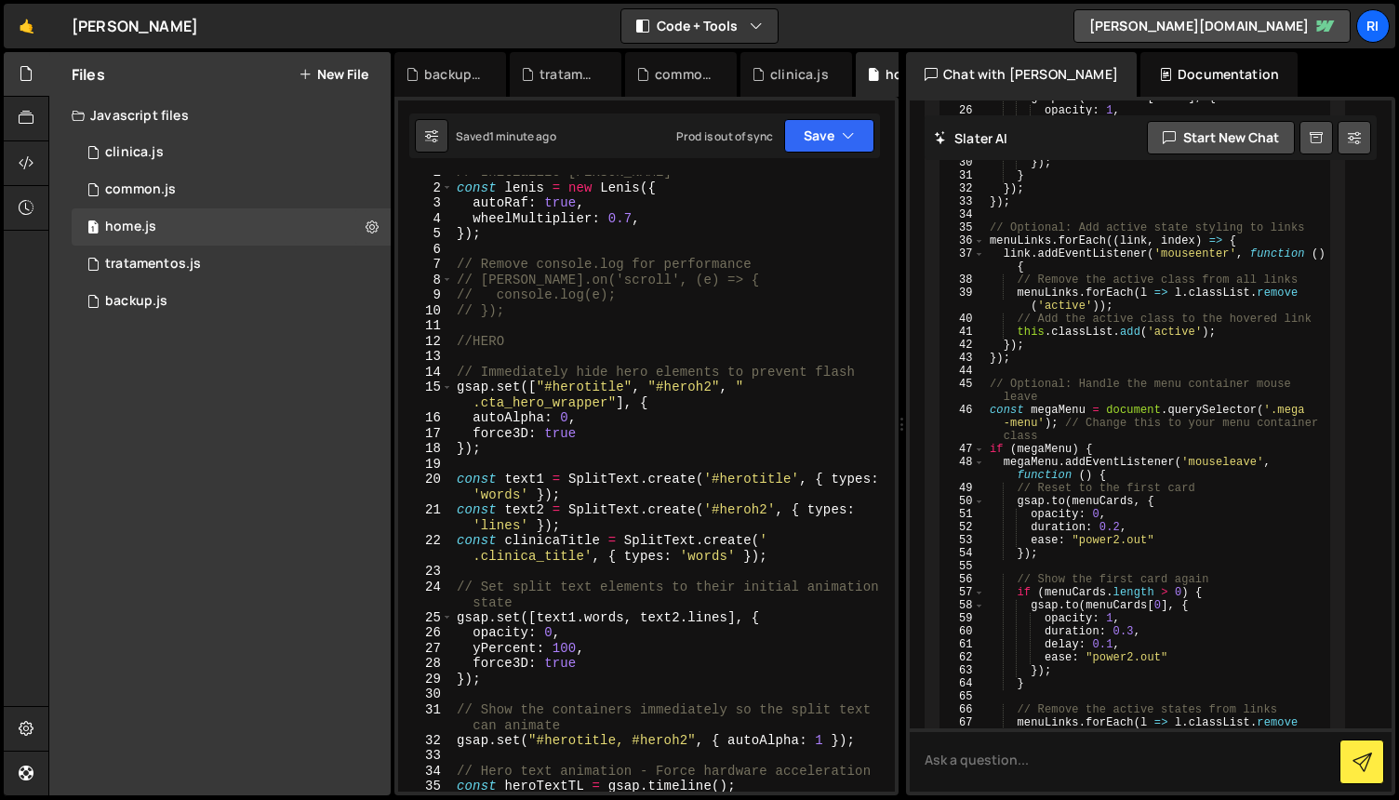
scroll to position [31, 0]
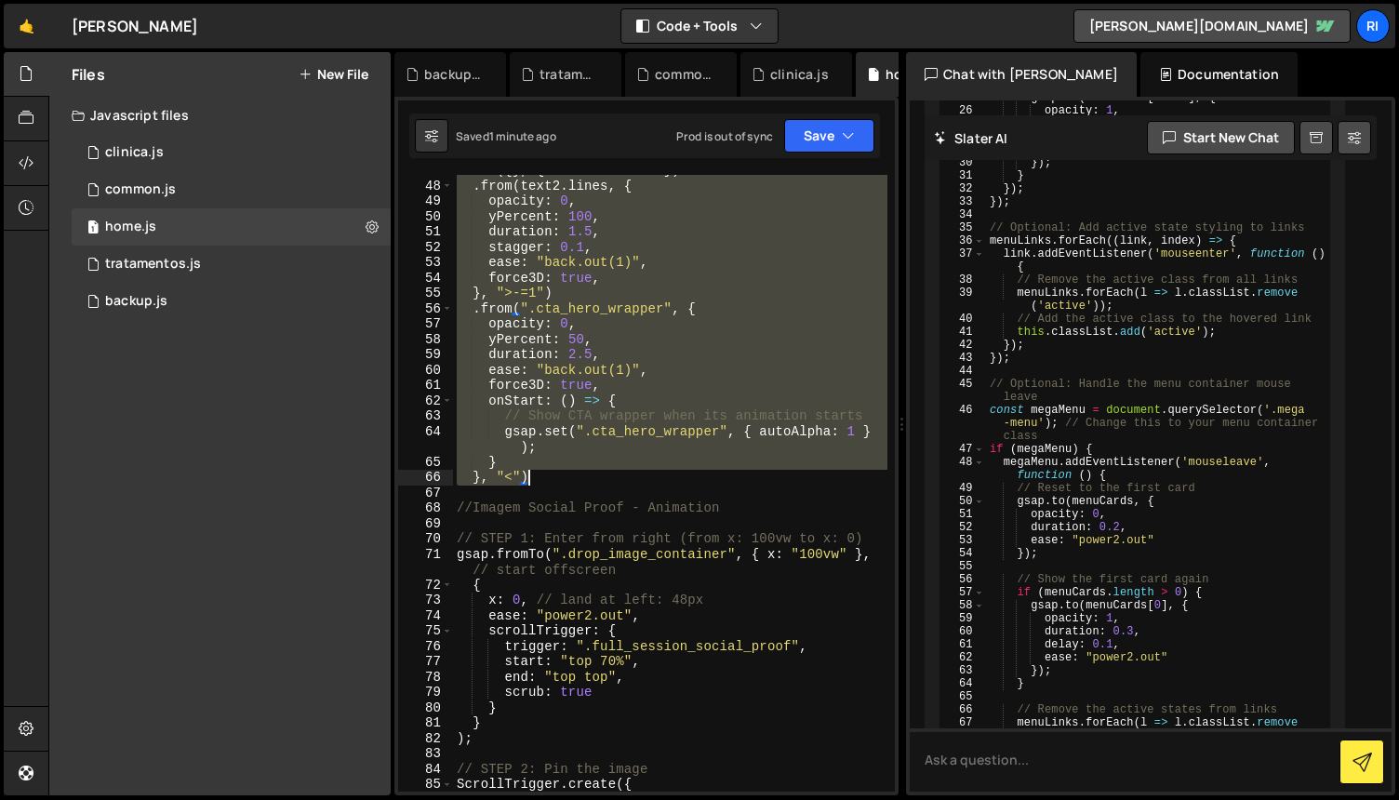
drag, startPoint x: 454, startPoint y: 314, endPoint x: 583, endPoint y: 471, distance: 202.9
click at [583, 471] on div ". to ({ } , { duration : 0.1 }) . from ( text2 . lines , { opacity : 0 , yPerce…" at bounding box center [670, 487] width 434 height 648
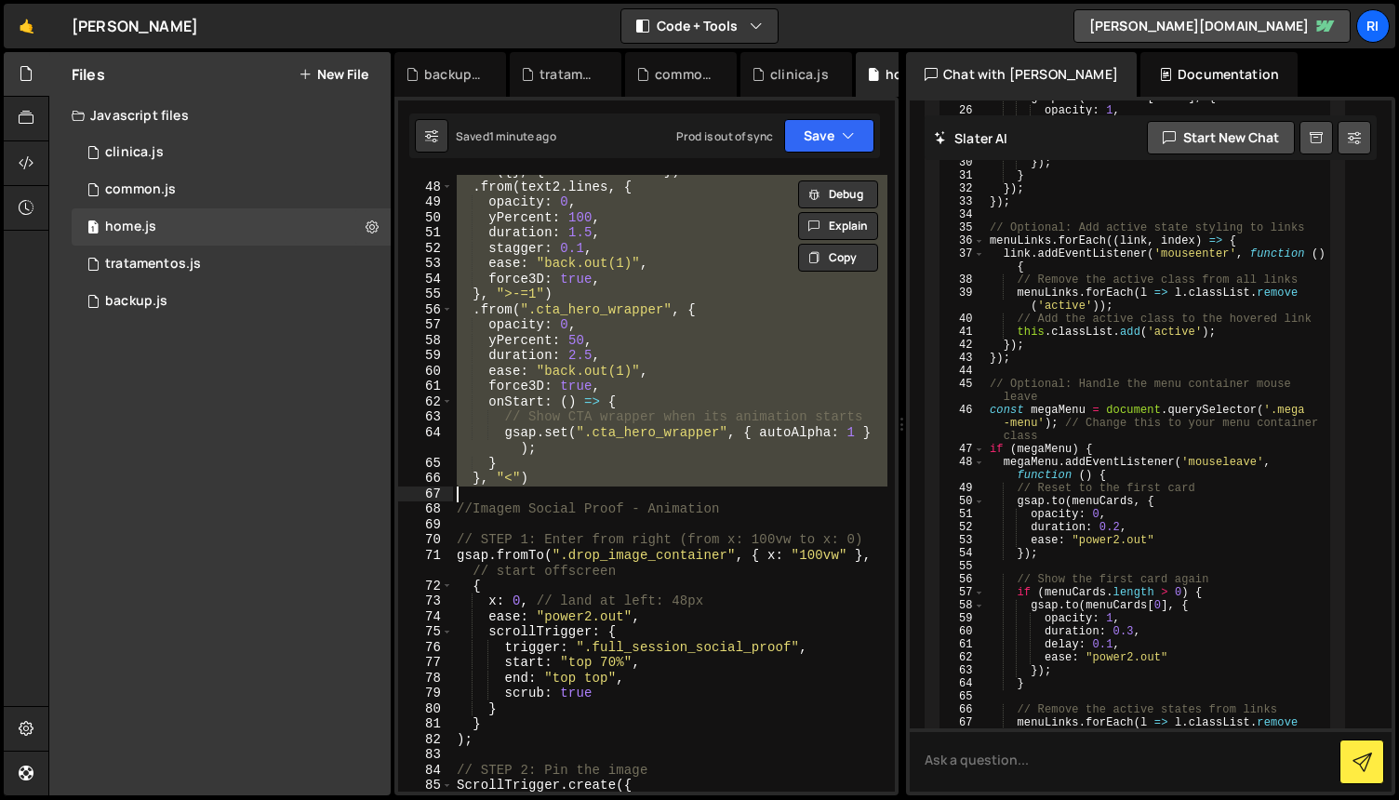
paste textarea
type textarea "}, "<")"
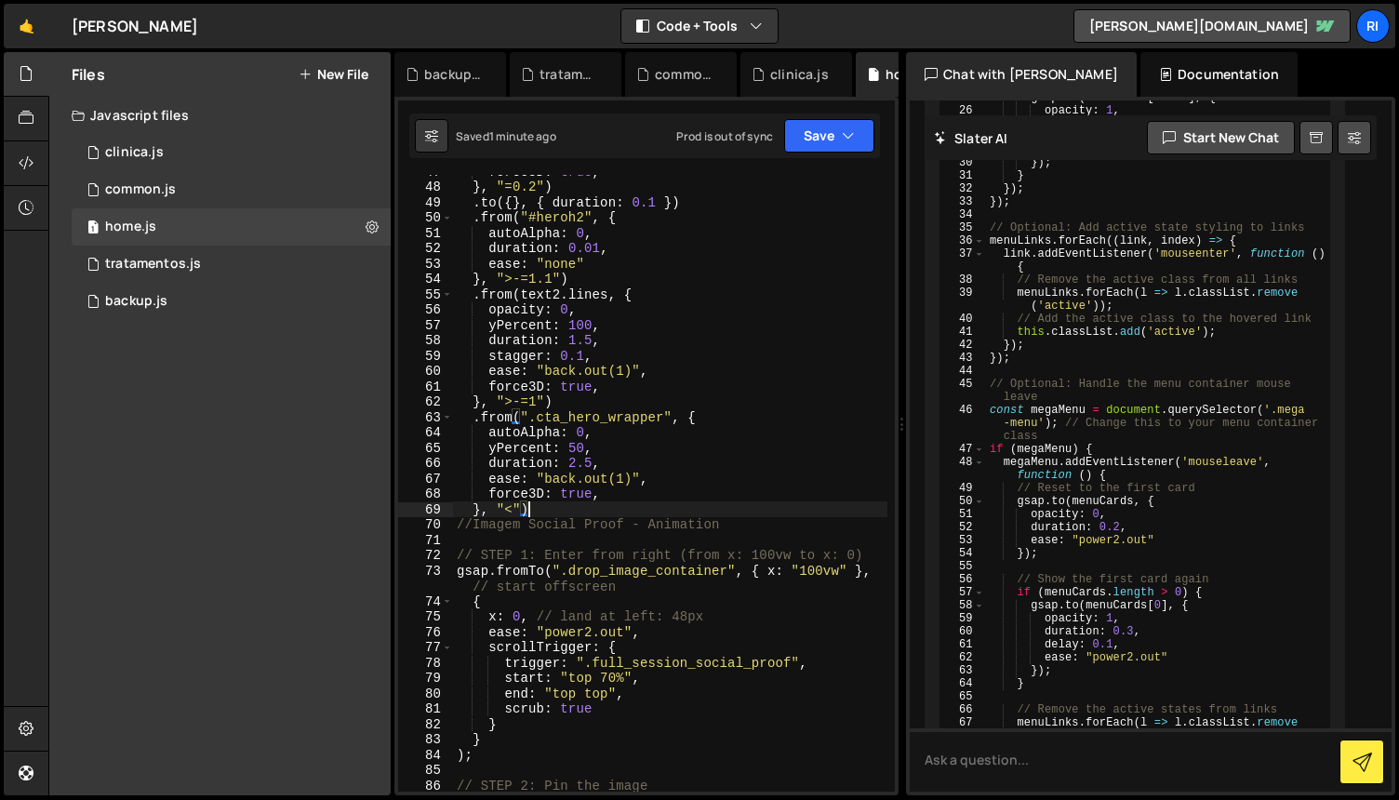
scroll to position [0, 0]
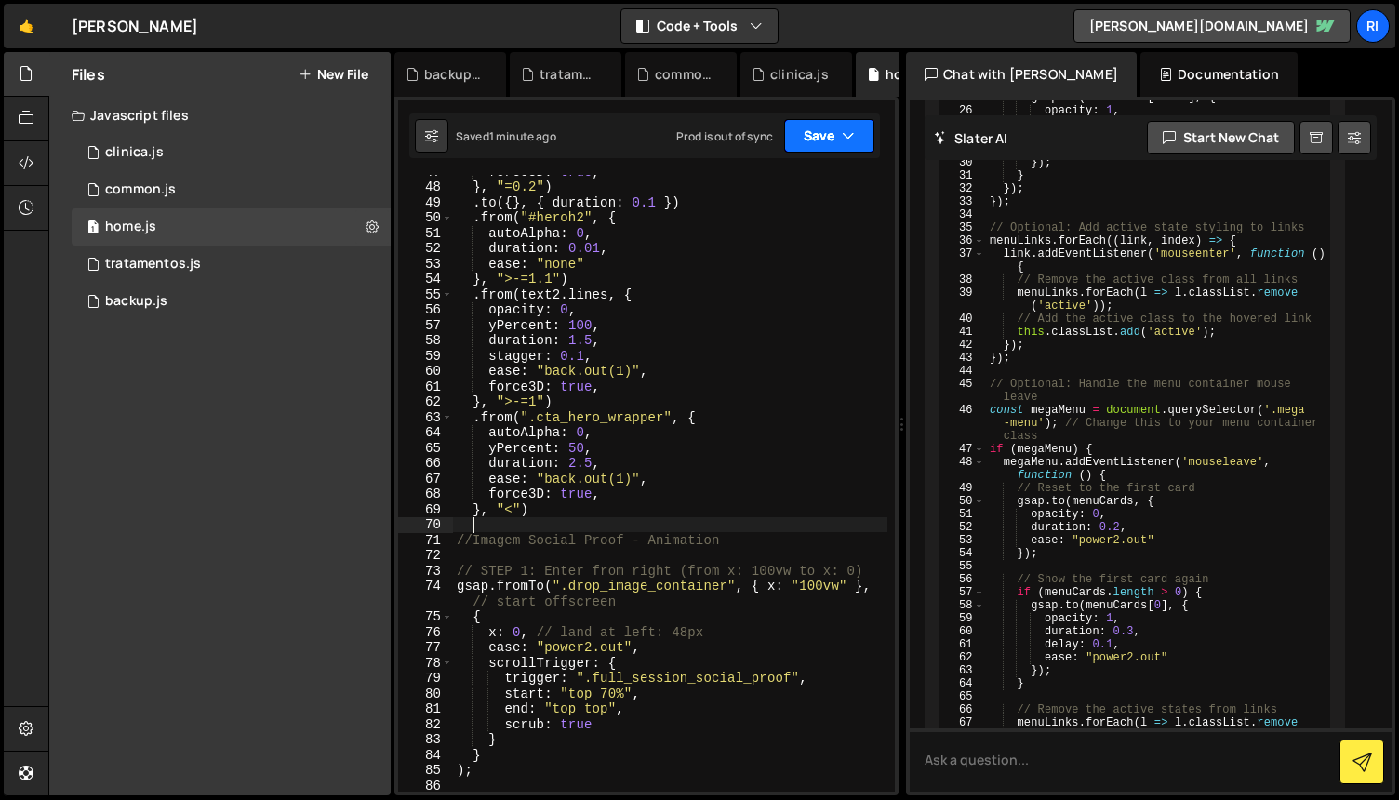
click at [819, 131] on button "Save" at bounding box center [829, 135] width 90 height 33
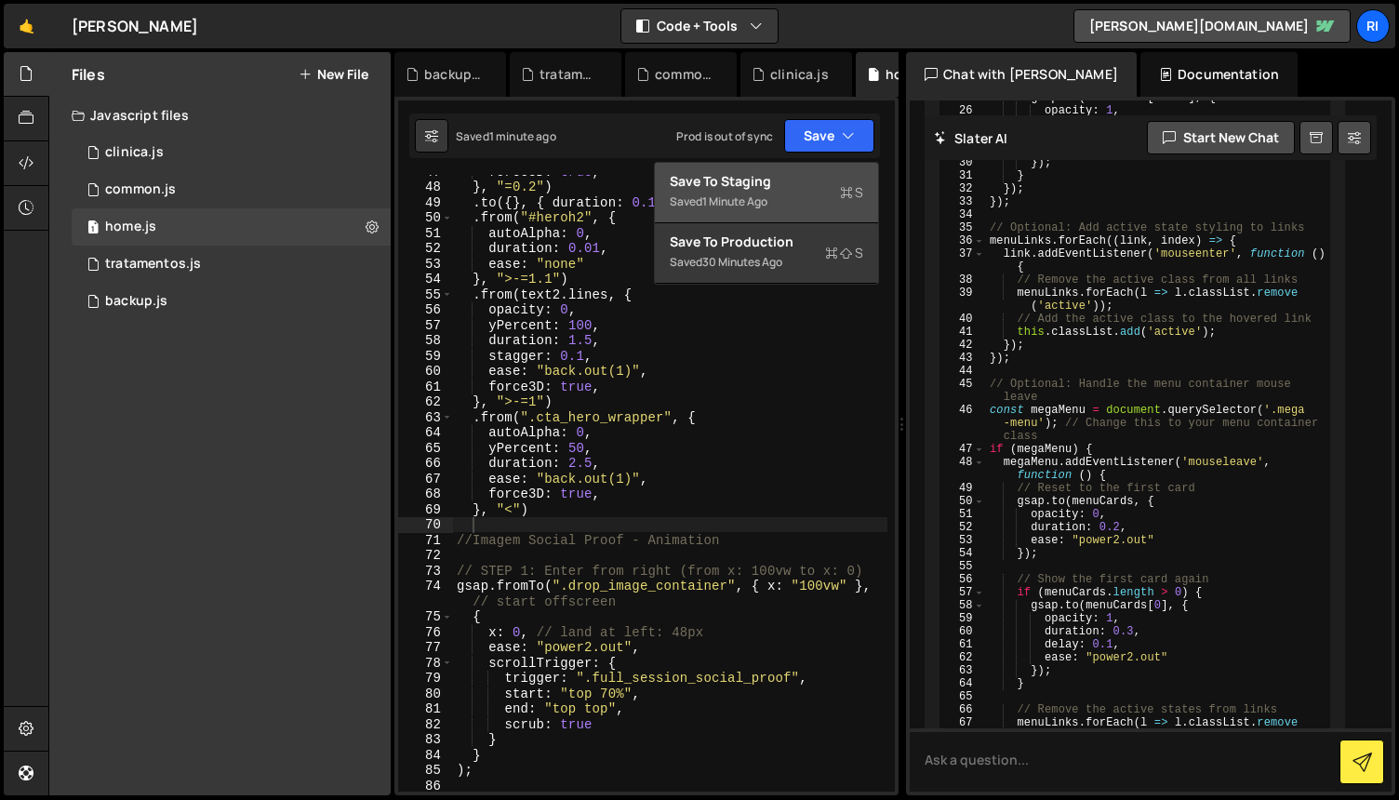
click at [764, 187] on div "Save to Staging S" at bounding box center [767, 181] width 194 height 19
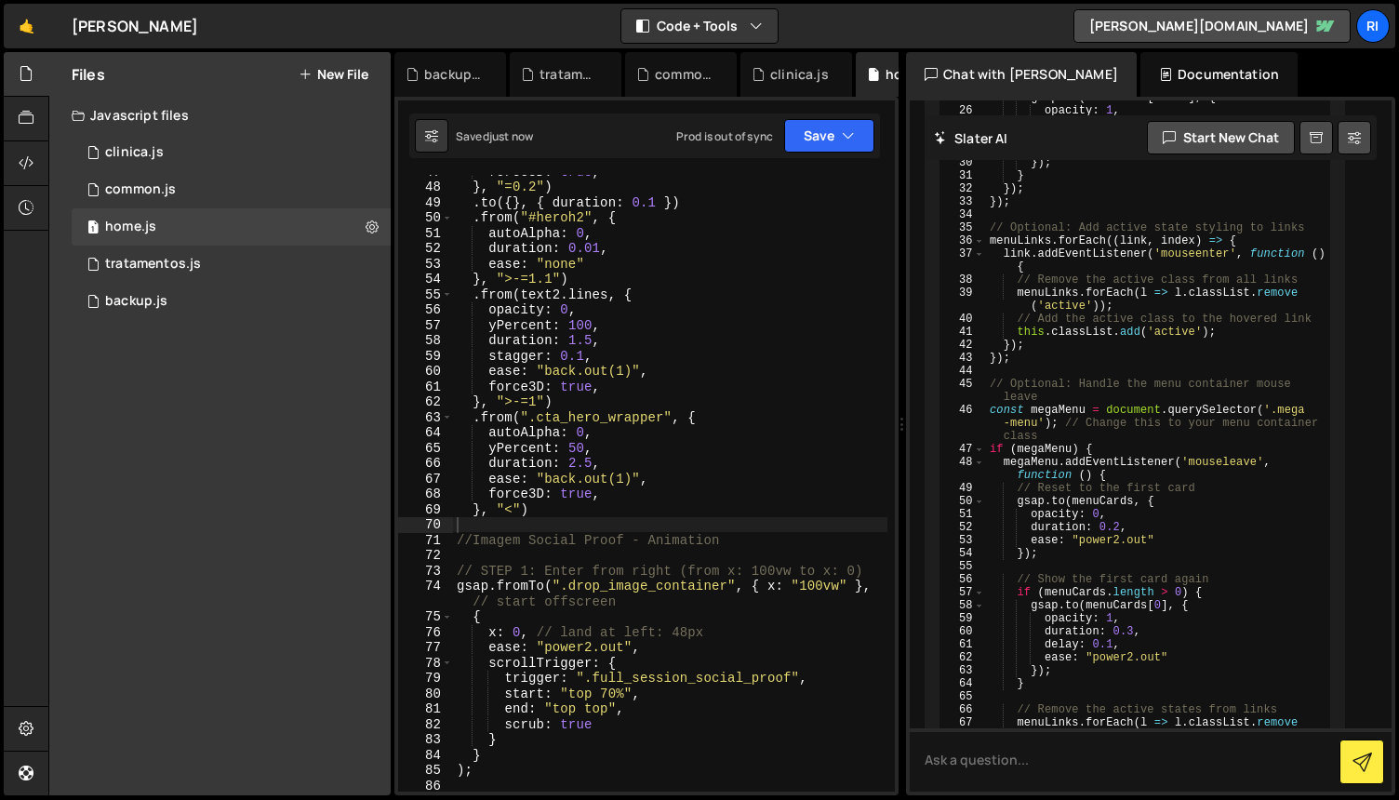
click at [728, 378] on div "force3D : true , } , "=0.2" ) . to ({ } , { duration : 0.1 }) . from ( "#heroh2…" at bounding box center [670, 488] width 434 height 648
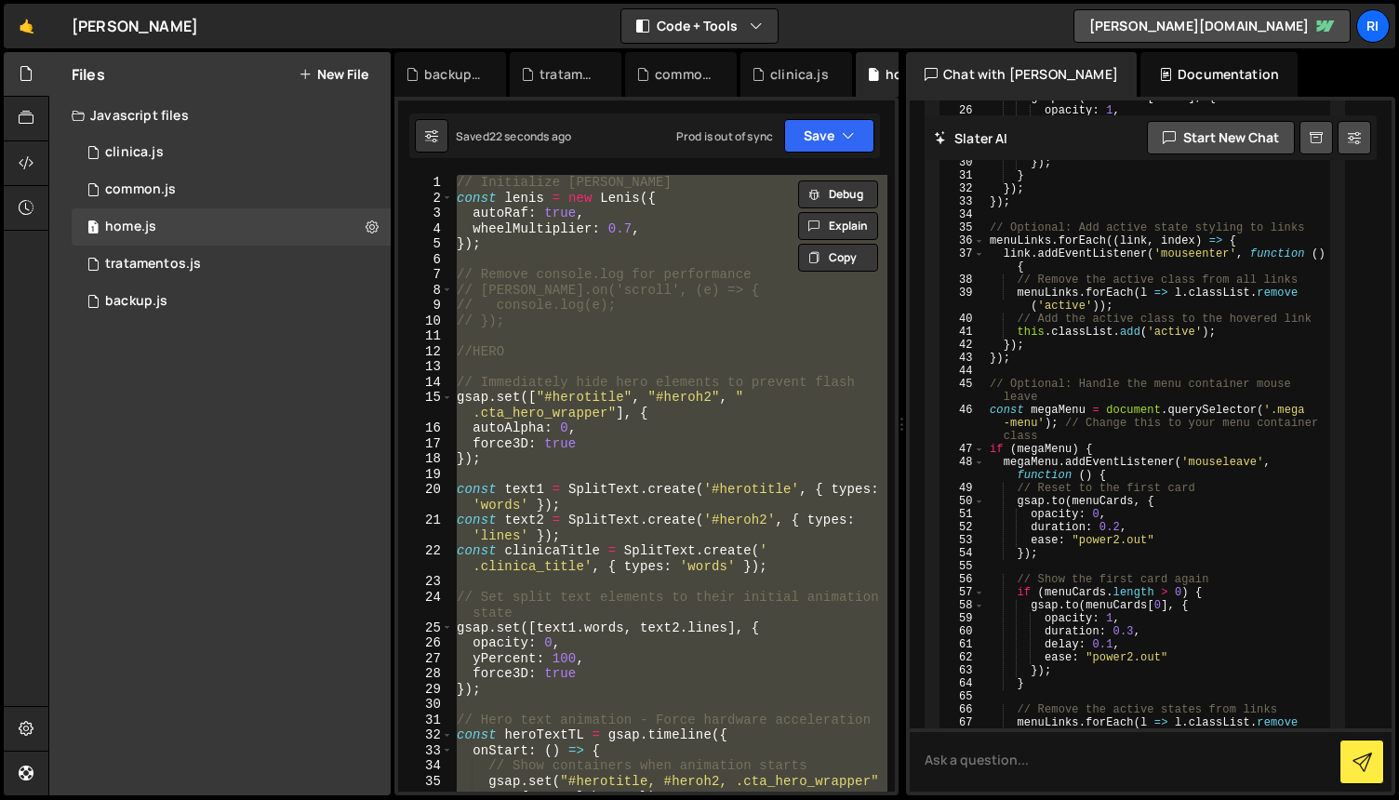
type textarea "force3D: true, }, "<")"
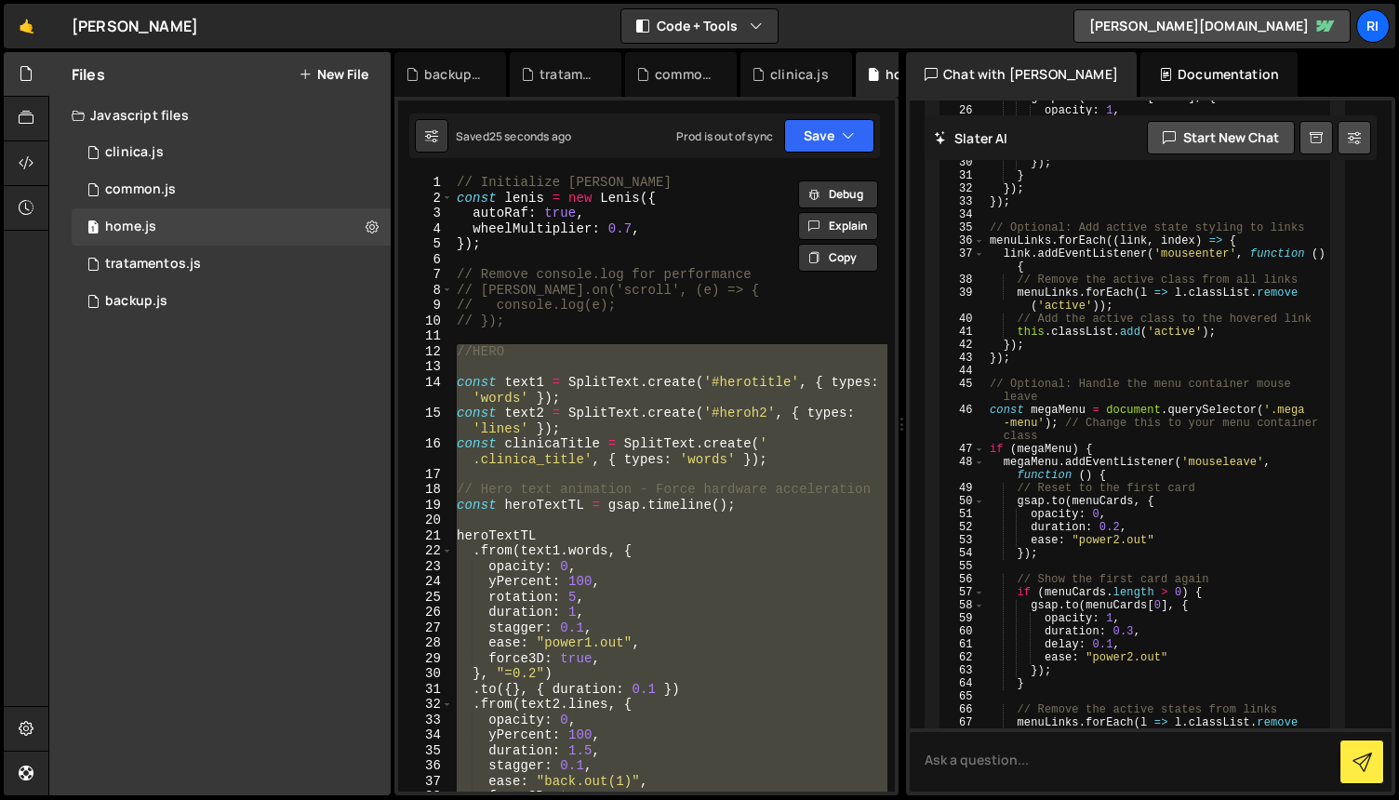
click at [699, 341] on div "// Initialize [PERSON_NAME] const [PERSON_NAME] = new [PERSON_NAME] ({ autoRaf …" at bounding box center [670, 499] width 434 height 648
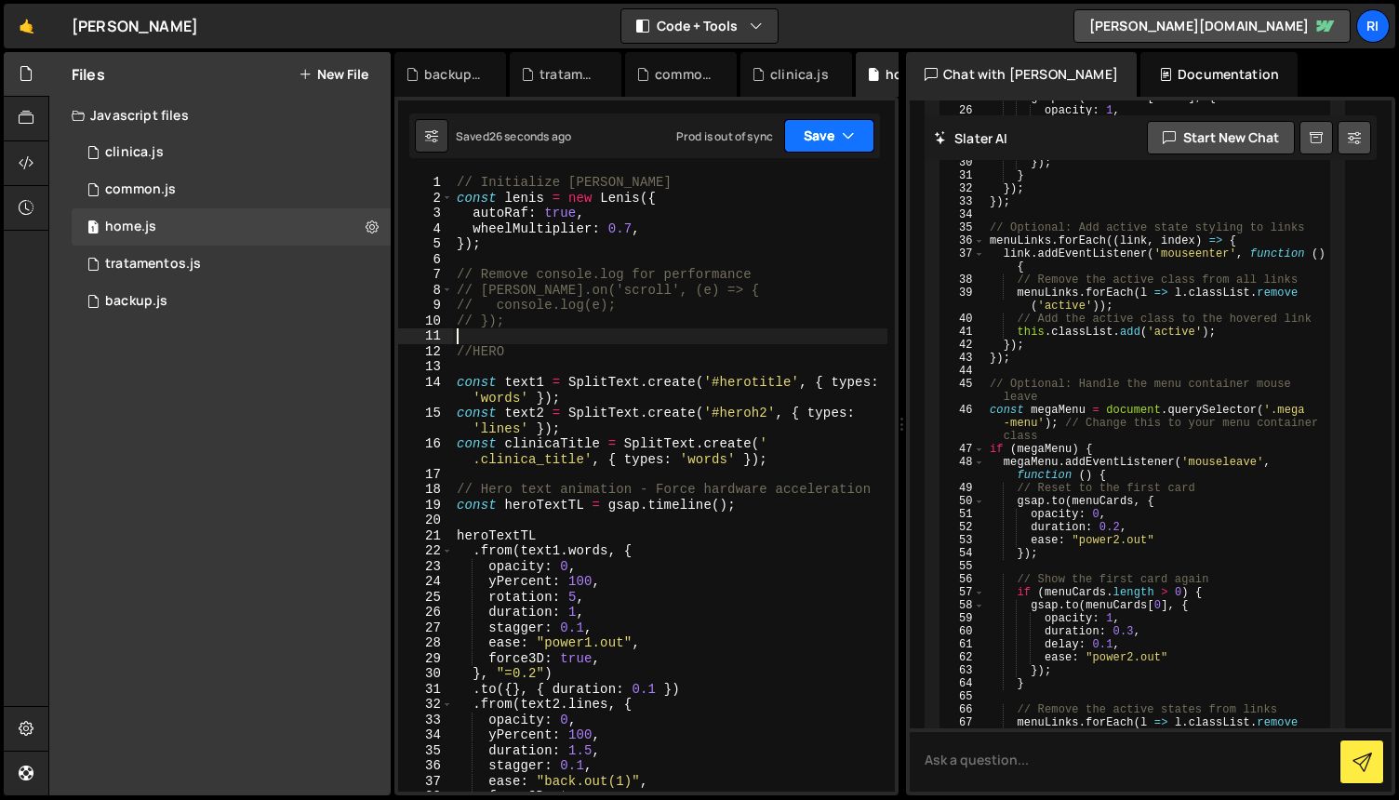
click at [830, 127] on button "Save" at bounding box center [829, 135] width 90 height 33
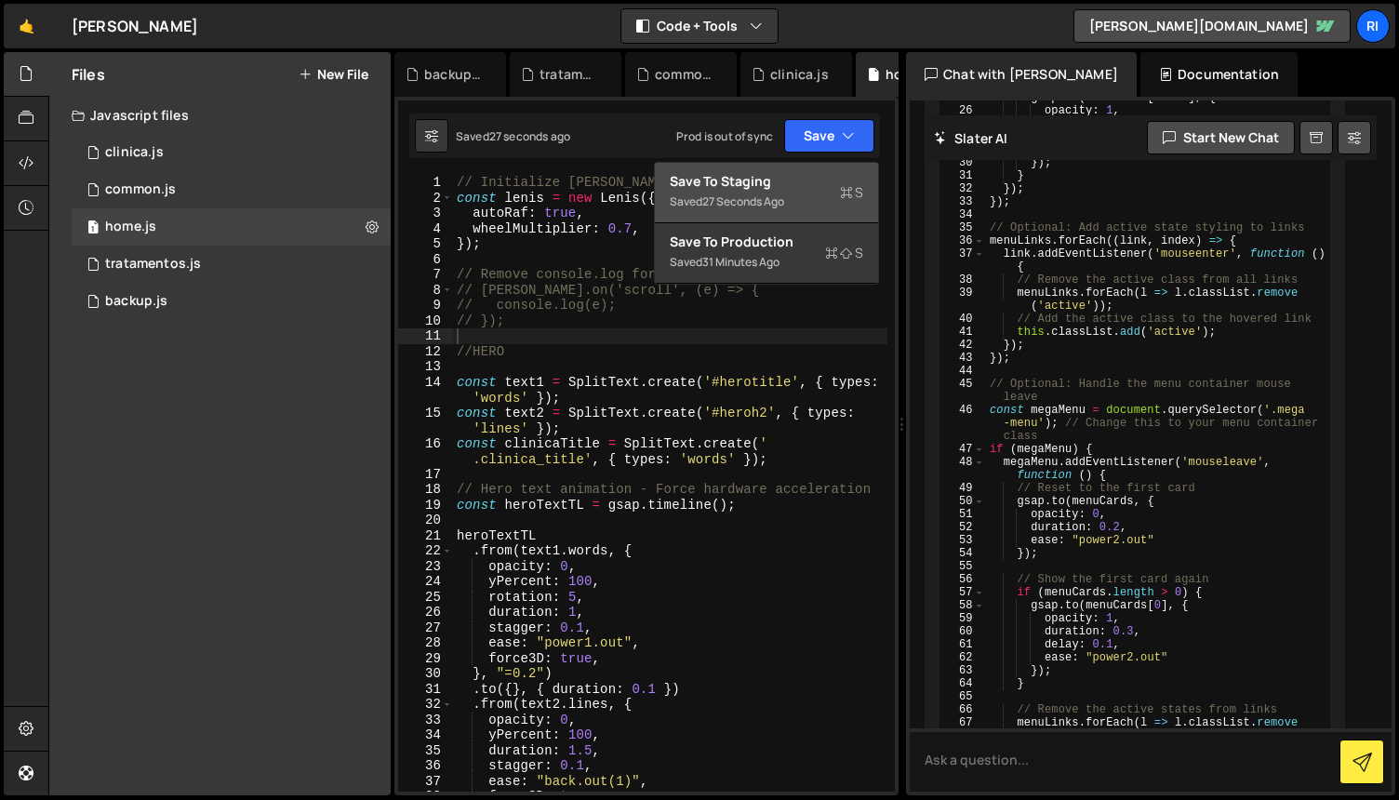
click at [755, 189] on div "Save to Staging S" at bounding box center [767, 181] width 194 height 19
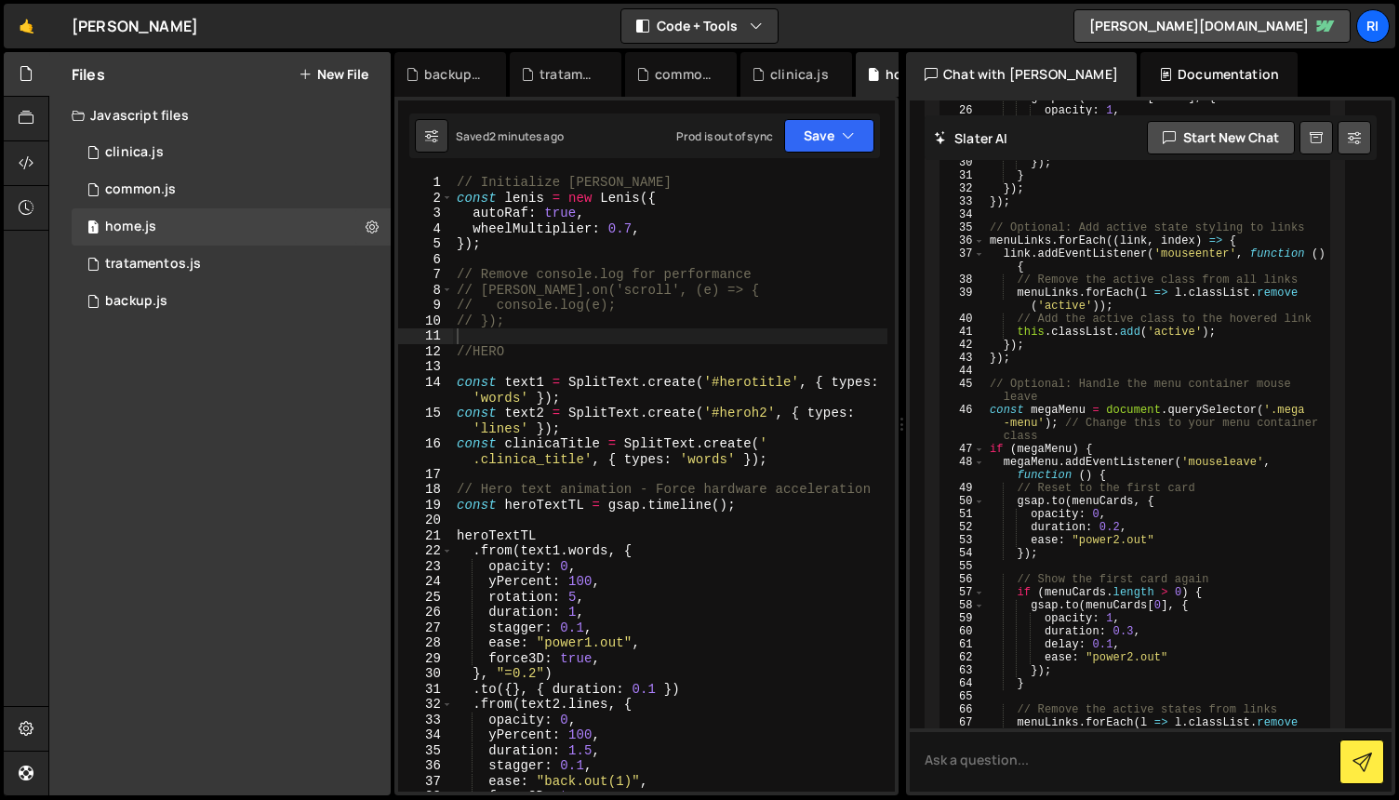
type textarea "// console.log(e);"
click at [729, 307] on div "// Initialize [PERSON_NAME] const [PERSON_NAME] = new [PERSON_NAME] ({ autoRaf …" at bounding box center [670, 499] width 434 height 648
